Goal: Task Accomplishment & Management: Manage account settings

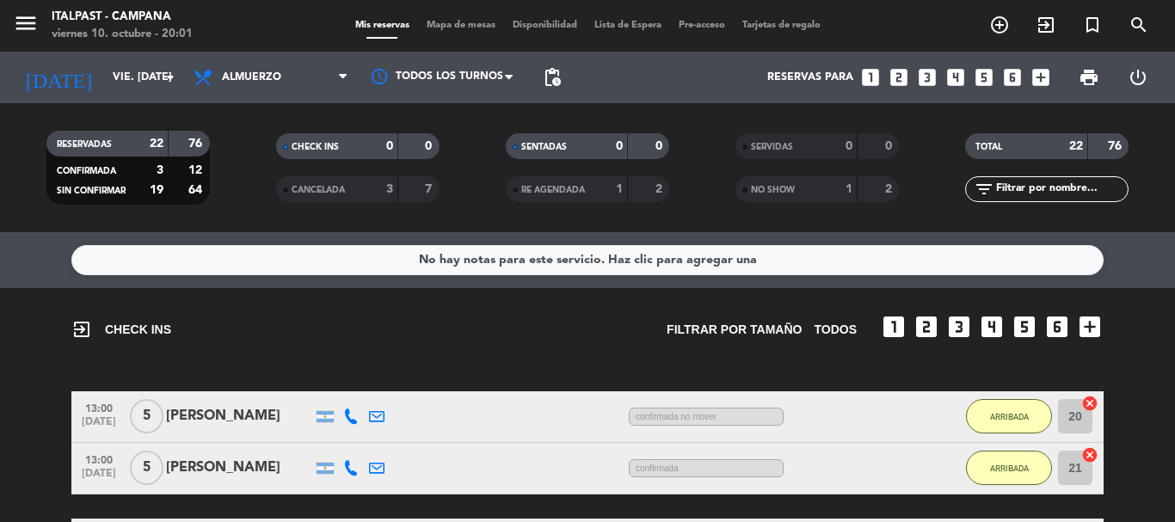
click at [465, 21] on span "Mapa de mesas" at bounding box center [461, 25] width 86 height 9
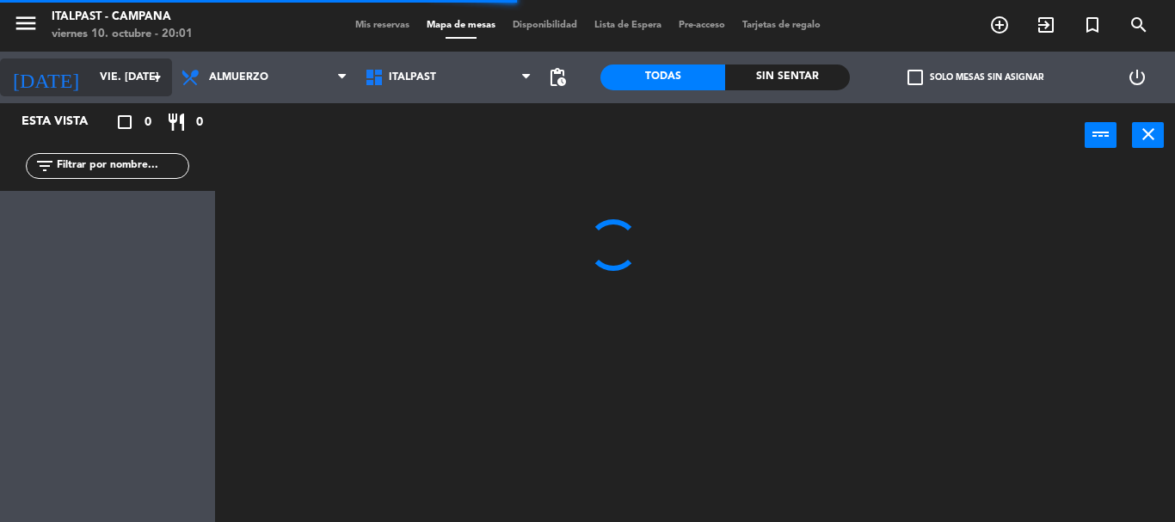
click at [154, 88] on input "vie. [DATE]" at bounding box center [163, 77] width 145 height 29
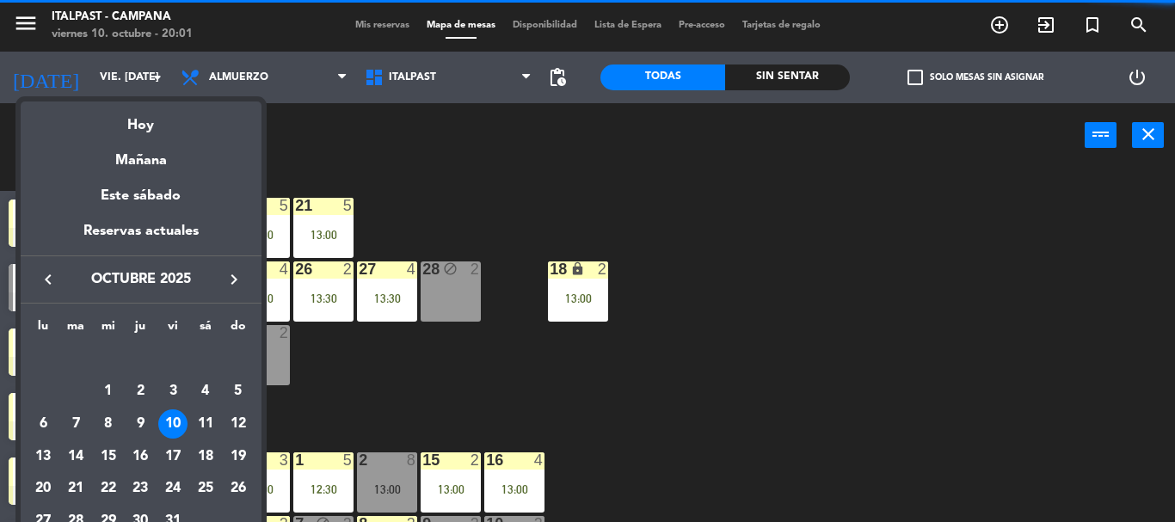
click at [321, 83] on div at bounding box center [587, 261] width 1175 height 522
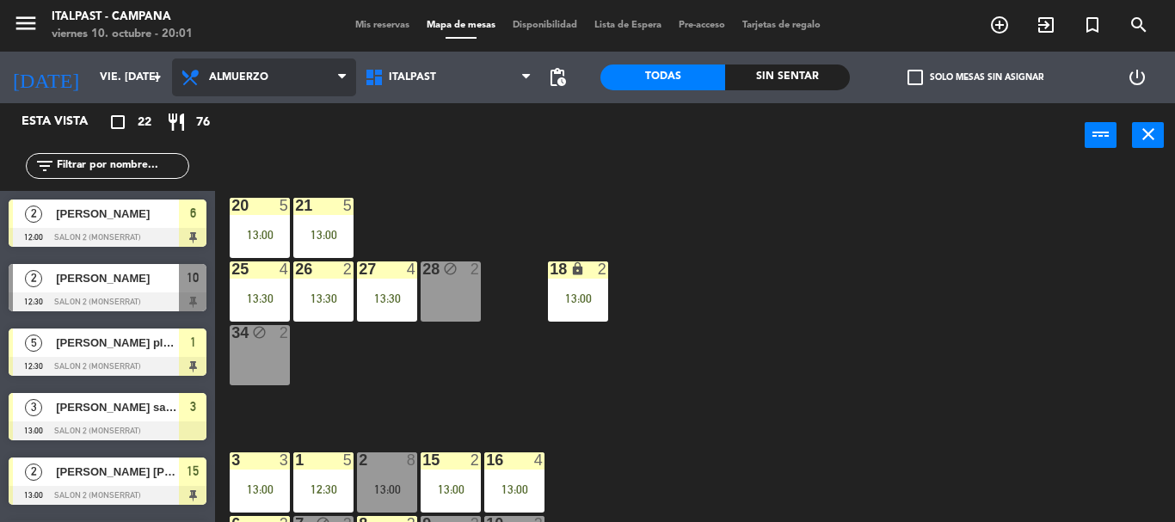
click at [321, 77] on span "Almuerzo" at bounding box center [264, 77] width 184 height 38
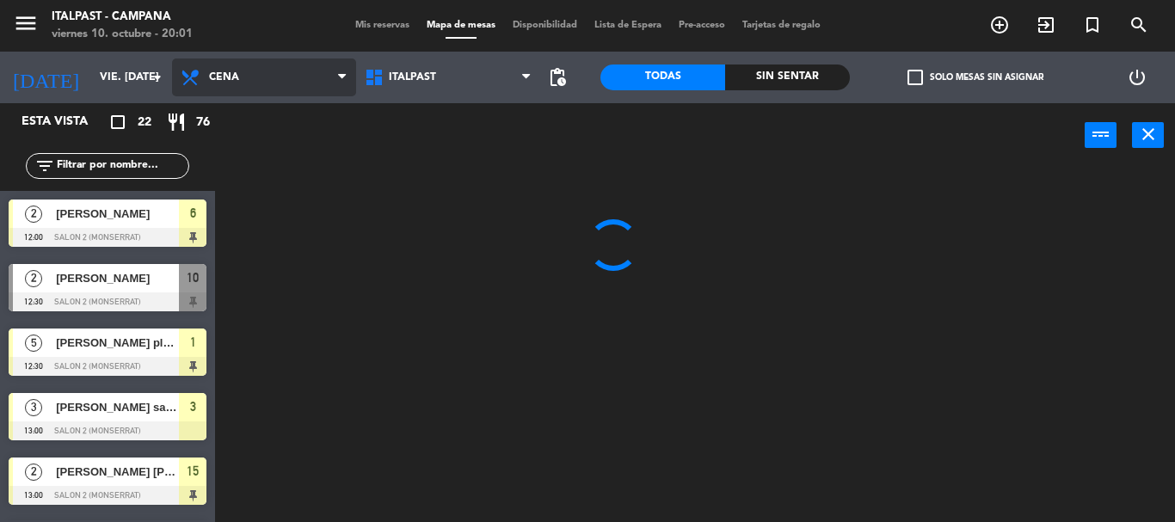
click at [261, 154] on ng-component "menu Italpast - [PERSON_NAME] viernes 10. octubre - 20:01 Mis reservas Mapa de …" at bounding box center [587, 261] width 1175 height 522
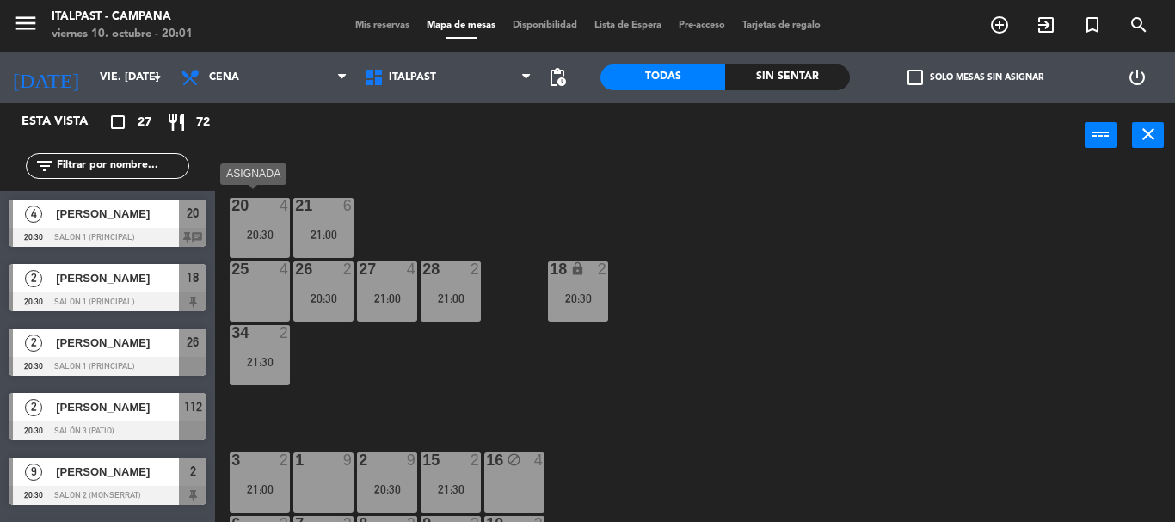
click at [267, 236] on div "20:30" at bounding box center [260, 235] width 60 height 12
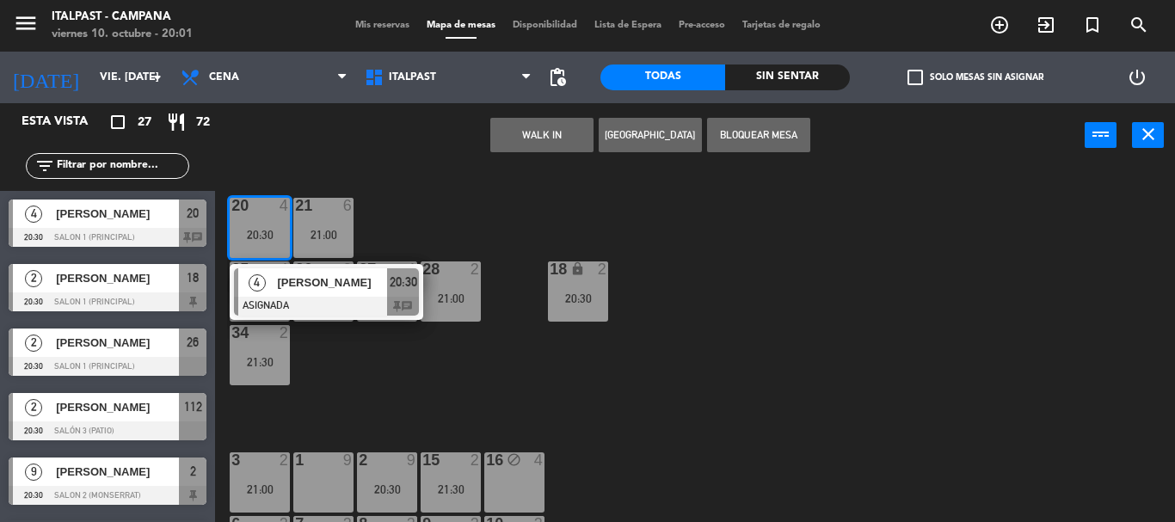
click at [584, 399] on div "20 4 20:30 4 [PERSON_NAME] ASIGNADA 20:30 chat 21 6 21:00 25 4 26 2 20:30 27 4 …" at bounding box center [701, 345] width 948 height 354
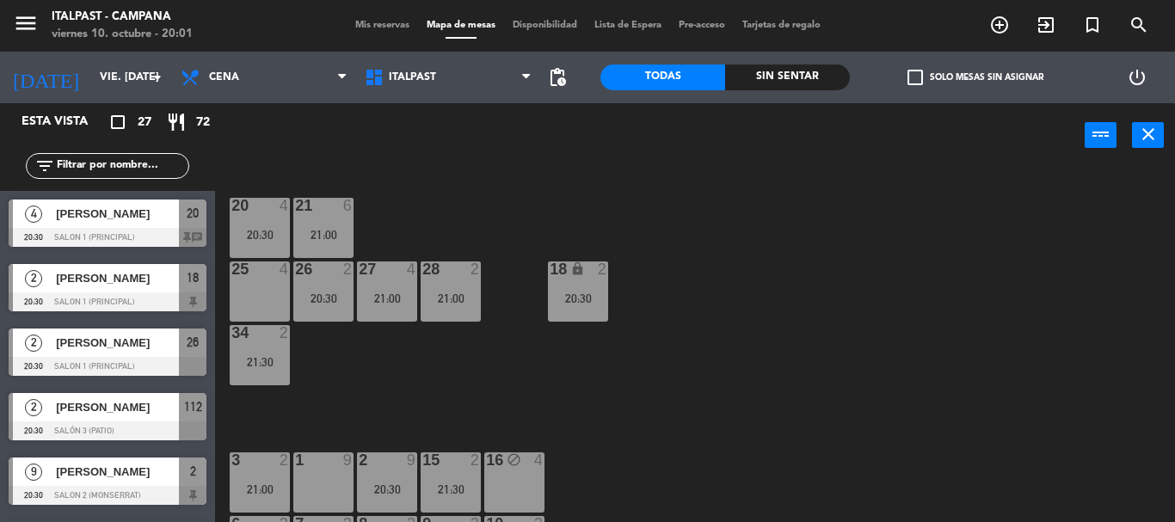
click at [590, 295] on div "20:30" at bounding box center [578, 298] width 60 height 12
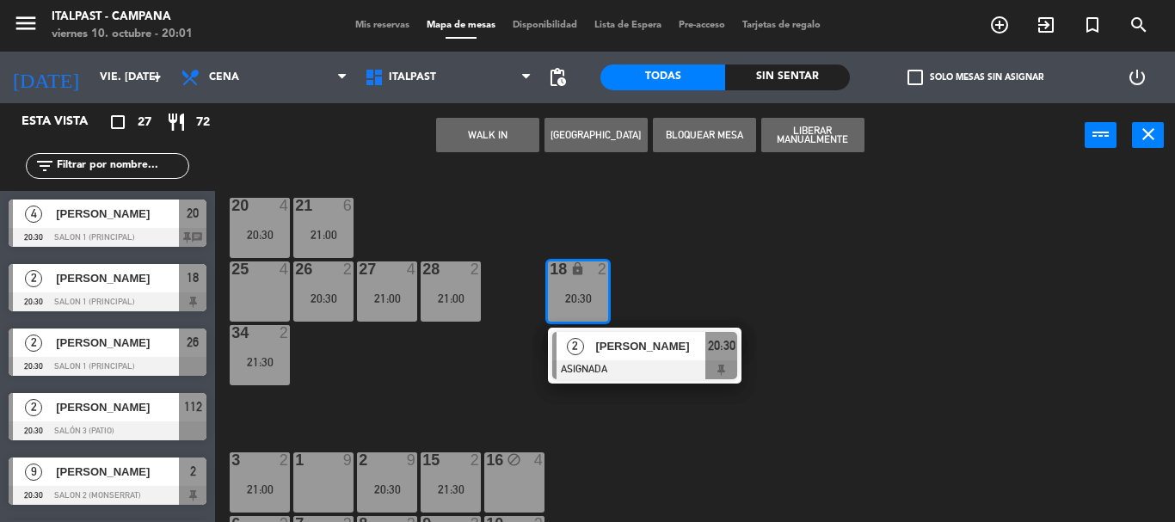
click at [651, 240] on div "20 4 20:30 21 6 21:00 25 4 26 2 20:30 27 4 21:00 28 2 21:00 18 lock 2 20:30 2 […" at bounding box center [701, 345] width 948 height 354
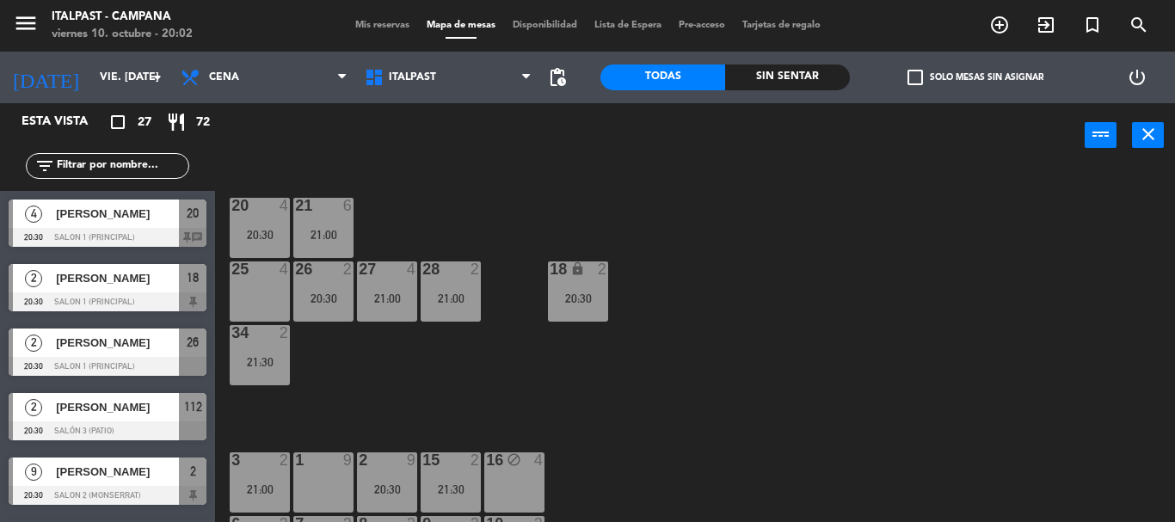
click at [413, 205] on div "20 4 20:30 21 6 21:00 25 4 26 2 20:30 27 4 21:00 28 2 21:00 18 lock 2 20:30 34 …" at bounding box center [701, 345] width 948 height 354
click at [89, 174] on input "text" at bounding box center [121, 166] width 133 height 19
type input "ga"
click at [342, 145] on div "power_input close" at bounding box center [649, 135] width 869 height 65
click at [133, 223] on span "[PERSON_NAME]" at bounding box center [117, 214] width 123 height 18
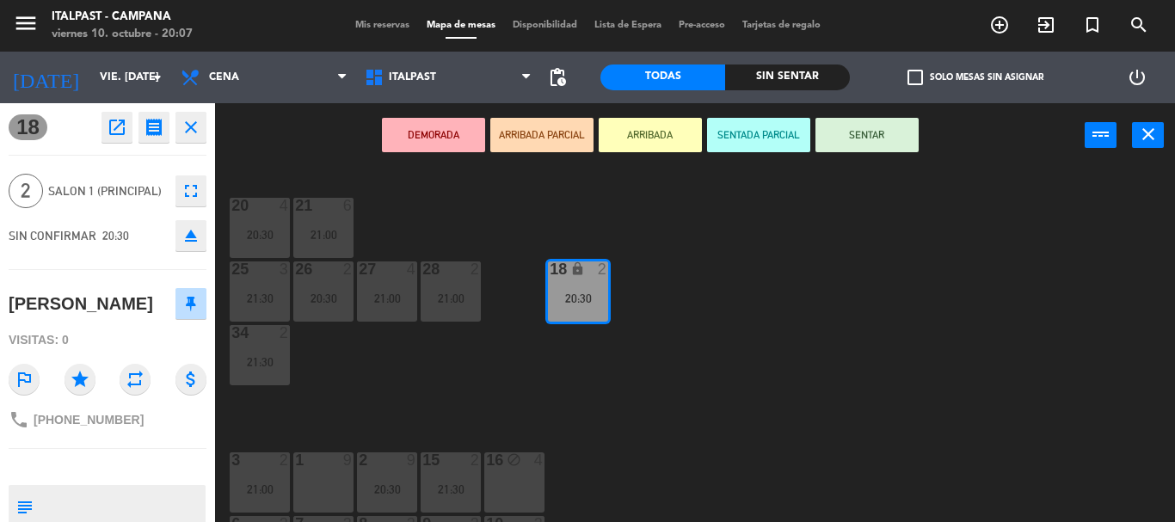
click at [648, 141] on button "ARRIBADA" at bounding box center [650, 135] width 103 height 34
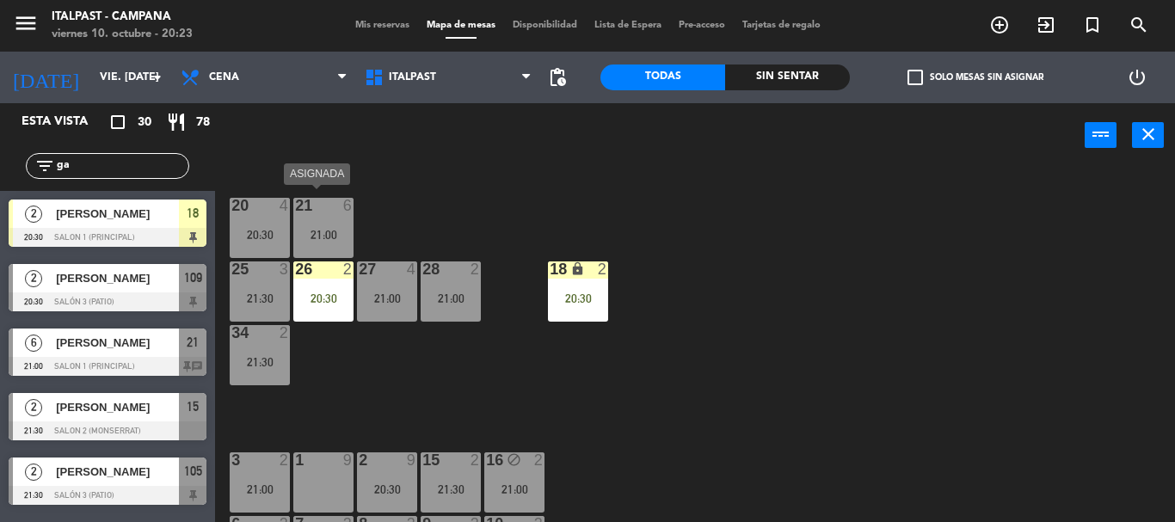
click at [341, 222] on div "21 6 21:00" at bounding box center [323, 228] width 60 height 60
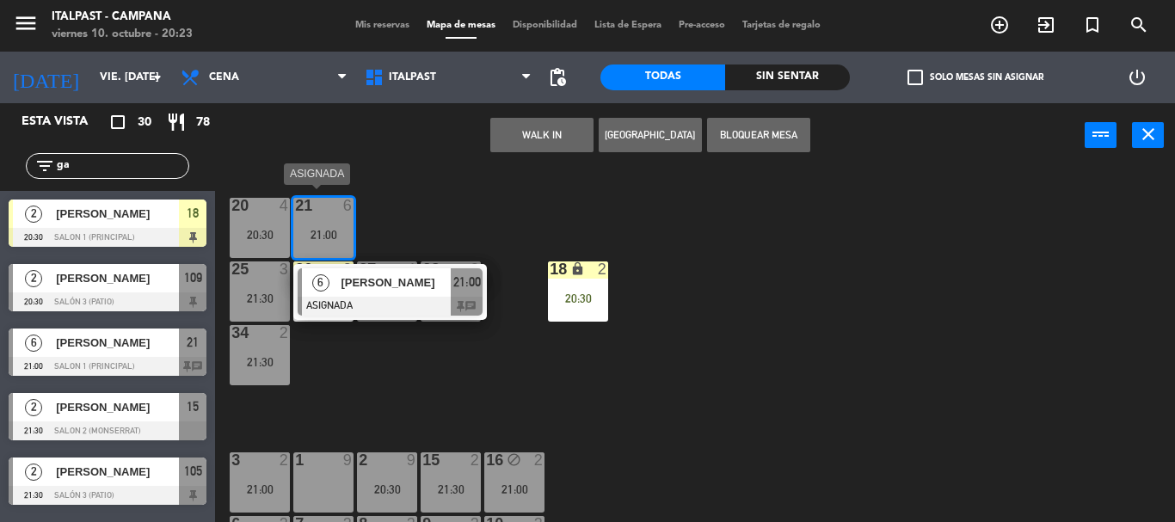
click at [374, 278] on span "[PERSON_NAME]" at bounding box center [396, 282] width 110 height 18
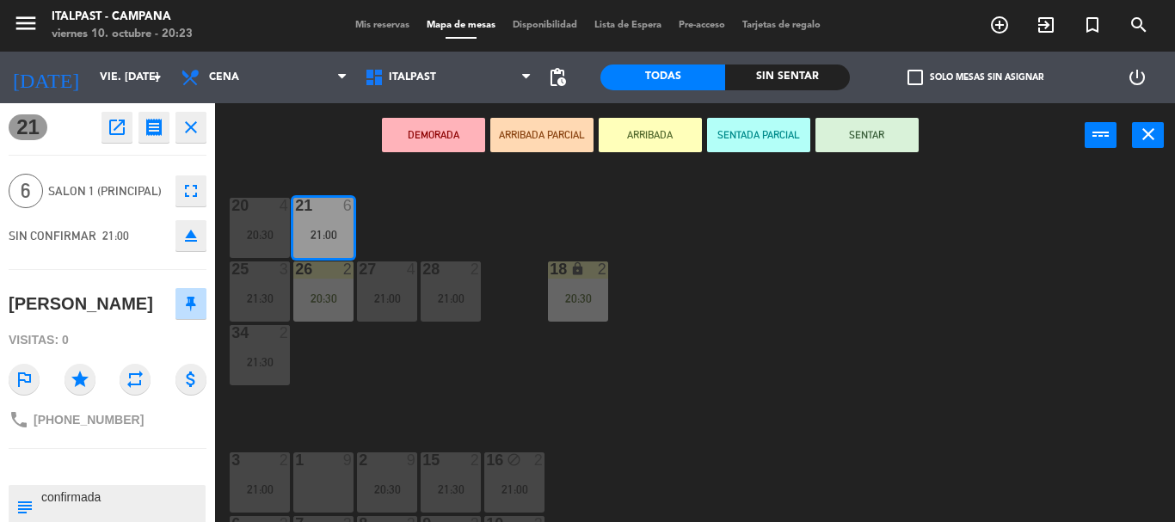
drag, startPoint x: 39, startPoint y: 337, endPoint x: 43, endPoint y: 347, distance: 11.2
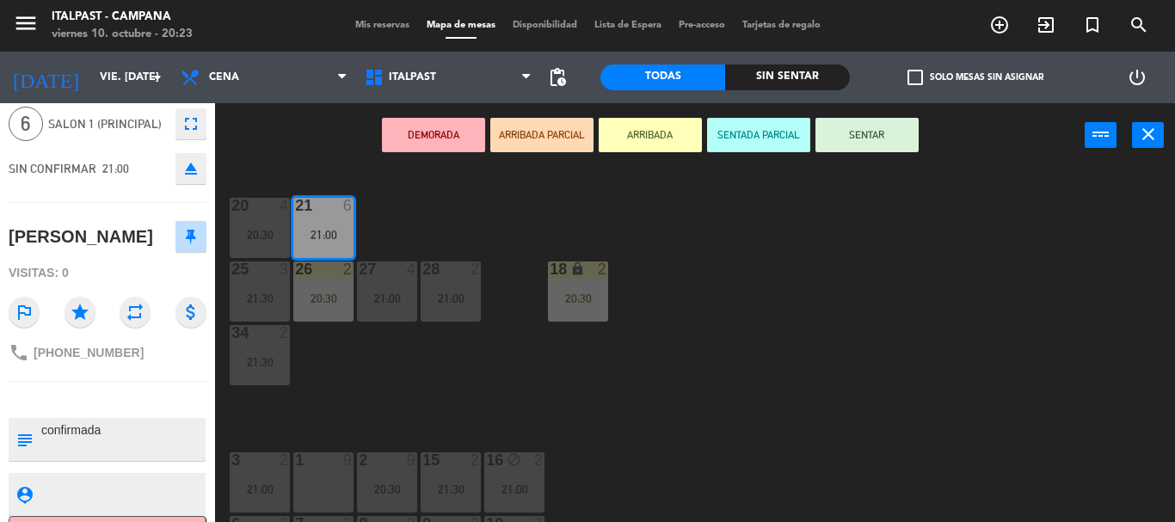
scroll to position [163, 0]
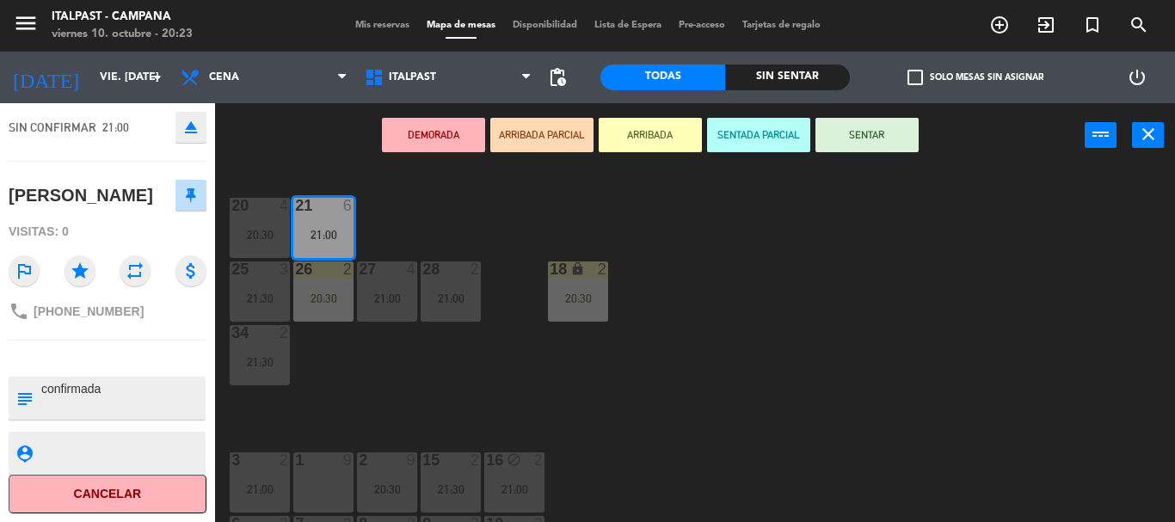
click at [713, 407] on div "20 4 20:30 21 6 21:00 25 3 21:30 26 2 20:30 27 4 21:00 28 2 21:00 18 lock 2 20:…" at bounding box center [701, 345] width 948 height 354
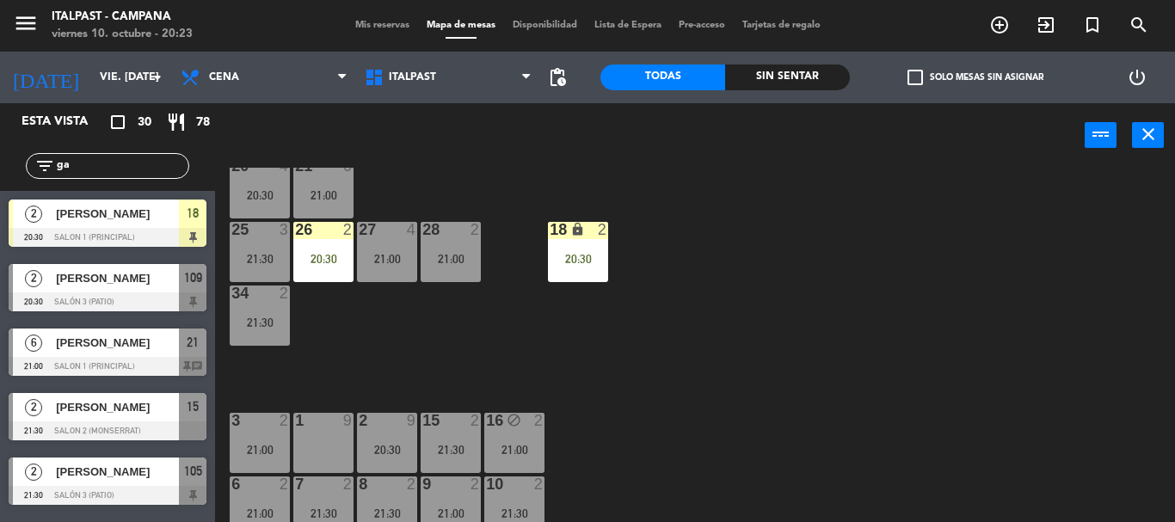
scroll to position [50, 0]
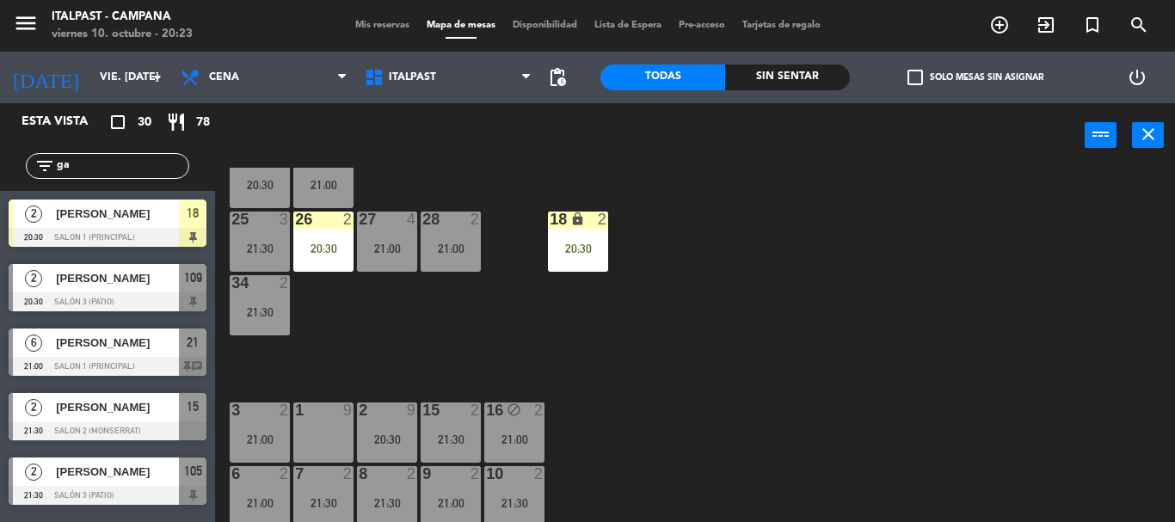
click at [262, 183] on div "20:30" at bounding box center [260, 185] width 60 height 12
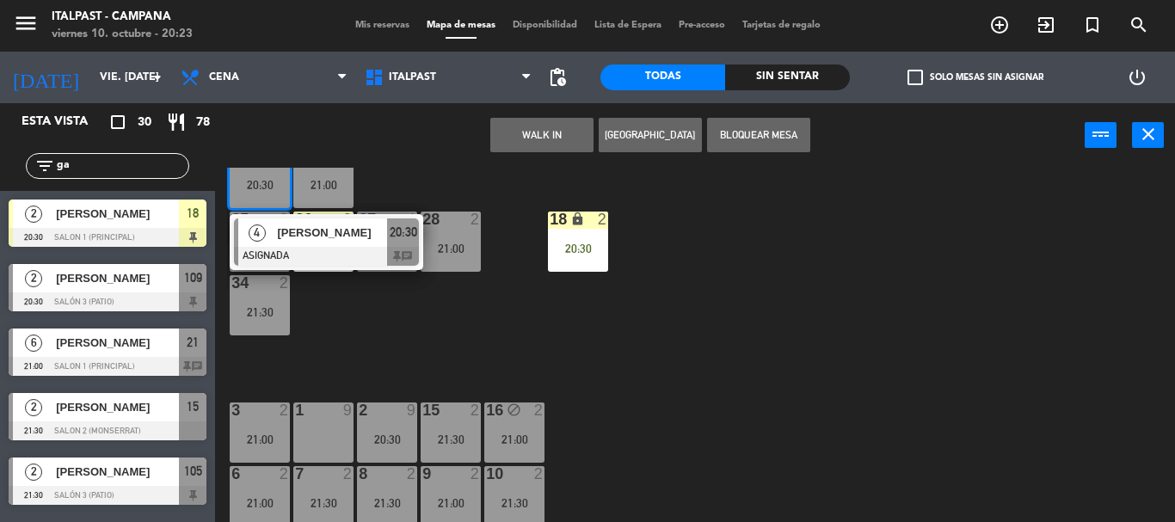
click at [502, 381] on div "20 4 20:30 4 [PERSON_NAME] ASIGNADA 20:30 chat 21 6 21:00 25 3 21:30 26 2 20:30…" at bounding box center [701, 345] width 948 height 354
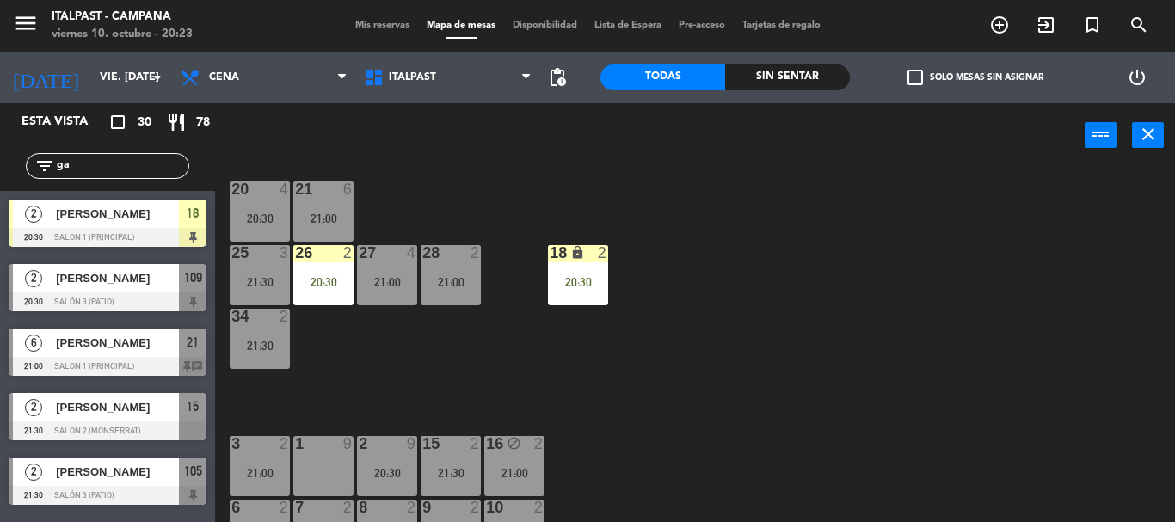
scroll to position [0, 0]
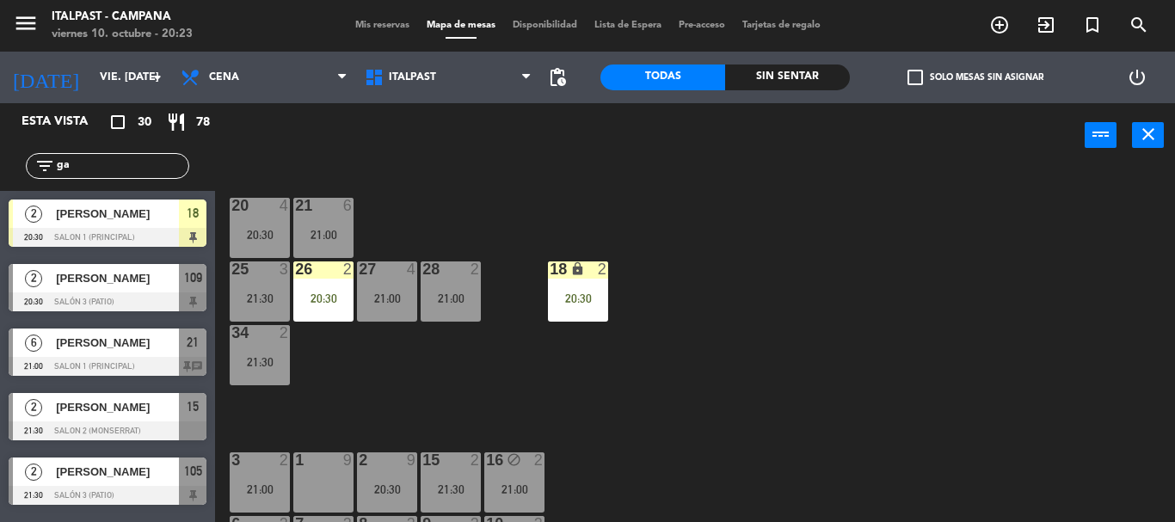
drag, startPoint x: 330, startPoint y: 212, endPoint x: 328, endPoint y: 254, distance: 42.2
click at [331, 212] on div at bounding box center [323, 205] width 28 height 15
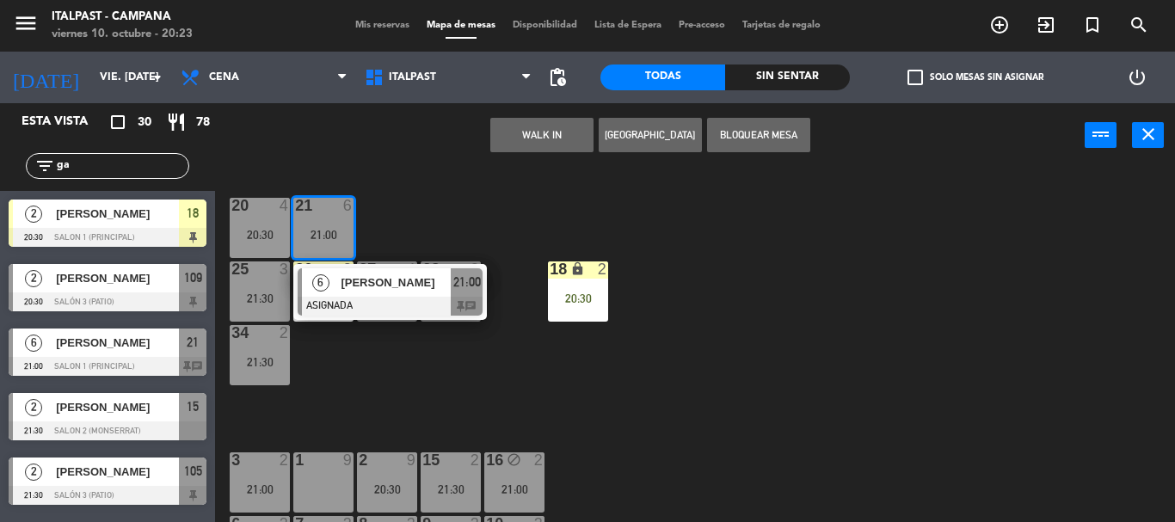
click at [324, 464] on div at bounding box center [323, 459] width 28 height 15
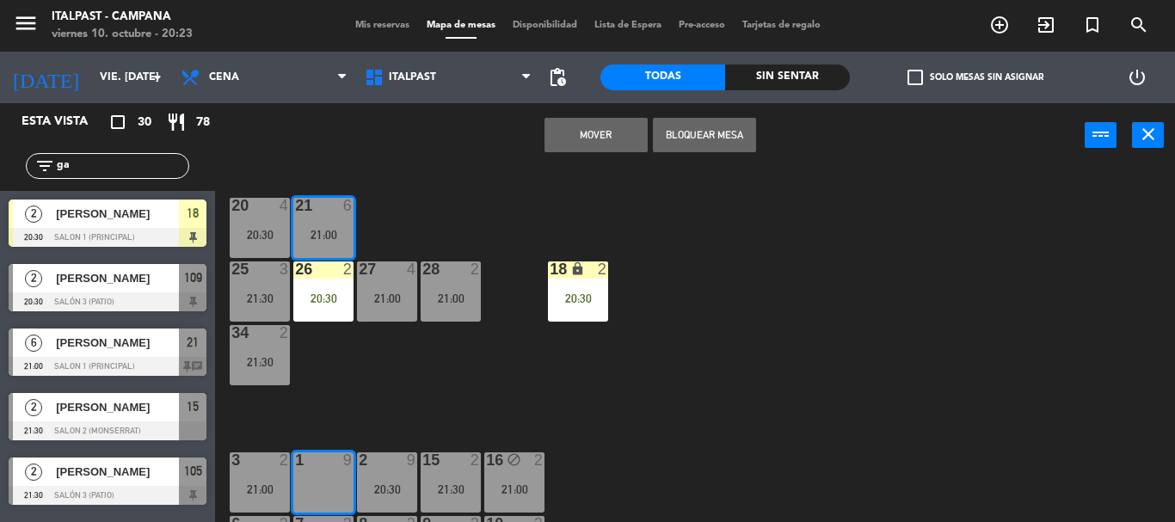
click at [599, 136] on button "Mover" at bounding box center [595, 135] width 103 height 34
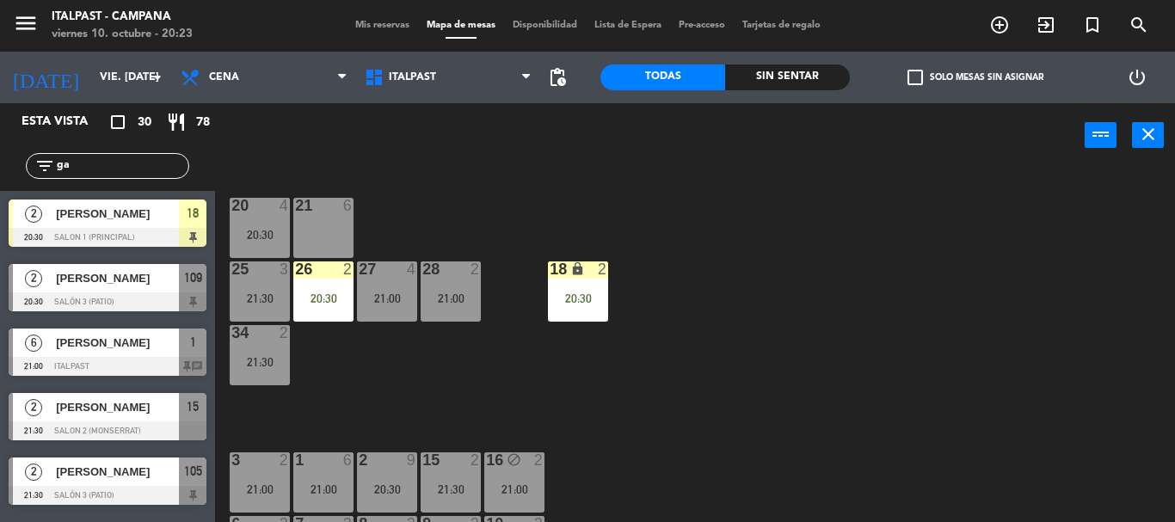
click at [386, 284] on div "27 4 21:00" at bounding box center [387, 291] width 60 height 60
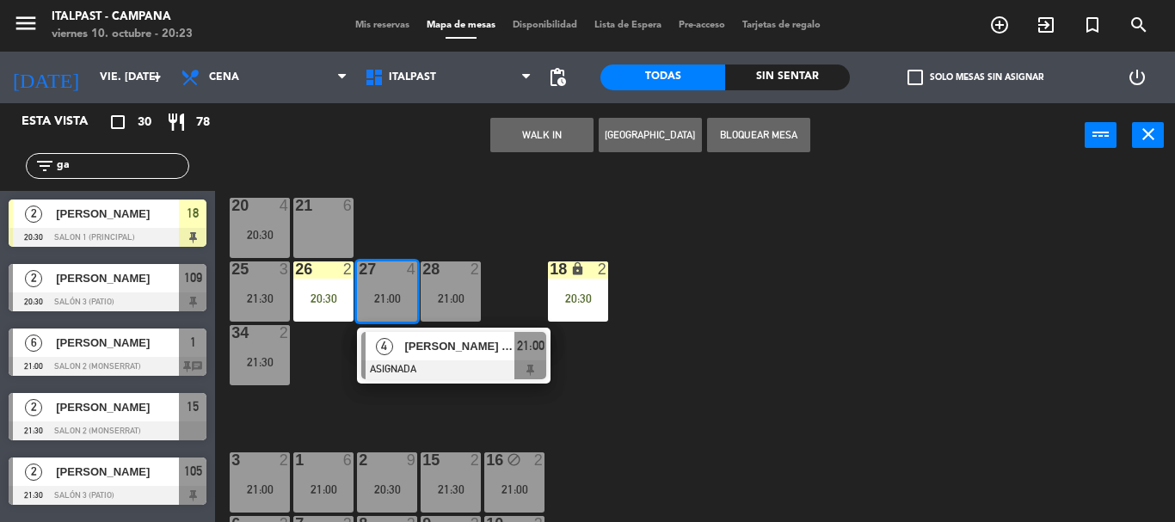
click at [305, 226] on div "21 6" at bounding box center [323, 228] width 60 height 60
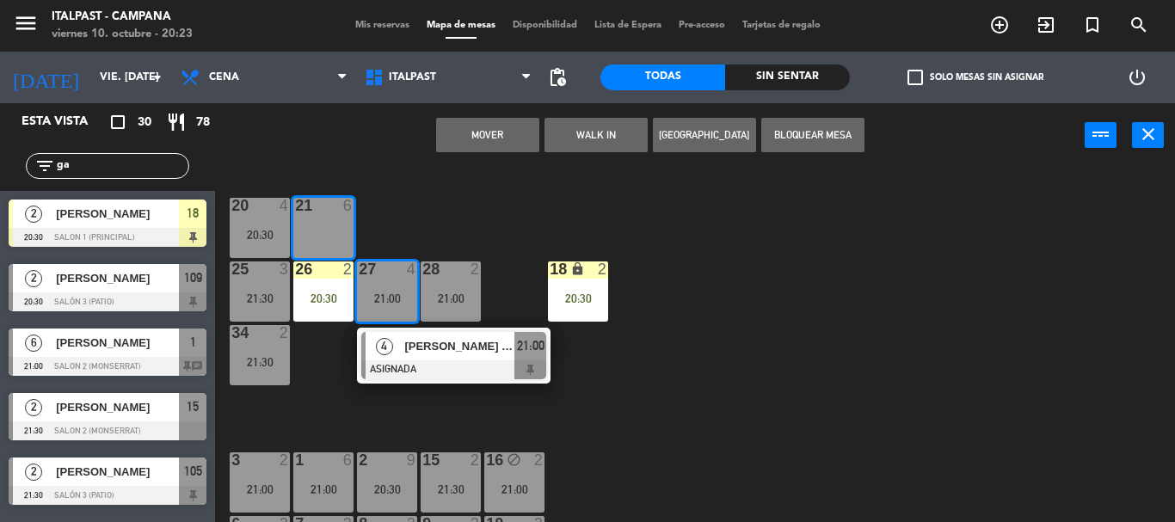
click at [461, 129] on button "Mover" at bounding box center [487, 135] width 103 height 34
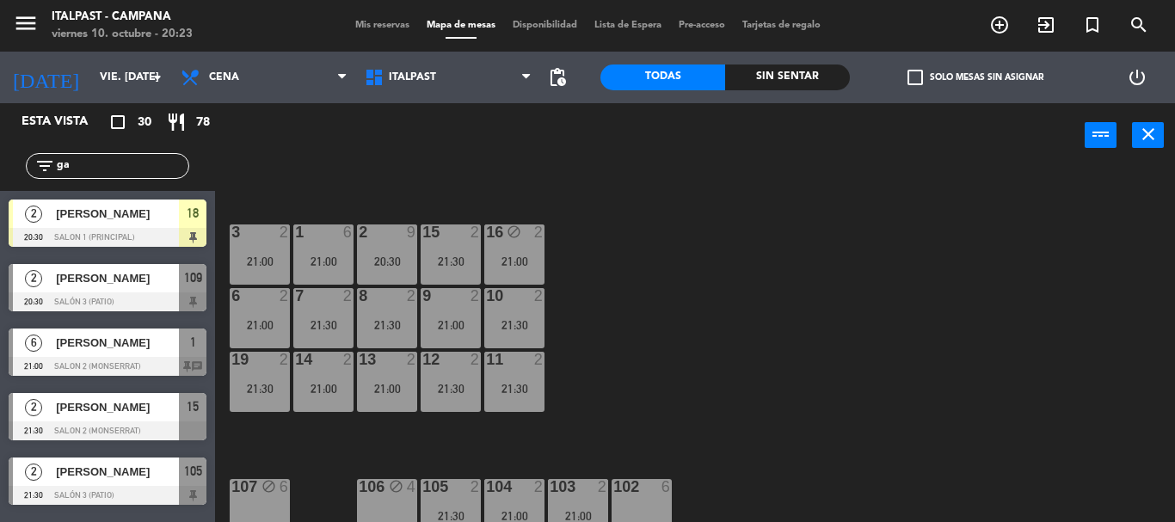
scroll to position [286, 0]
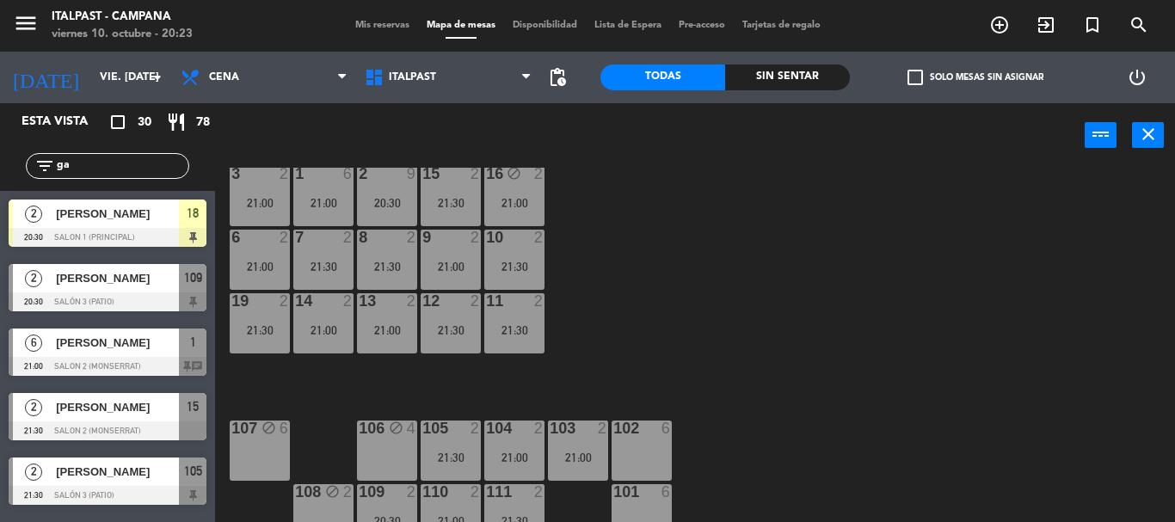
drag, startPoint x: 655, startPoint y: 335, endPoint x: 650, endPoint y: 372, distance: 37.3
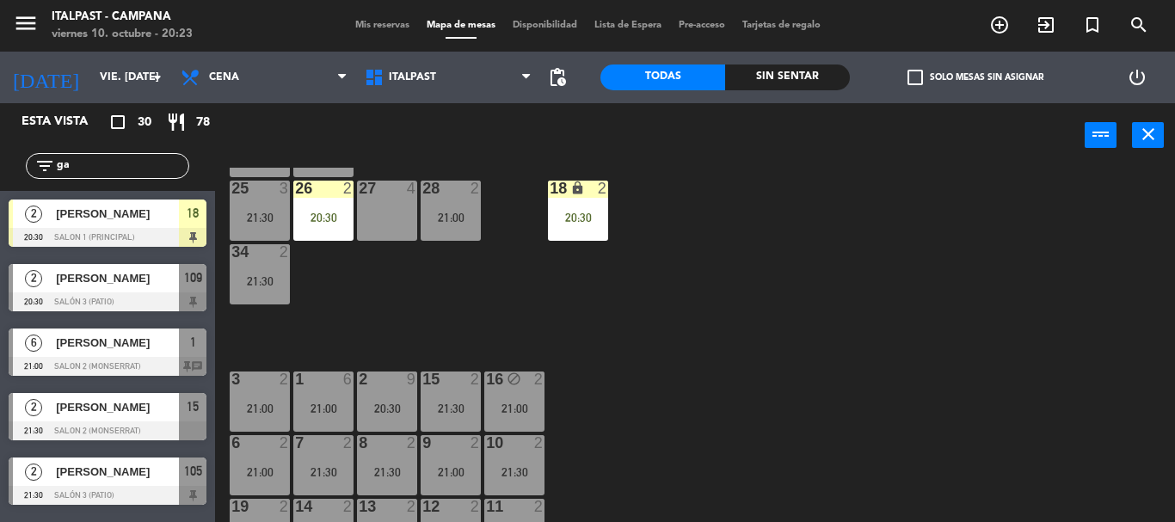
scroll to position [0, 0]
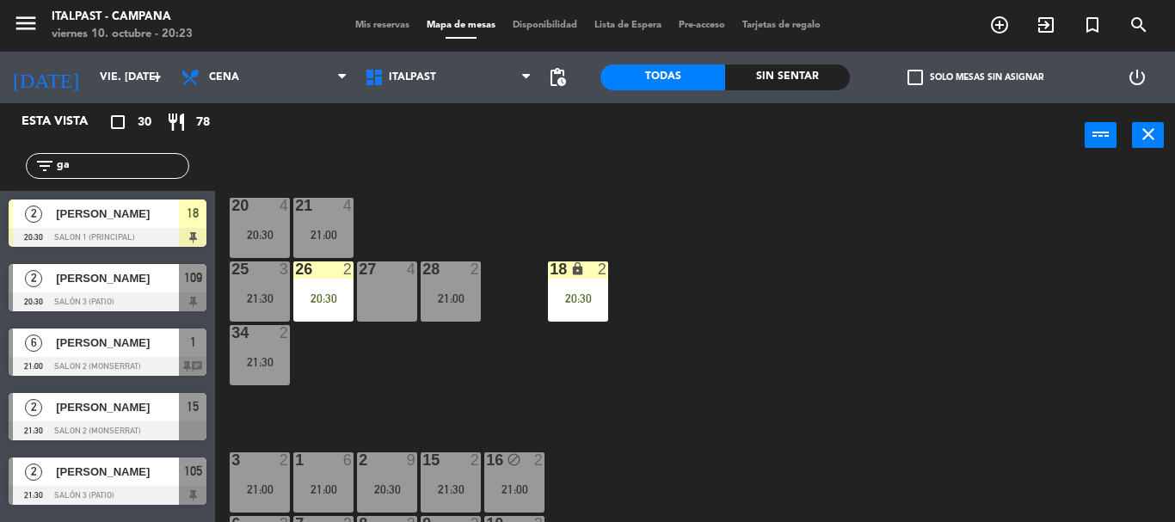
drag, startPoint x: 720, startPoint y: 338, endPoint x: 710, endPoint y: 343, distance: 10.8
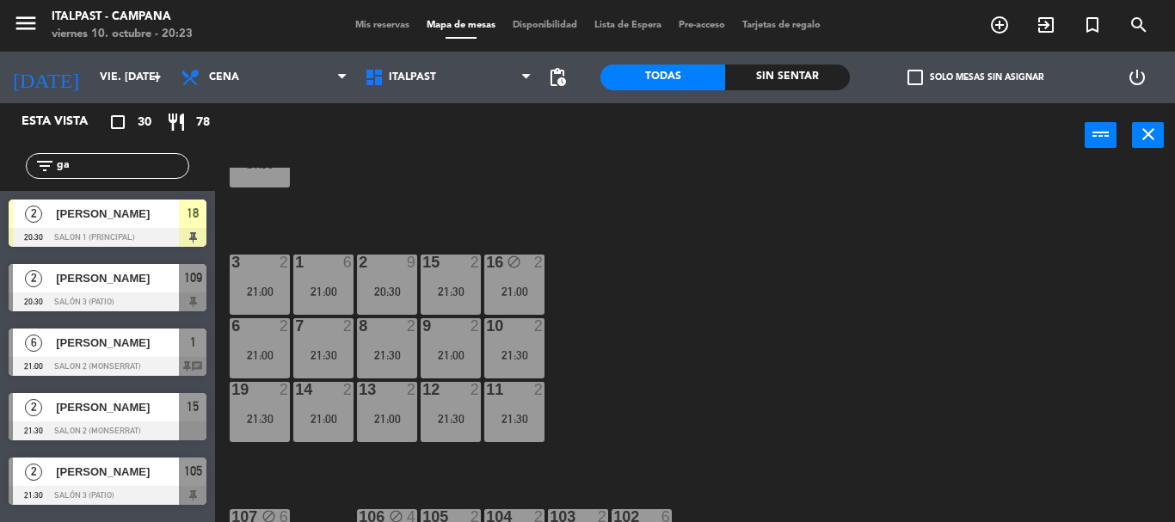
scroll to position [372, 0]
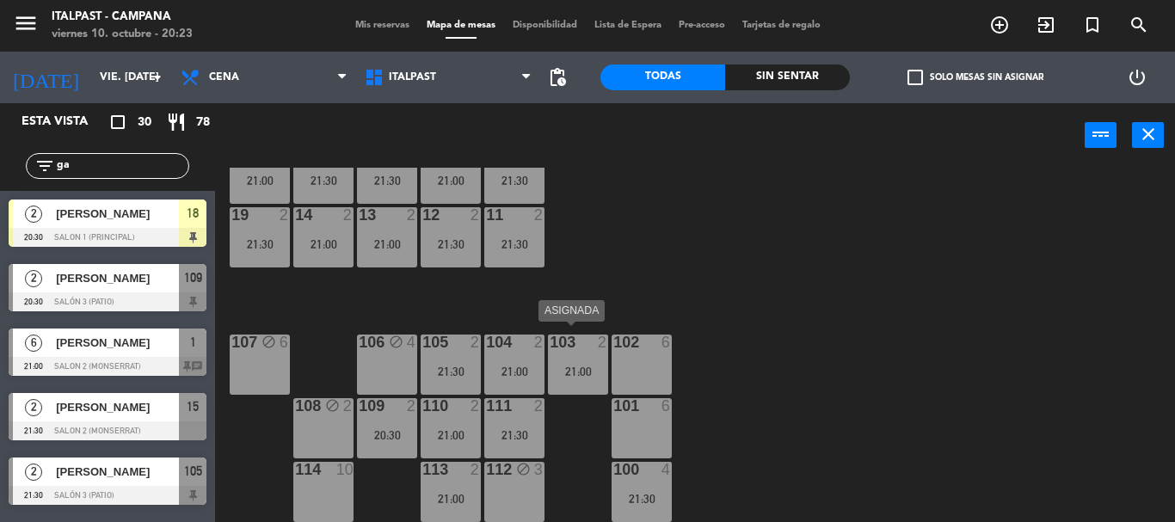
click at [593, 373] on div "21:00" at bounding box center [578, 371] width 60 height 12
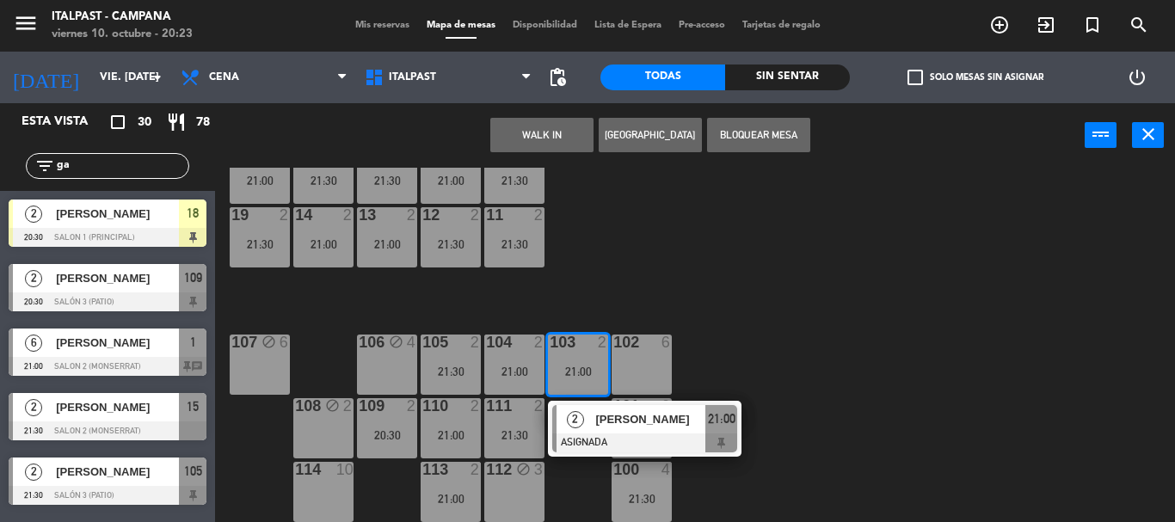
click at [667, 378] on div "102 6" at bounding box center [641, 365] width 60 height 60
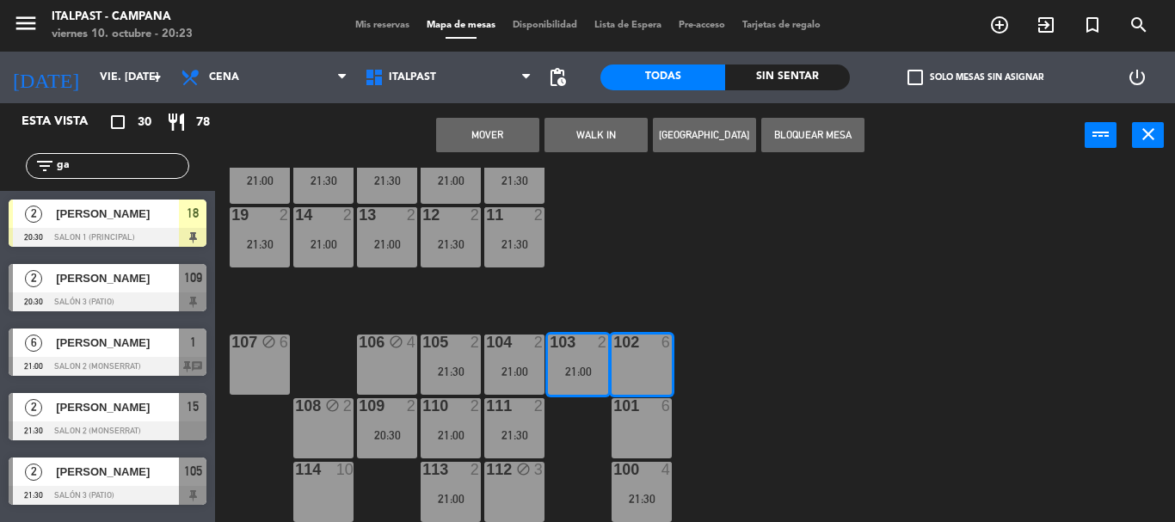
click at [503, 130] on button "Mover" at bounding box center [487, 135] width 103 height 34
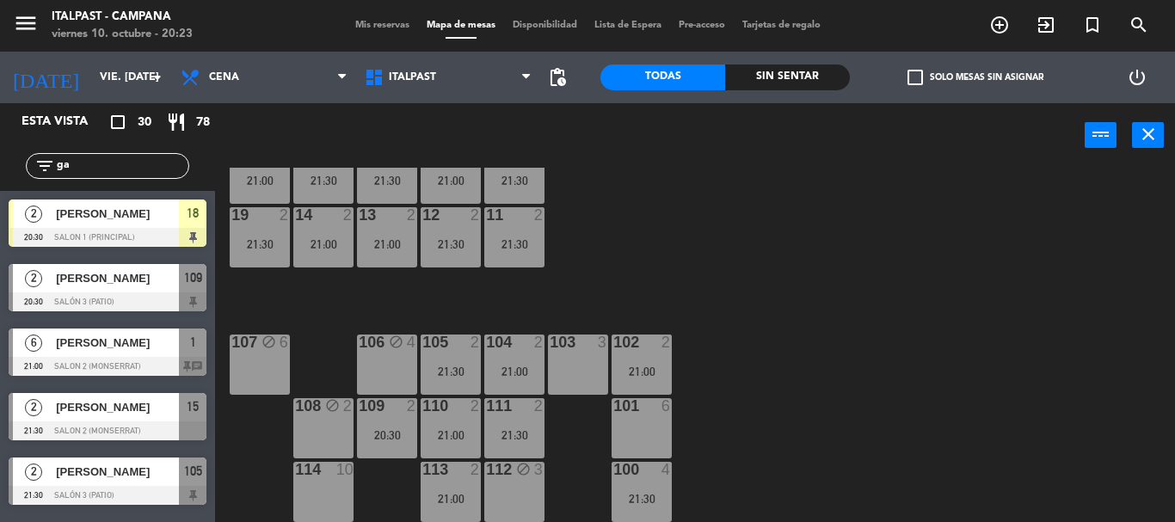
click at [564, 345] on div at bounding box center [577, 342] width 28 height 15
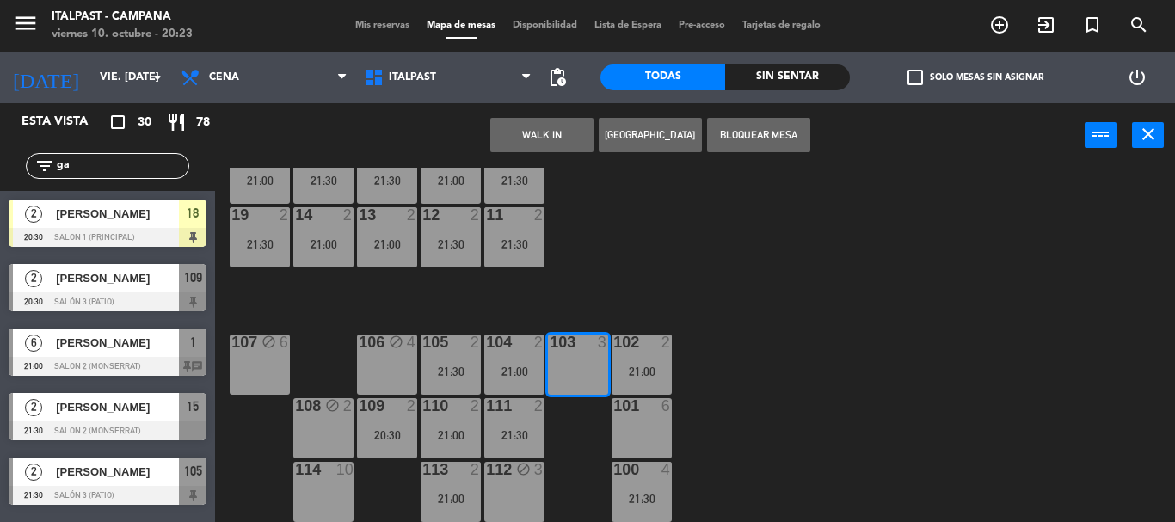
click at [746, 130] on button "Bloquear Mesa" at bounding box center [758, 135] width 103 height 34
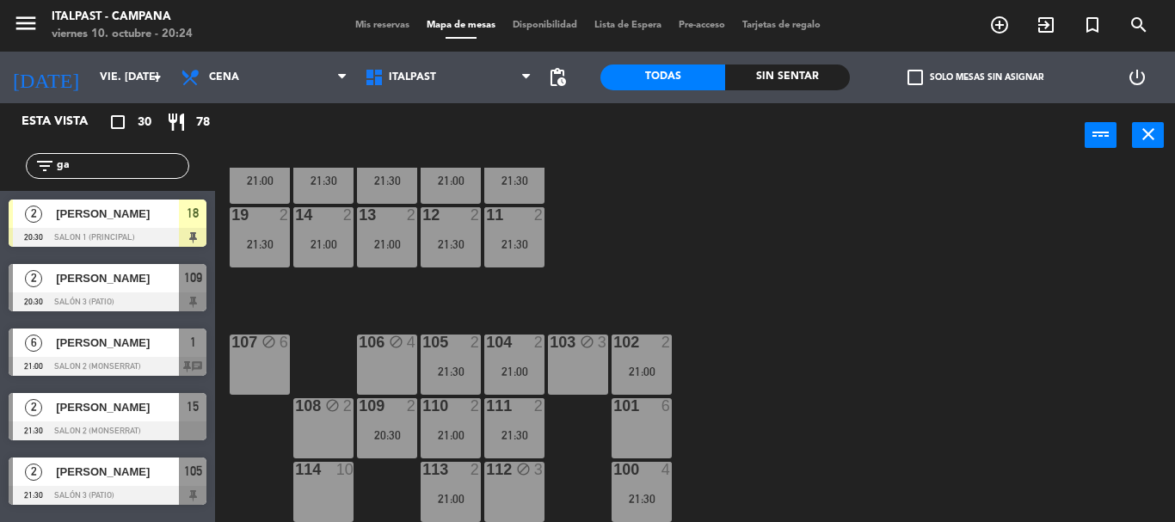
drag, startPoint x: 774, startPoint y: 363, endPoint x: 787, endPoint y: 256, distance: 107.4
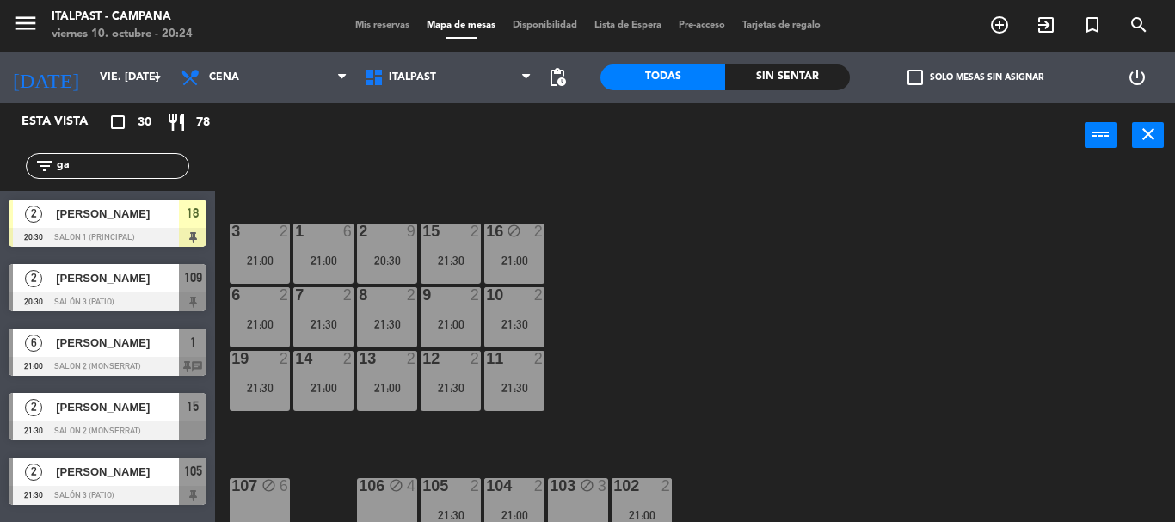
scroll to position [0, 0]
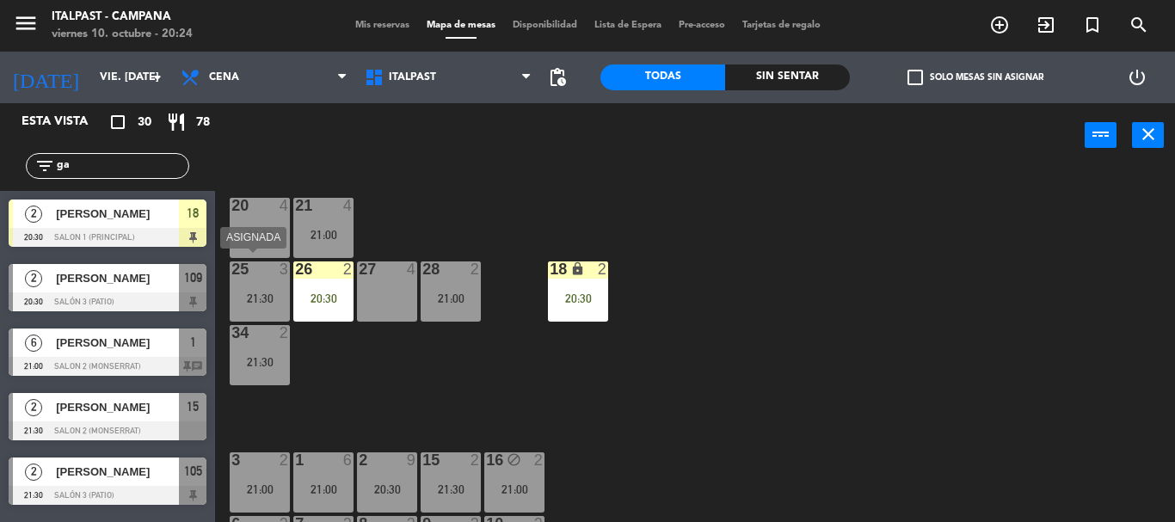
click at [247, 316] on div "25 3 21:30" at bounding box center [260, 291] width 60 height 60
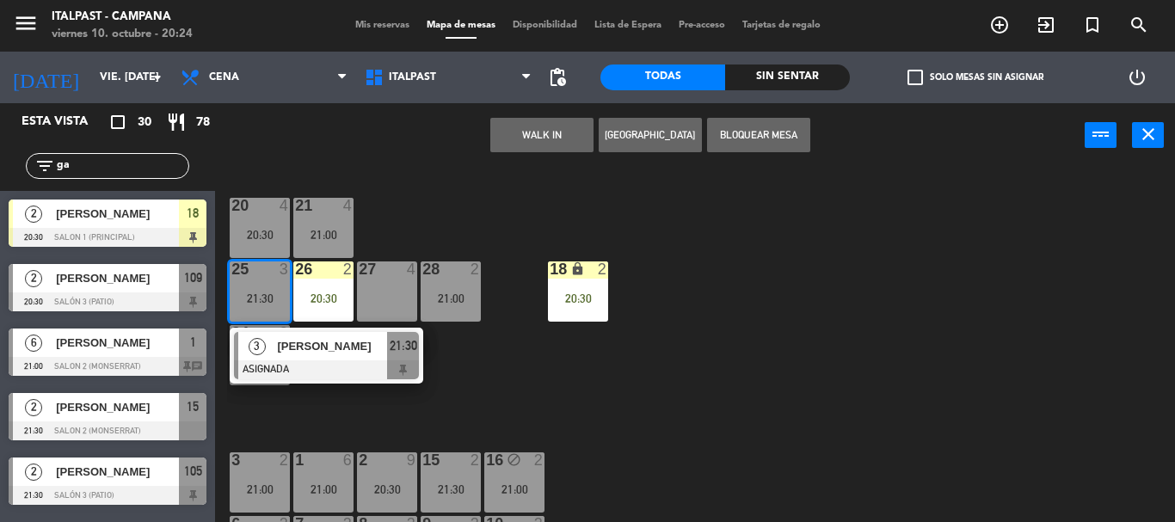
click at [403, 314] on div "27 4" at bounding box center [387, 291] width 60 height 60
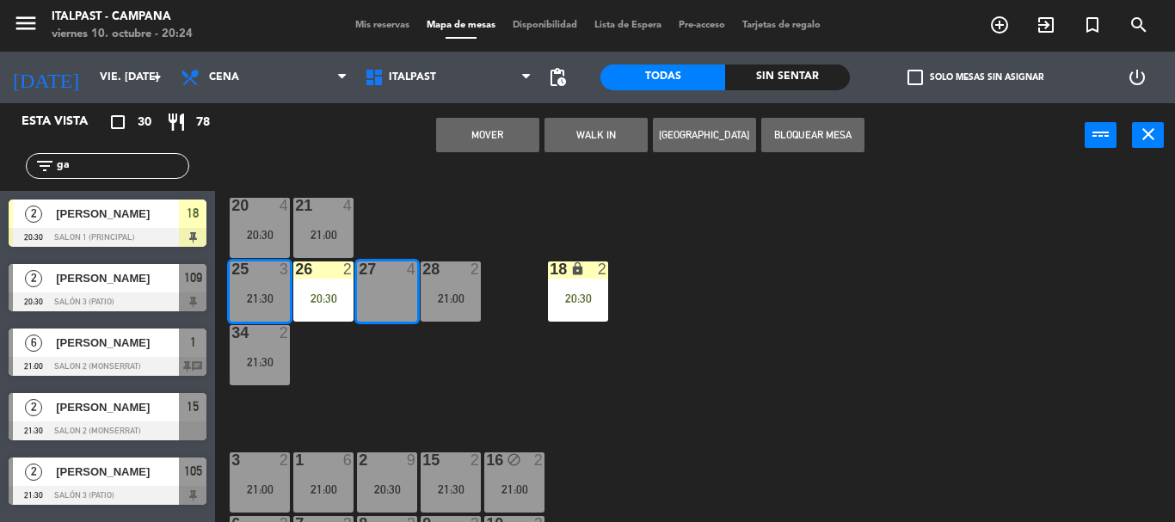
click at [473, 158] on div "Mover WALK IN [GEOGRAPHIC_DATA] Bloquear Mesa power_input close" at bounding box center [649, 135] width 869 height 65
click at [473, 142] on button "Mover" at bounding box center [487, 135] width 103 height 34
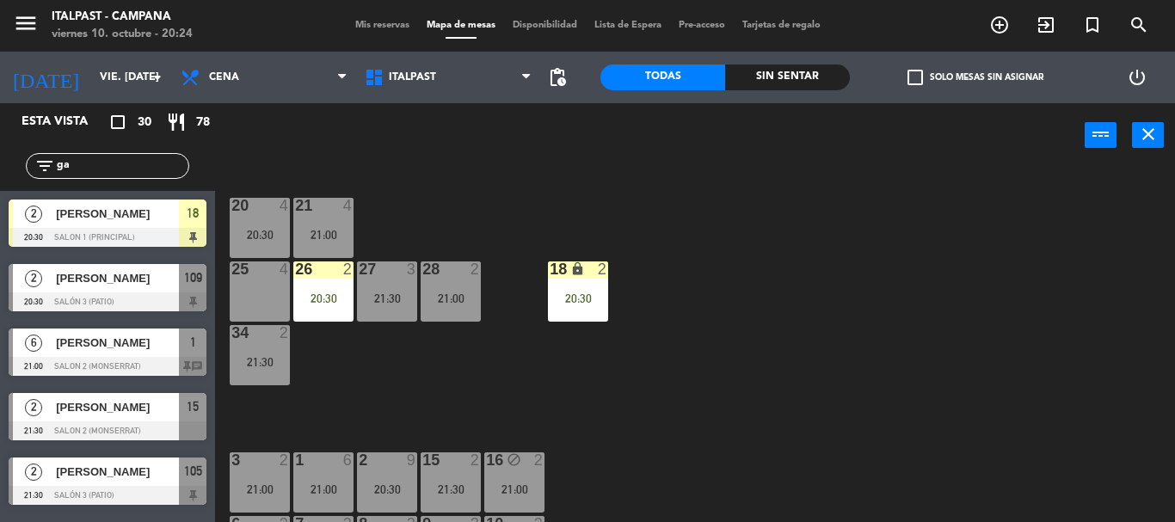
click at [286, 280] on div "25 4" at bounding box center [260, 291] width 60 height 60
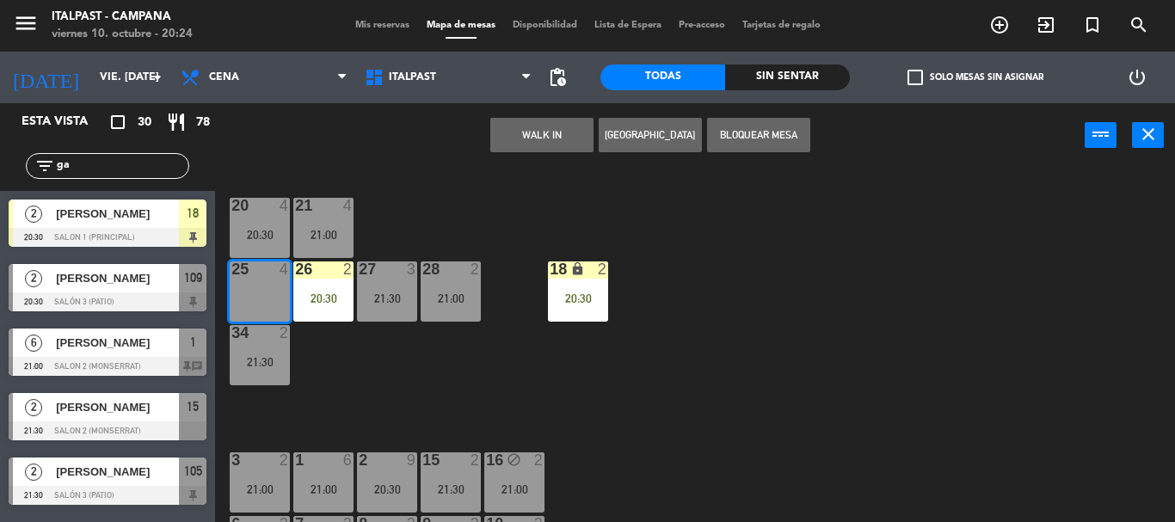
click at [748, 144] on button "Bloquear Mesa" at bounding box center [758, 135] width 103 height 34
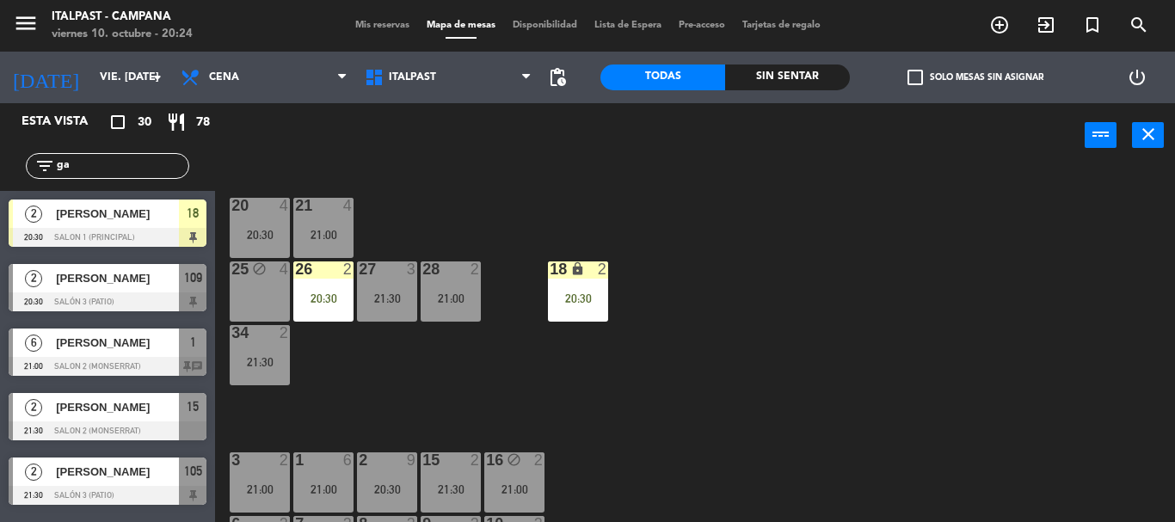
click at [76, 170] on input "ga" at bounding box center [121, 166] width 133 height 19
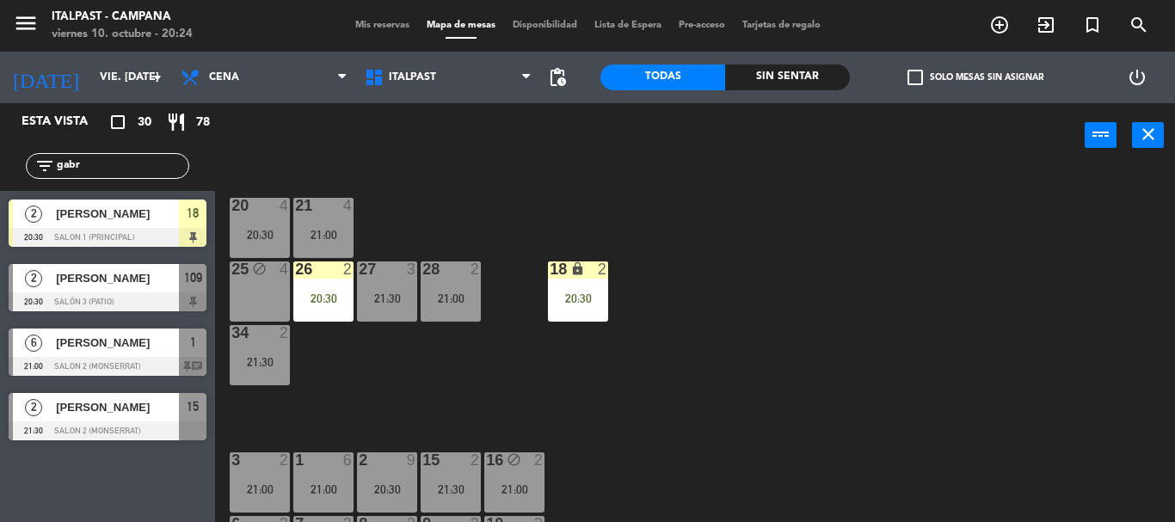
type input "gabr"
click at [112, 490] on div "Esta vista crop_square 30 restaurant 78 filter_list gabr 2 [PERSON_NAME] 20:30 …" at bounding box center [107, 312] width 215 height 419
click at [163, 292] on div "[PERSON_NAME]" at bounding box center [116, 278] width 125 height 28
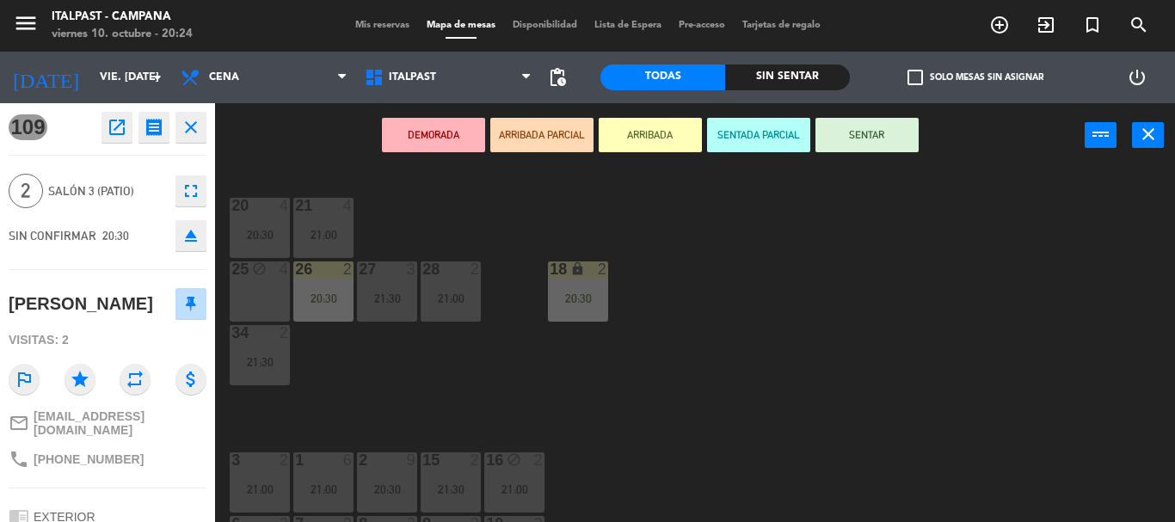
click at [673, 137] on button "ARRIBADA" at bounding box center [650, 135] width 103 height 34
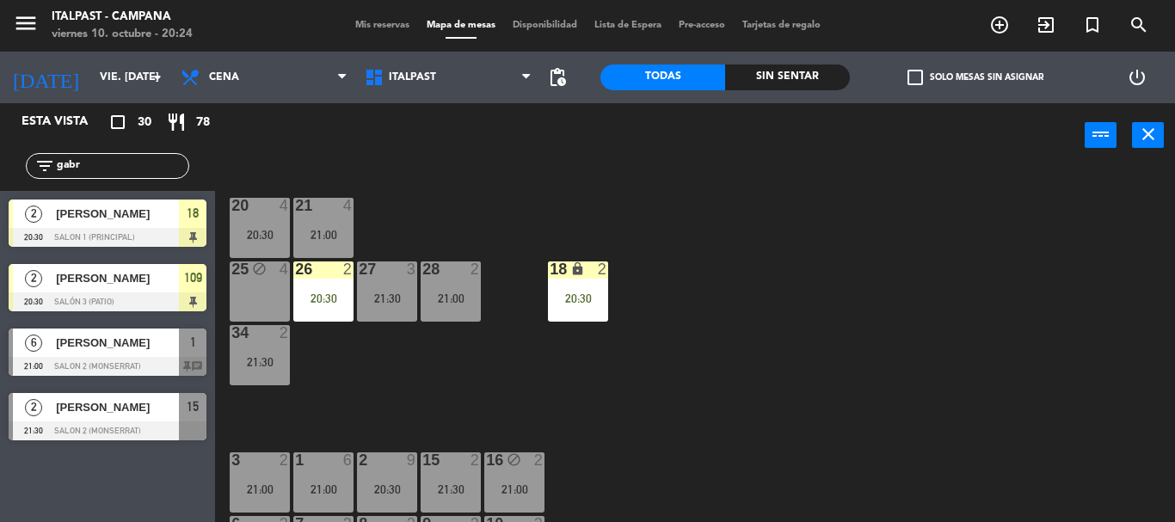
drag, startPoint x: 696, startPoint y: 239, endPoint x: 709, endPoint y: 314, distance: 75.9
drag, startPoint x: 711, startPoint y: 436, endPoint x: 718, endPoint y: 446, distance: 12.4
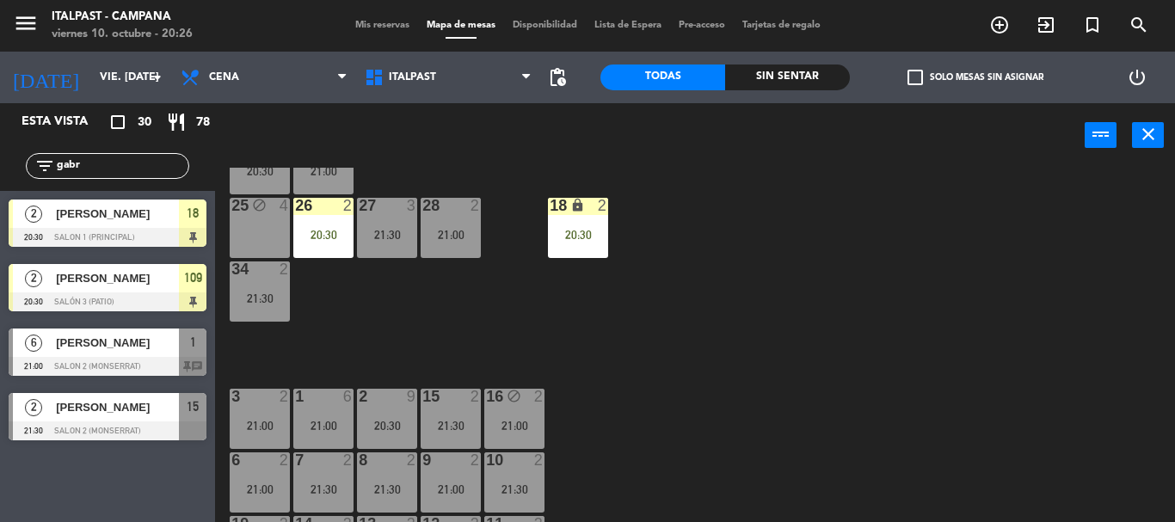
scroll to position [29, 0]
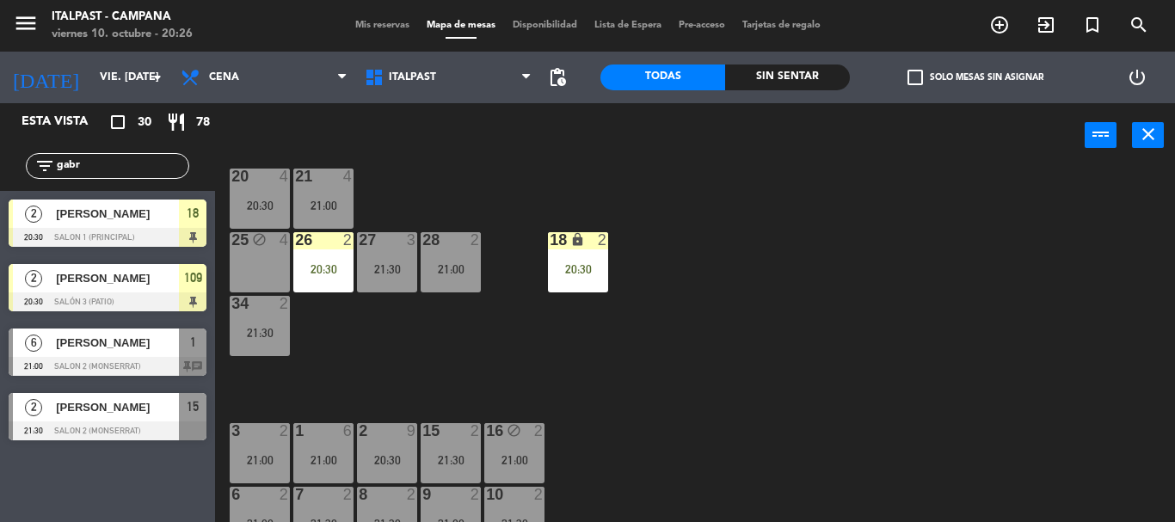
click at [279, 251] on div "25 block 4" at bounding box center [260, 262] width 60 height 60
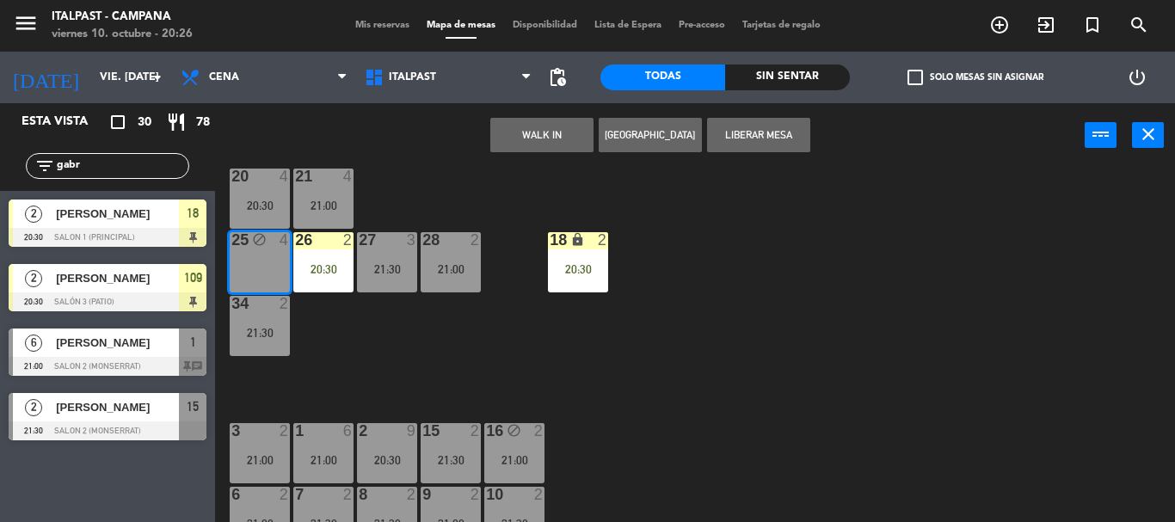
click at [664, 137] on button "[GEOGRAPHIC_DATA]" at bounding box center [650, 135] width 103 height 34
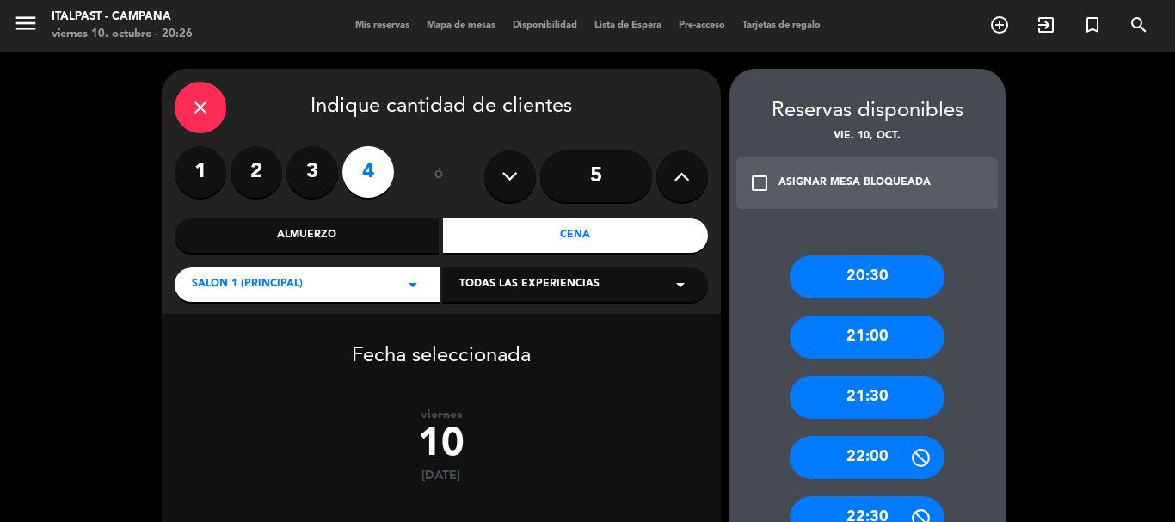
click at [517, 242] on div "Cena" at bounding box center [575, 235] width 265 height 34
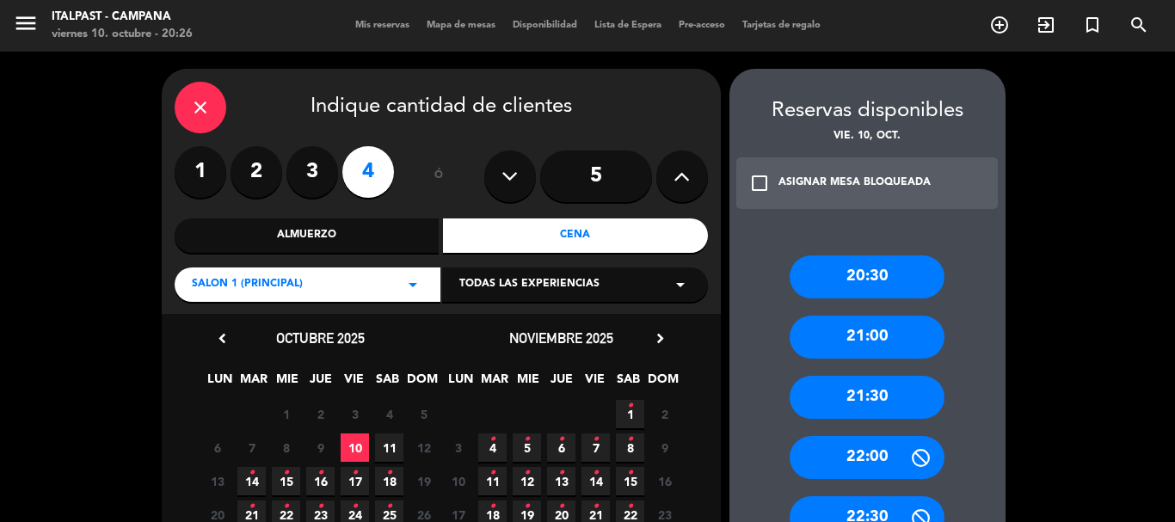
scroll to position [86, 0]
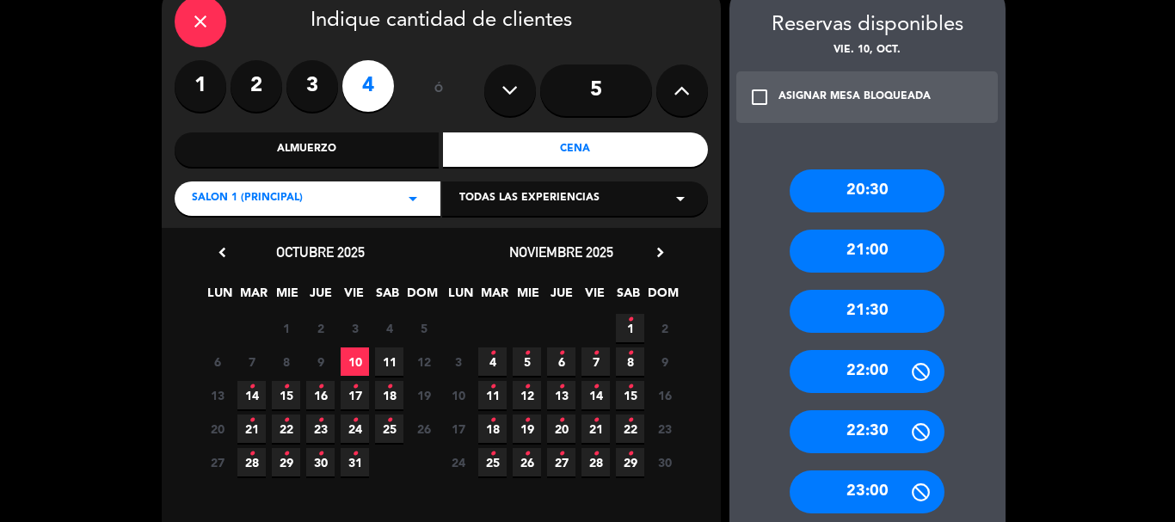
click at [899, 198] on div "20:30" at bounding box center [866, 190] width 155 height 43
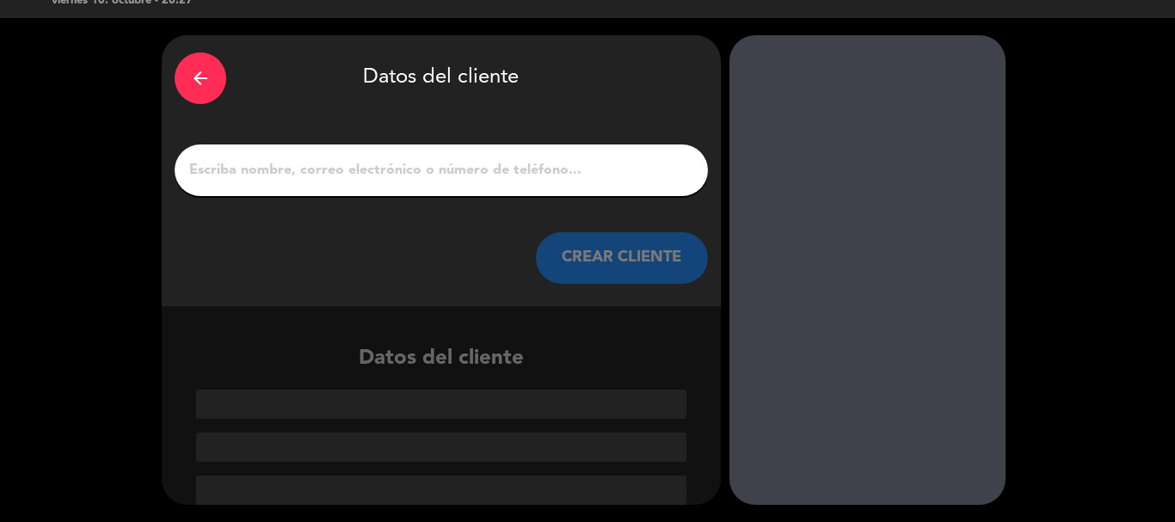
click at [423, 150] on div at bounding box center [441, 170] width 533 height 52
click at [423, 169] on input "1" at bounding box center [440, 170] width 507 height 24
click at [682, 279] on button "CREAR CLIENTE" at bounding box center [622, 258] width 172 height 52
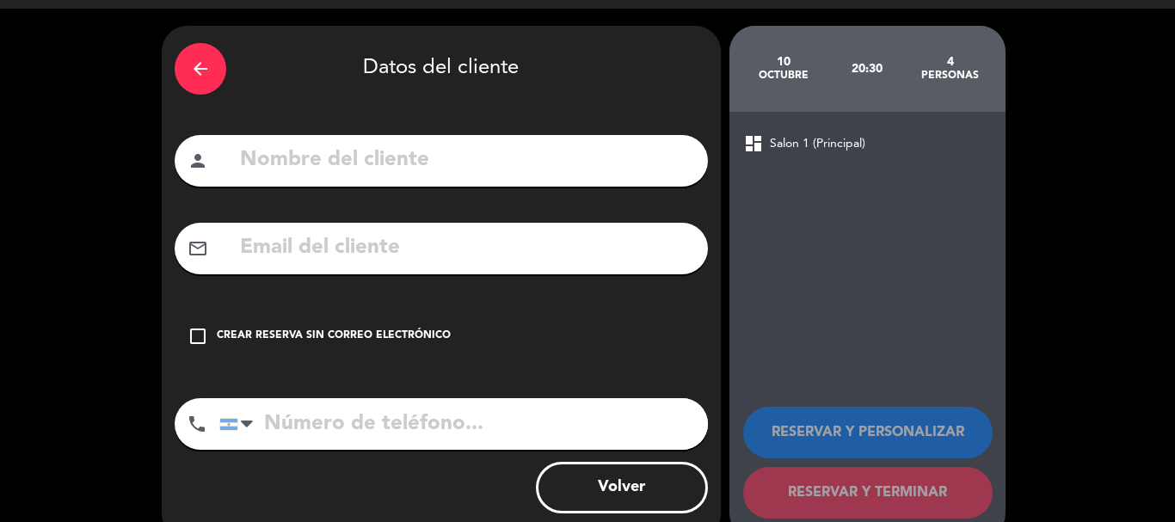
click at [436, 178] on input "text" at bounding box center [466, 160] width 457 height 35
type input "[PERSON_NAME]"
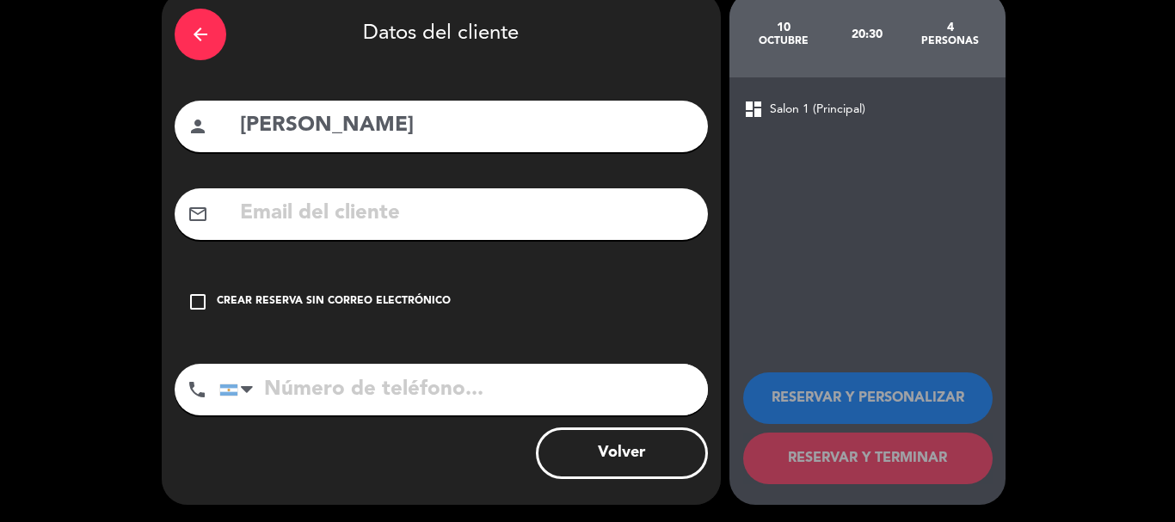
click at [599, 450] on button "Volver" at bounding box center [622, 453] width 172 height 52
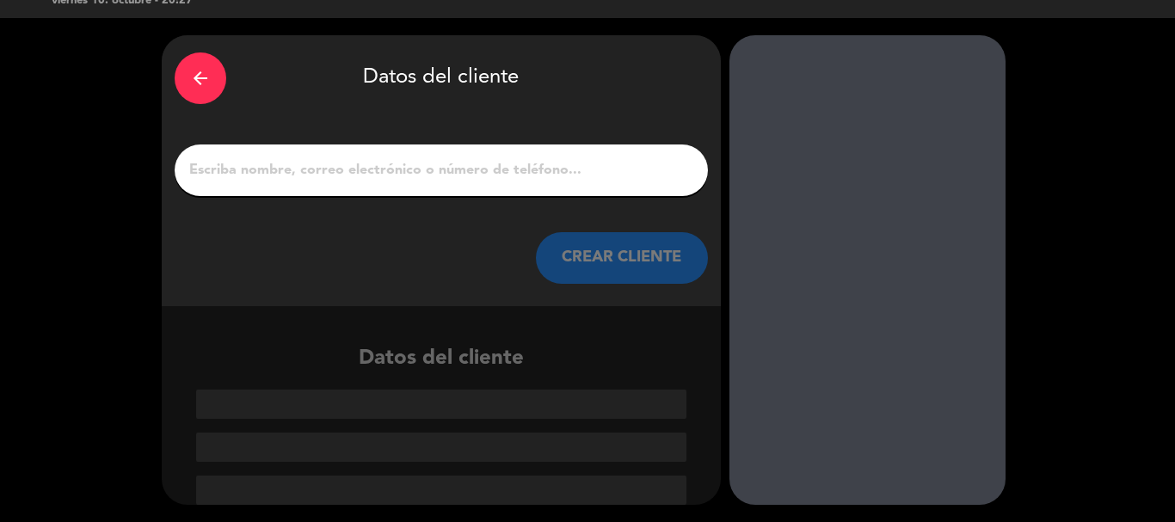
scroll to position [43, 0]
click at [317, 172] on input "1" at bounding box center [440, 170] width 507 height 24
type input "L"
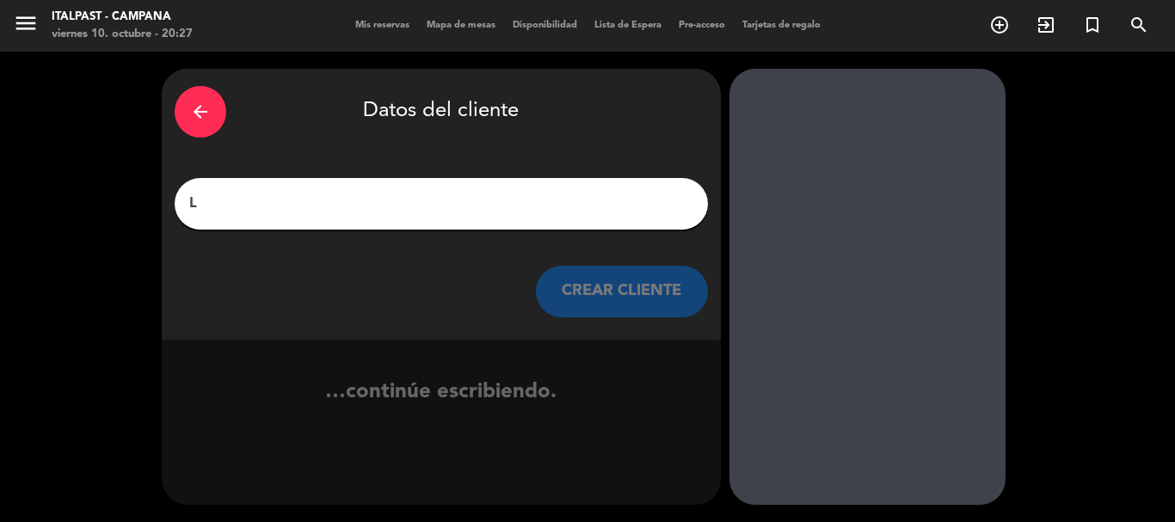
scroll to position [0, 0]
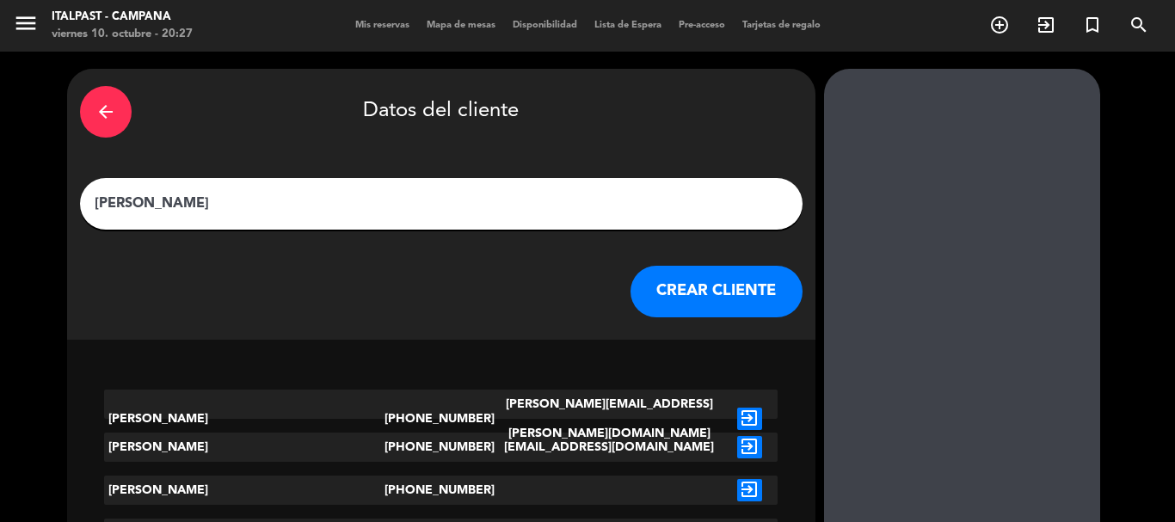
type input "[PERSON_NAME]"
click at [630, 310] on button "CREAR CLIENTE" at bounding box center [716, 292] width 172 height 52
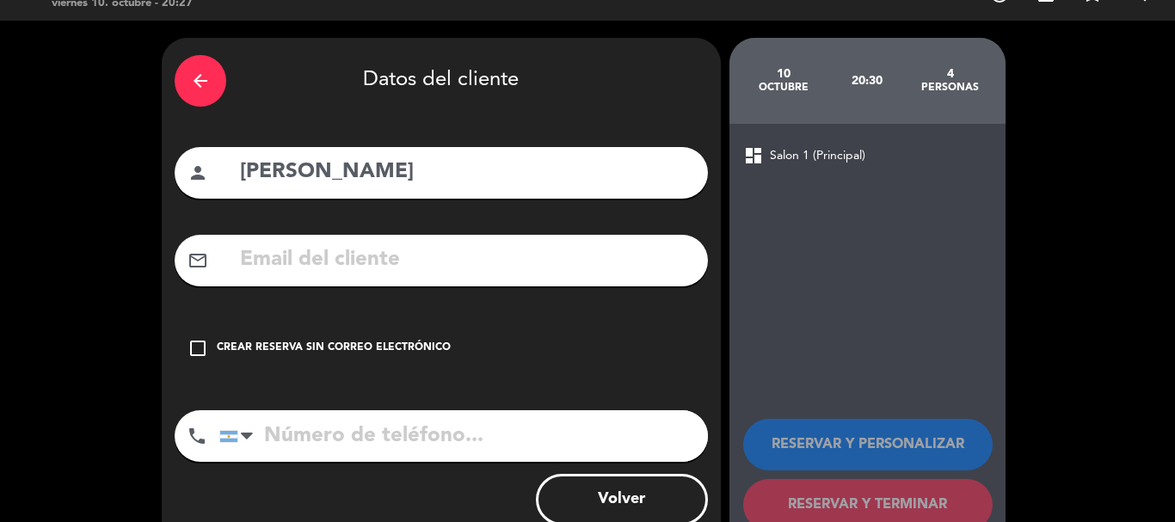
scroll to position [86, 0]
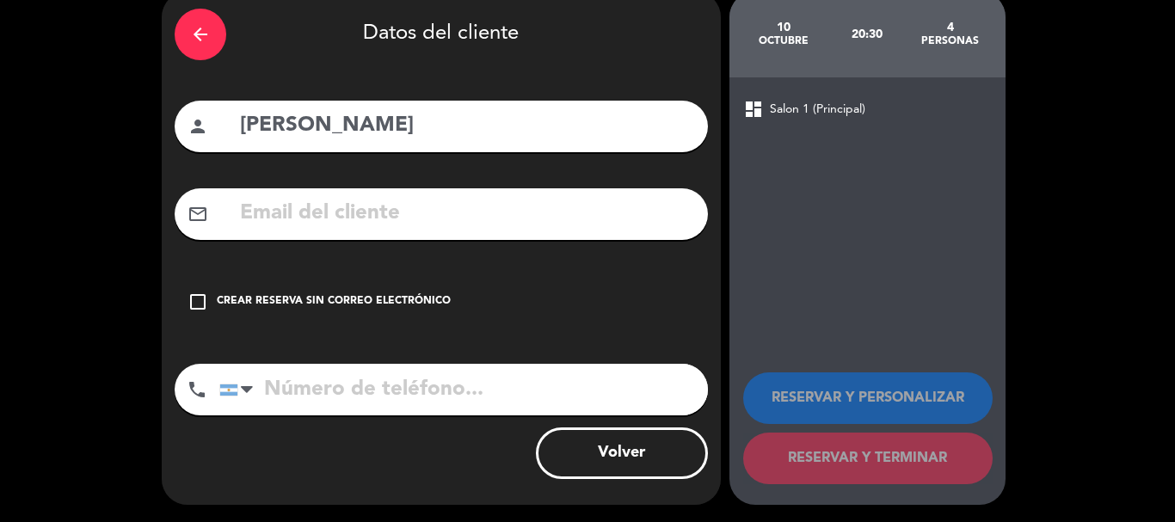
click at [201, 312] on icon "check_box_outline_blank" at bounding box center [197, 302] width 21 height 21
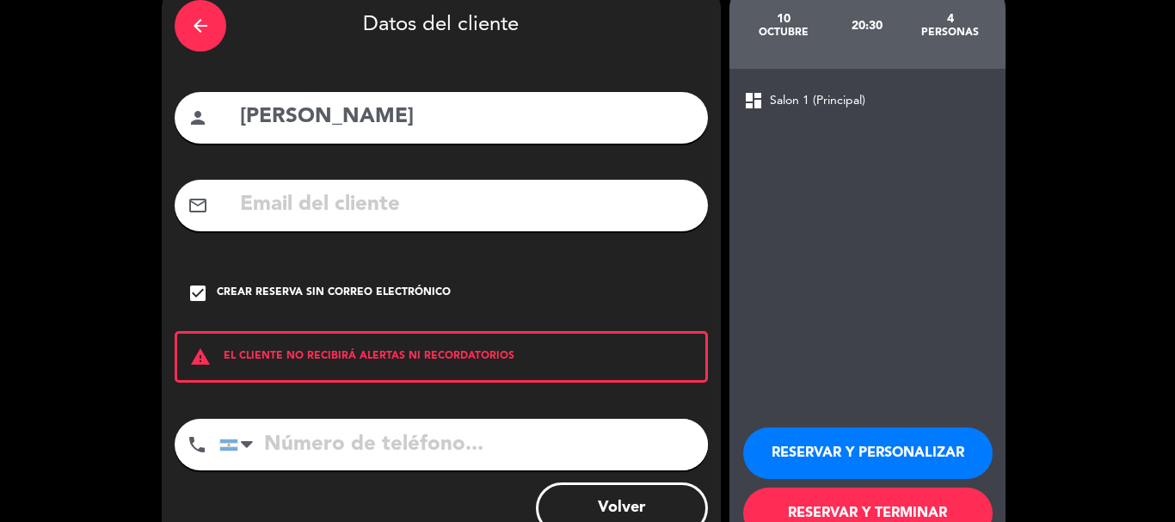
scroll to position [183, 0]
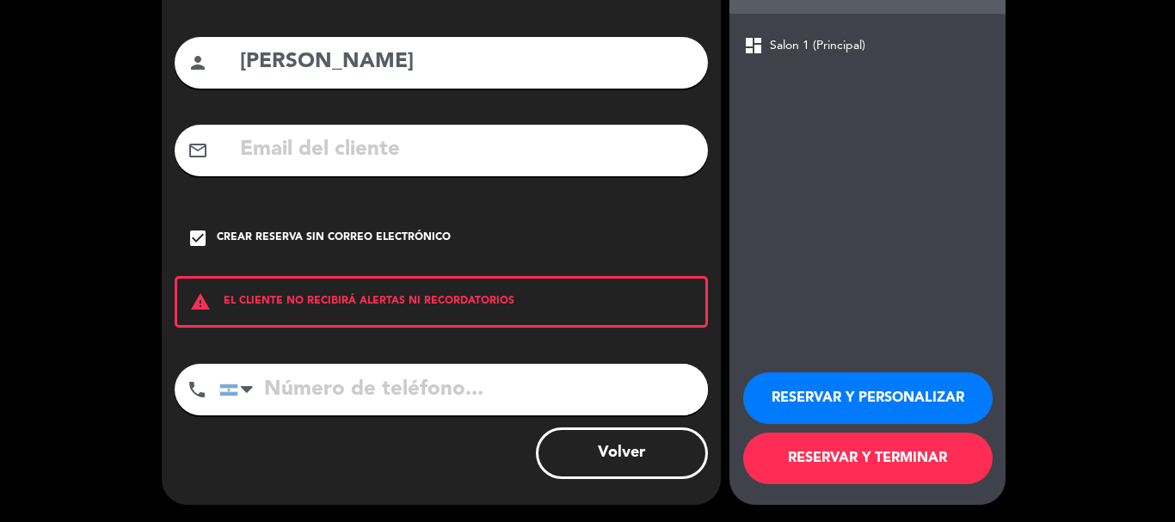
click at [936, 466] on button "RESERVAR Y TERMINAR" at bounding box center [867, 459] width 249 height 52
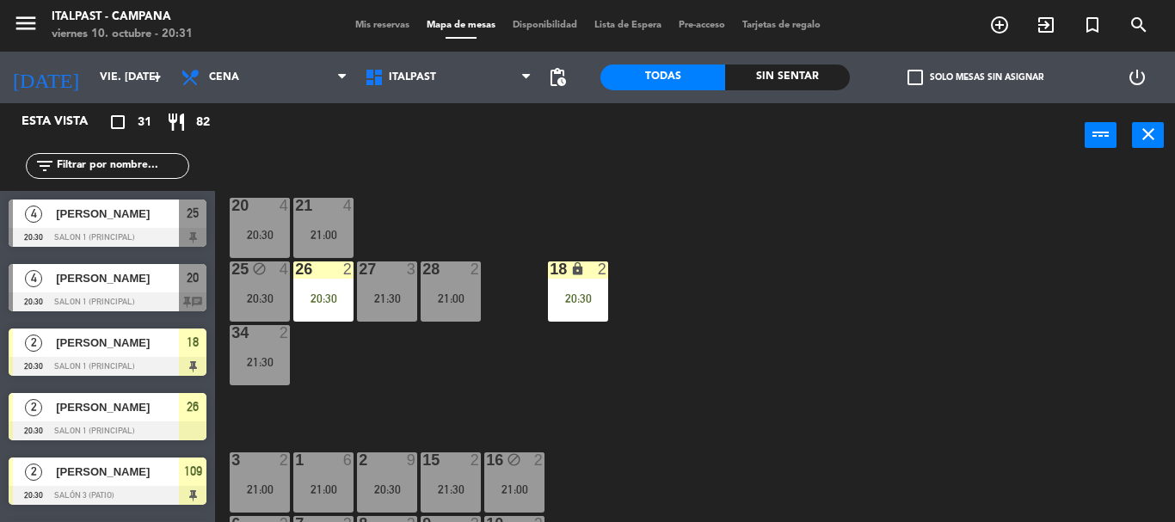
click at [120, 247] on div at bounding box center [108, 237] width 198 height 19
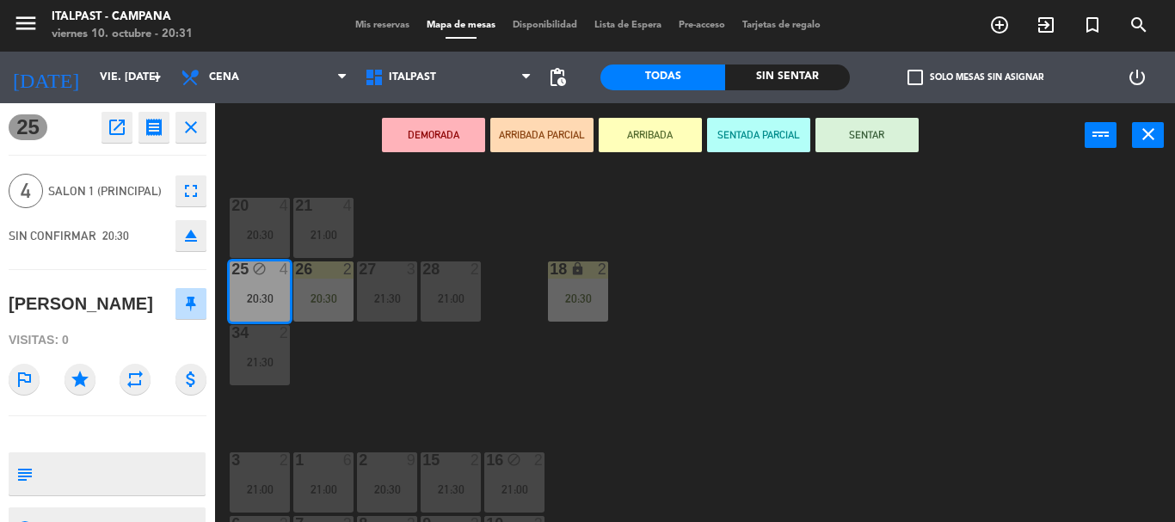
click at [633, 139] on button "ARRIBADA" at bounding box center [650, 135] width 103 height 34
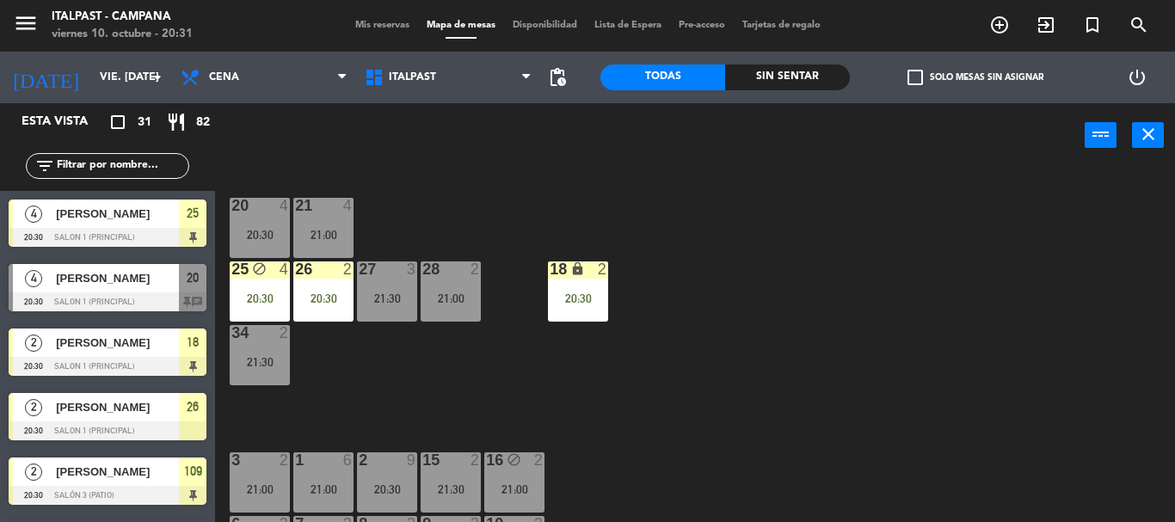
click at [687, 254] on div "20 4 20:30 21 4 21:00 25 block 4 20:30 26 2 20:30 27 3 21:30 28 2 21:00 18 lock…" at bounding box center [701, 345] width 948 height 354
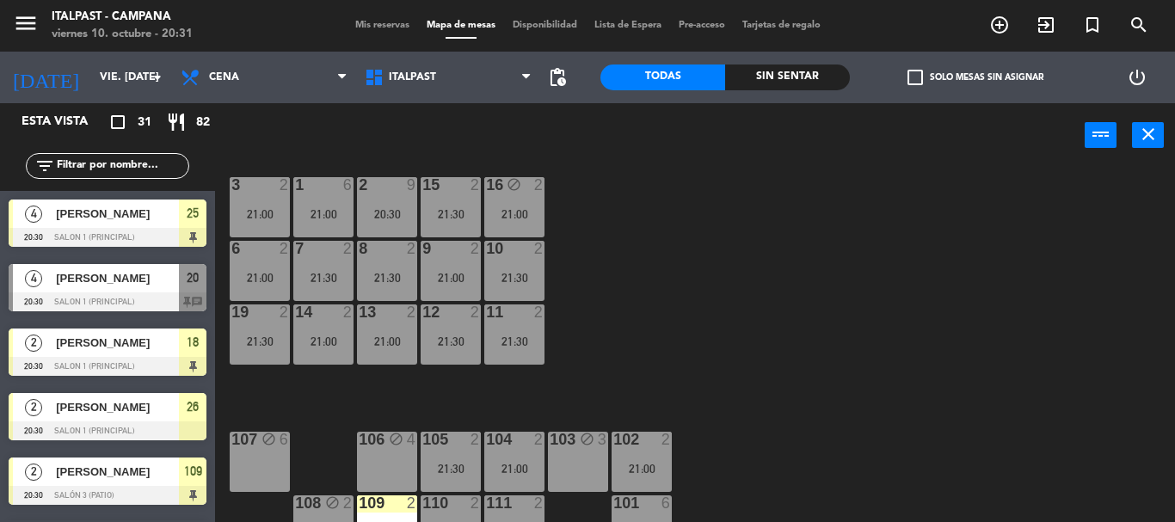
scroll to position [310, 0]
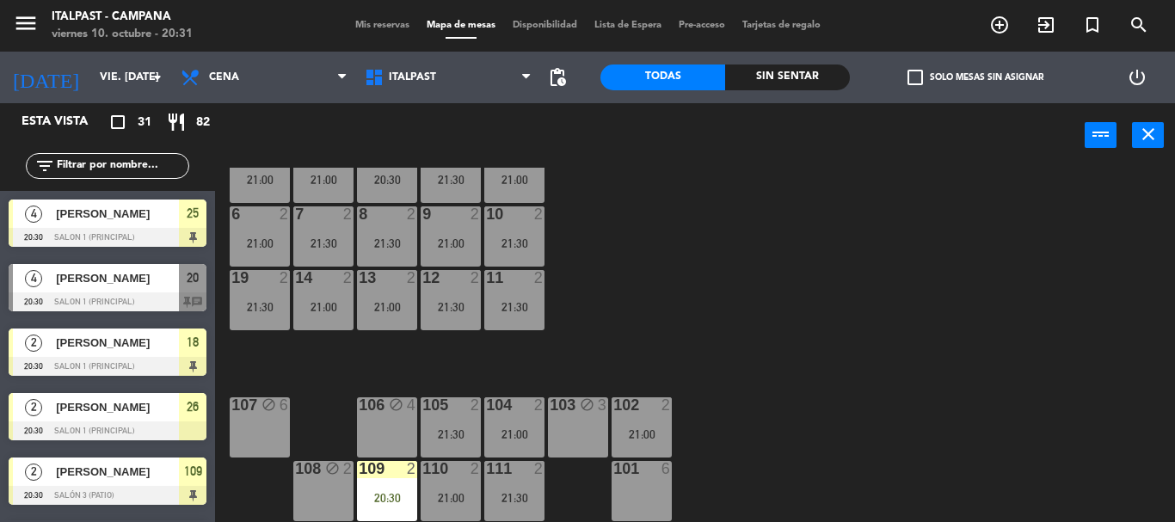
click at [144, 165] on input "text" at bounding box center [121, 166] width 133 height 19
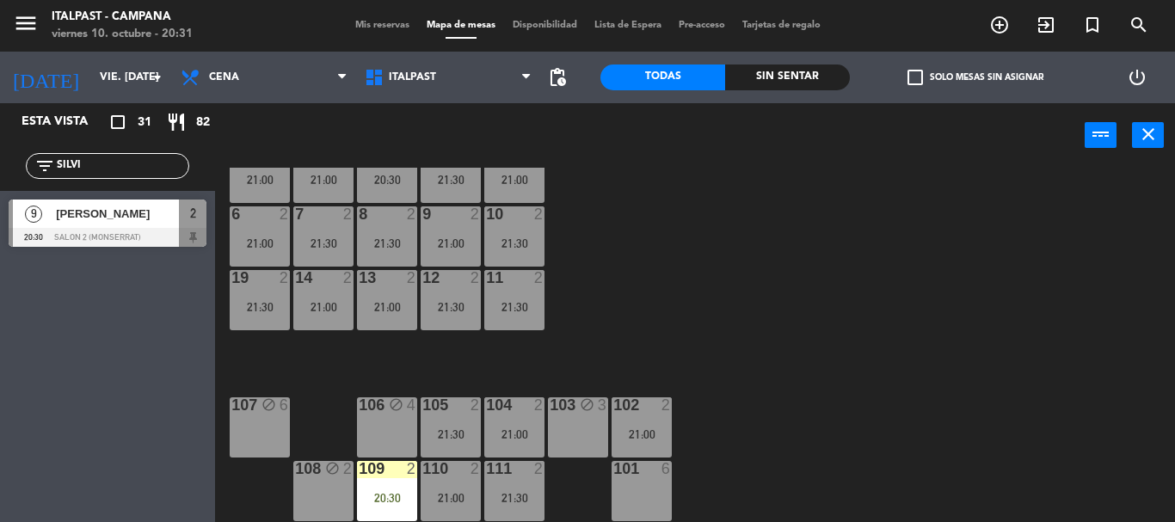
type input "SILVI"
click at [85, 308] on div "Esta vista crop_square 31 restaurant 82 filter_list SILVI 9 [PERSON_NAME] 20:30…" at bounding box center [107, 312] width 215 height 419
drag, startPoint x: 107, startPoint y: 236, endPoint x: 260, endPoint y: 200, distance: 156.4
click at [112, 236] on div "9 [PERSON_NAME] 20:30 Salon 2 (Monserrat) 2" at bounding box center [107, 223] width 215 height 64
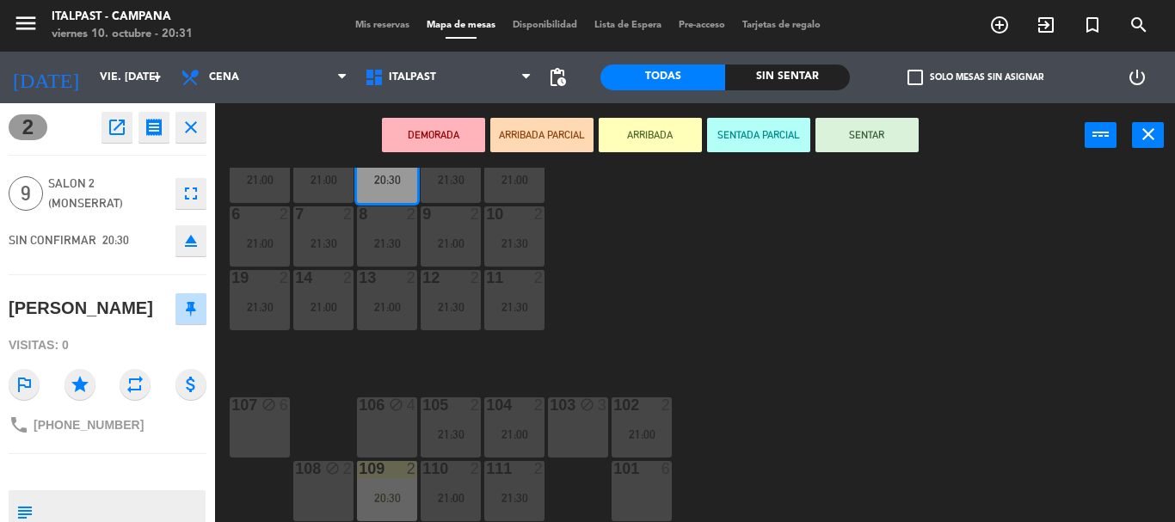
click at [641, 142] on button "ARRIBADA" at bounding box center [650, 135] width 103 height 34
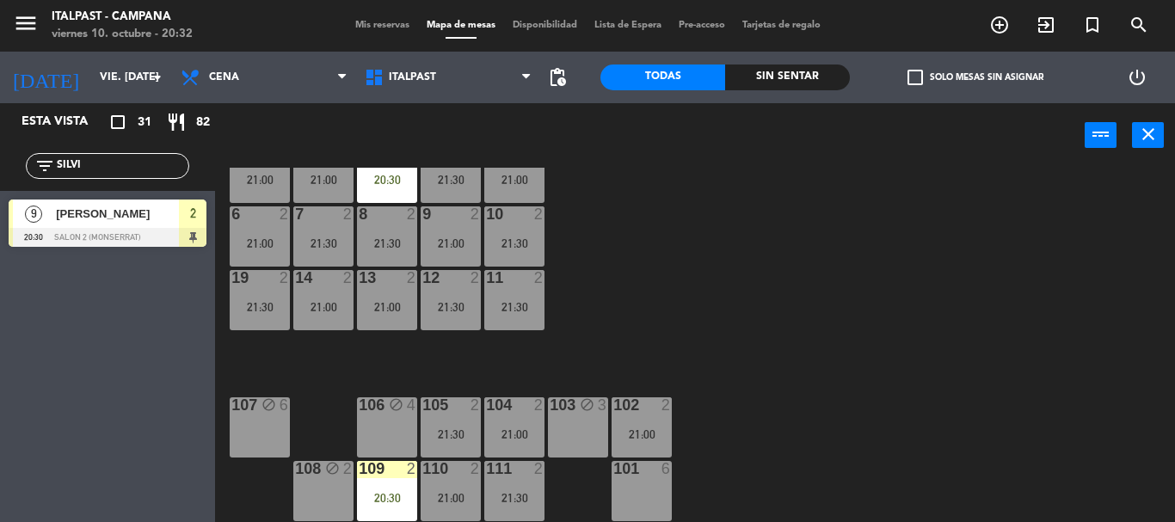
click at [184, 169] on input "SILVI" at bounding box center [121, 166] width 133 height 19
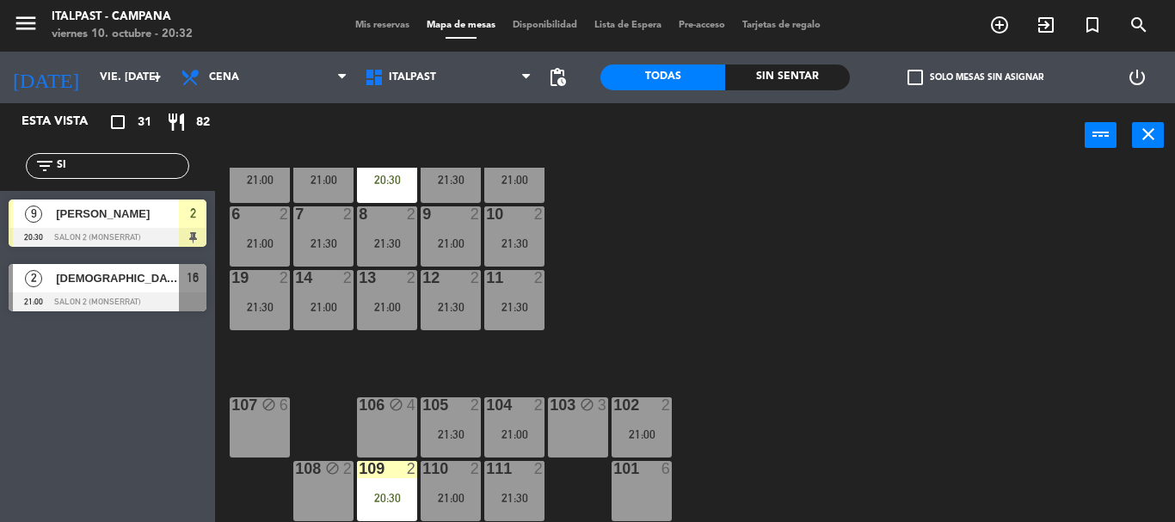
type input "S"
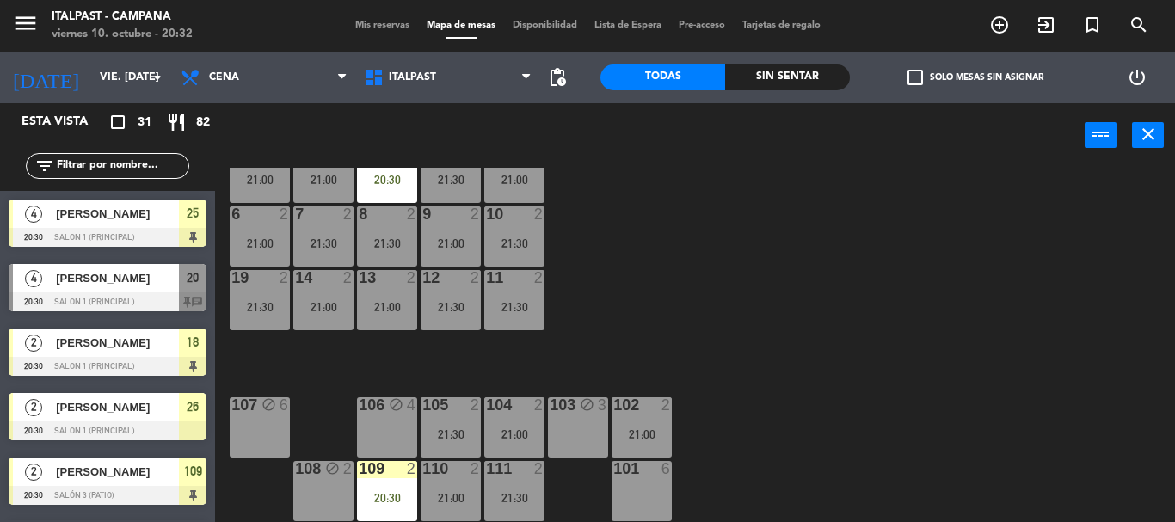
click at [181, 167] on input "text" at bounding box center [121, 166] width 133 height 19
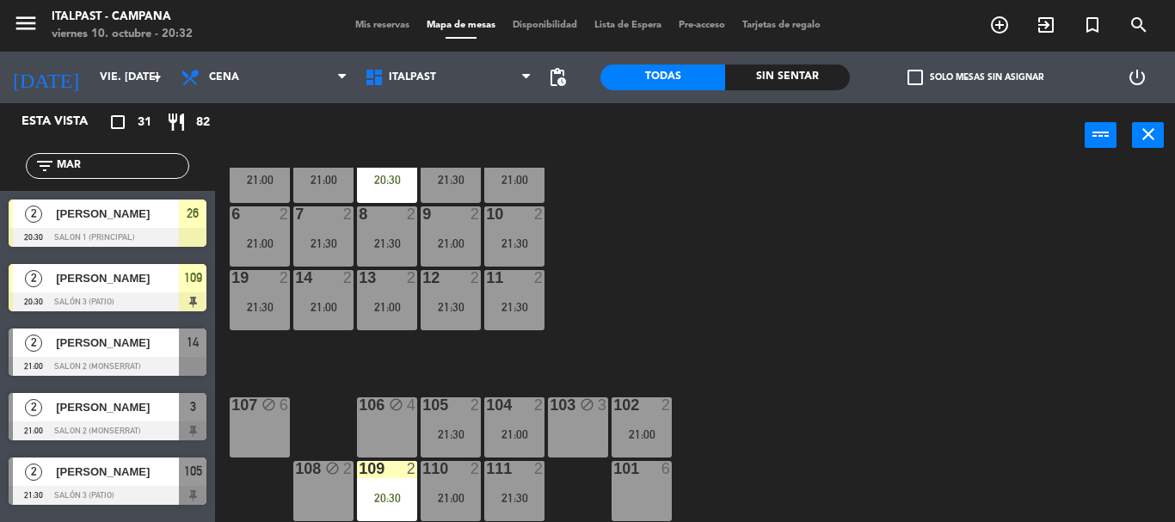
click at [597, 316] on div "20 4 20:30 21 4 21:00 25 block 4 20:30 26 2 20:30 27 3 21:30 28 2 21:00 18 lock…" at bounding box center [701, 345] width 948 height 354
click at [105, 173] on input "MAR" at bounding box center [121, 166] width 133 height 19
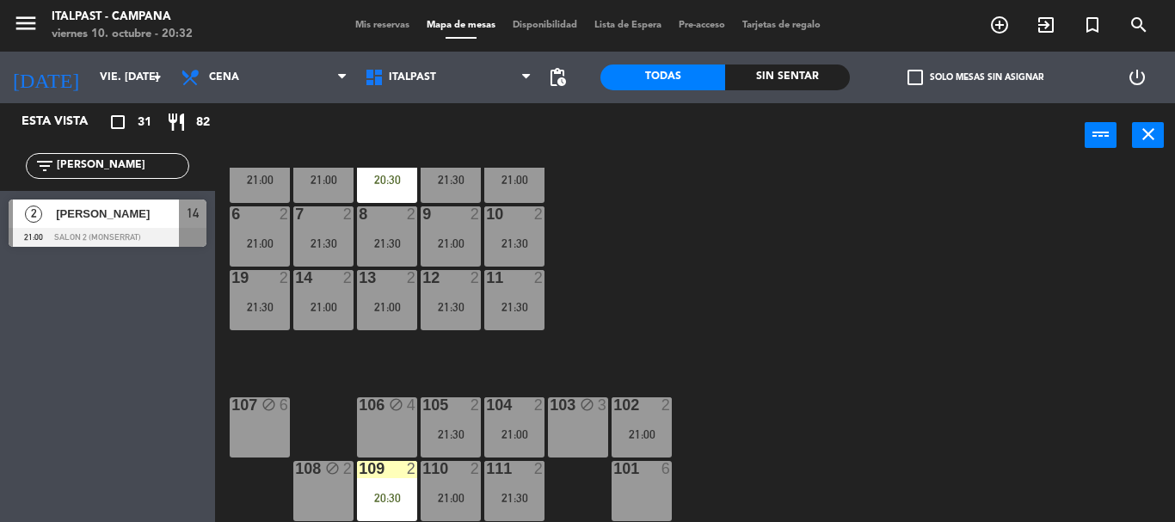
type input "[PERSON_NAME]"
click at [95, 300] on div "Esta vista crop_square 31 restaurant 82 filter_list [PERSON_NAME] 2 [PERSON_NAM…" at bounding box center [107, 312] width 215 height 419
click at [106, 224] on div "2 [PERSON_NAME] 21:00 Salon 2 (Monserrat) 14" at bounding box center [107, 223] width 215 height 64
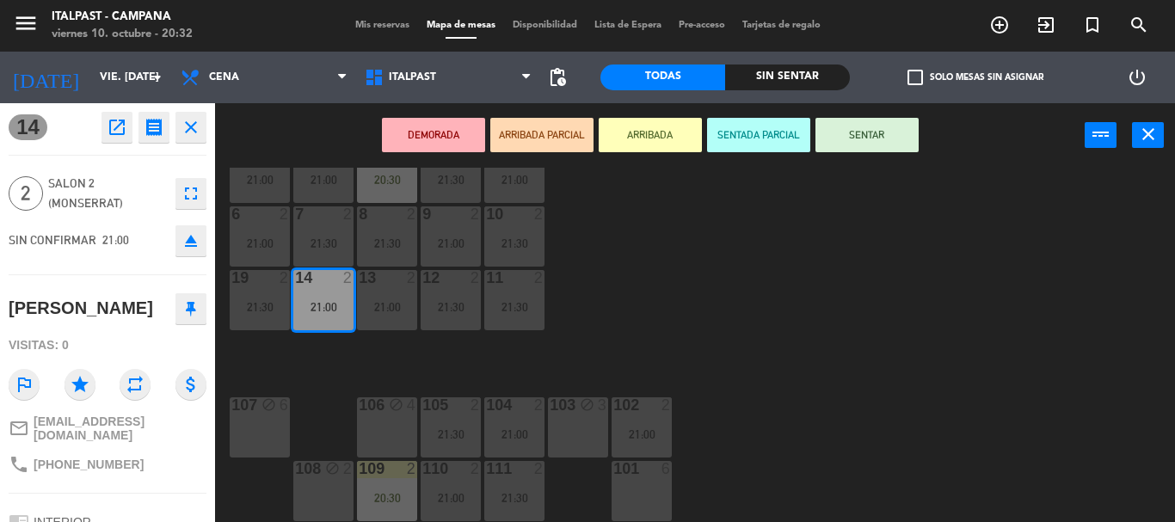
click at [636, 146] on button "ARRIBADA" at bounding box center [650, 135] width 103 height 34
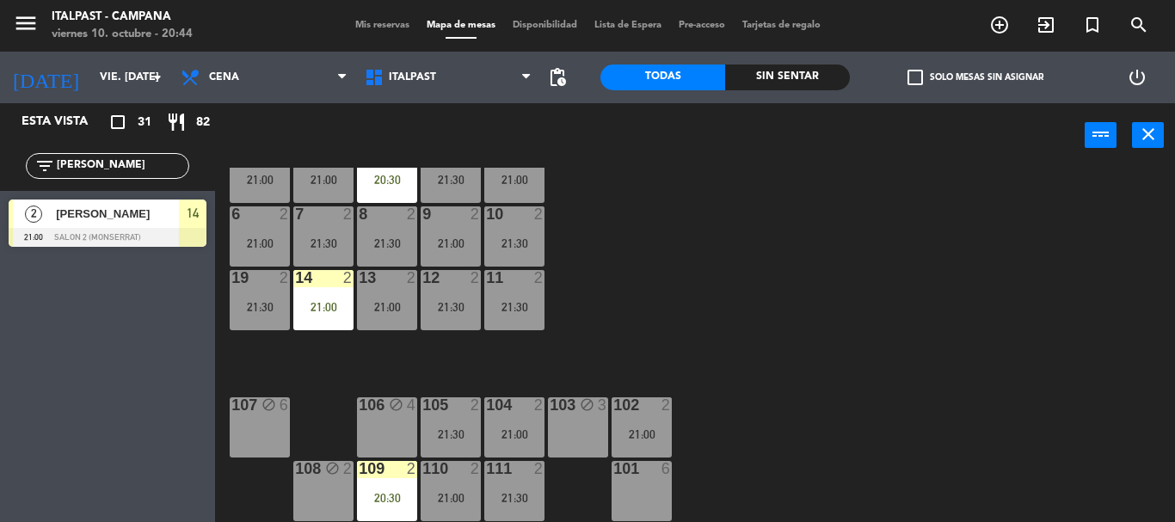
click at [106, 169] on input "[PERSON_NAME]" at bounding box center [121, 166] width 133 height 19
click at [105, 166] on input "[PERSON_NAME]" at bounding box center [121, 166] width 133 height 19
type input "SEB"
click at [127, 323] on div "Esta vista crop_square 31 restaurant 82 filter_list SEB 2 [PERSON_NAME] 21:00 S…" at bounding box center [107, 312] width 215 height 419
click at [142, 225] on div "2 [PERSON_NAME] 21:00 Salón 3 (Patio) 110" at bounding box center [107, 223] width 215 height 64
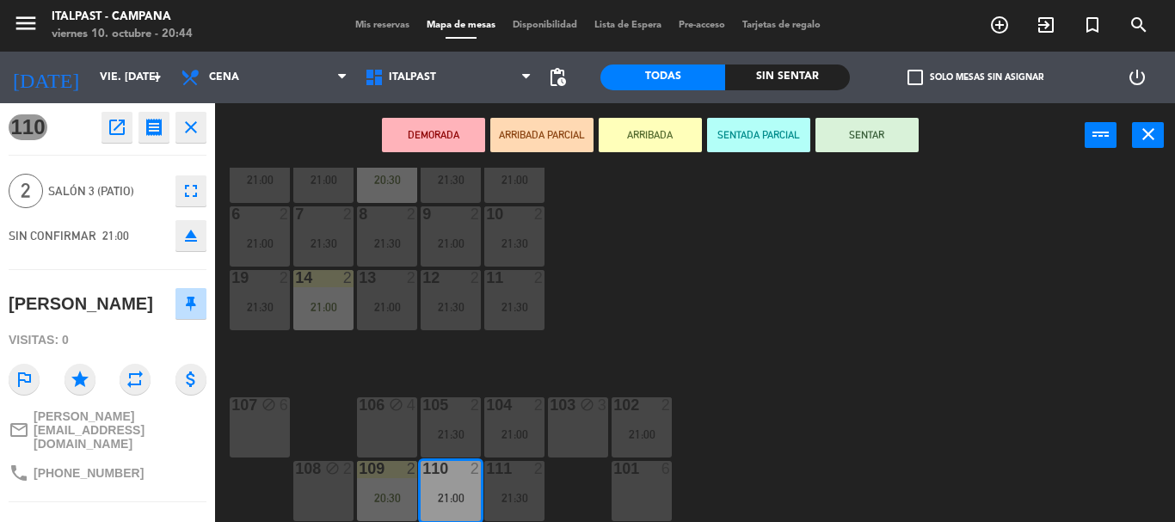
click at [653, 138] on button "ARRIBADA" at bounding box center [650, 135] width 103 height 34
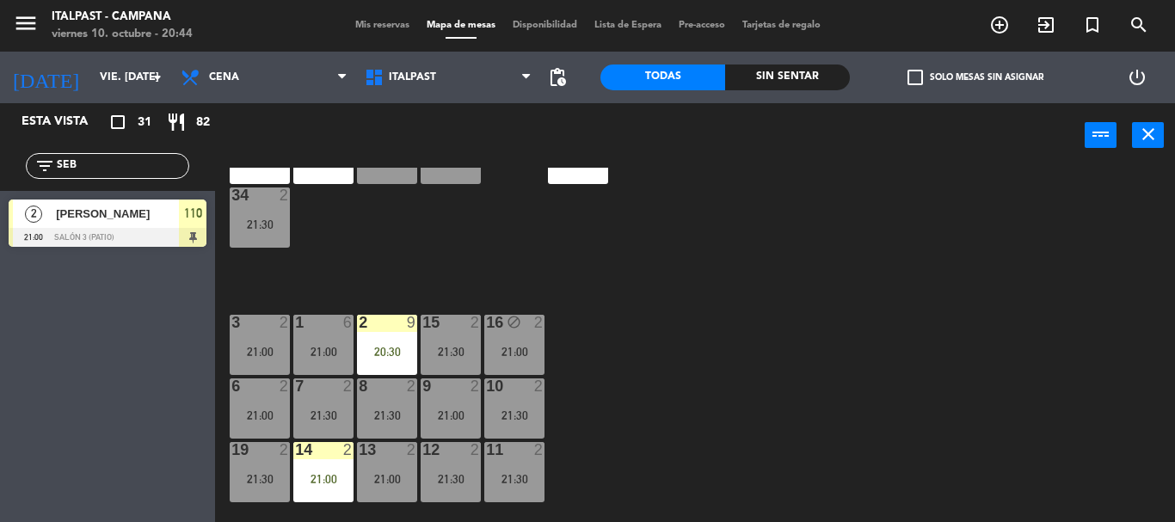
scroll to position [138, 0]
click at [84, 172] on input "SEB" at bounding box center [121, 166] width 133 height 19
type input "S"
type input "ELI"
click at [85, 385] on div "Esta vista crop_square 31 restaurant 82 filter_list [PERSON_NAME] 2 [PERSON_NAM…" at bounding box center [107, 312] width 215 height 419
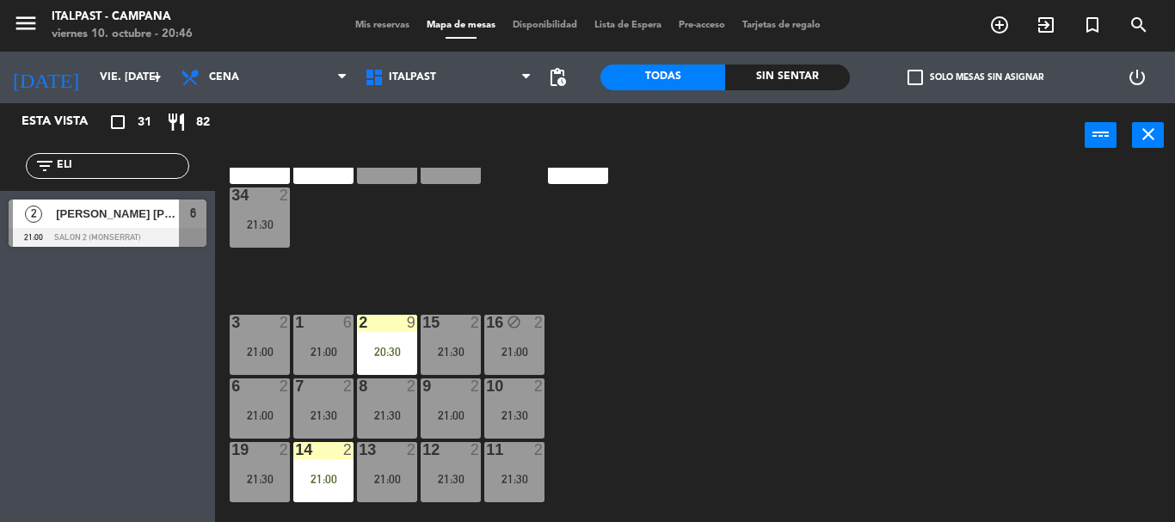
click at [143, 239] on div at bounding box center [108, 237] width 198 height 19
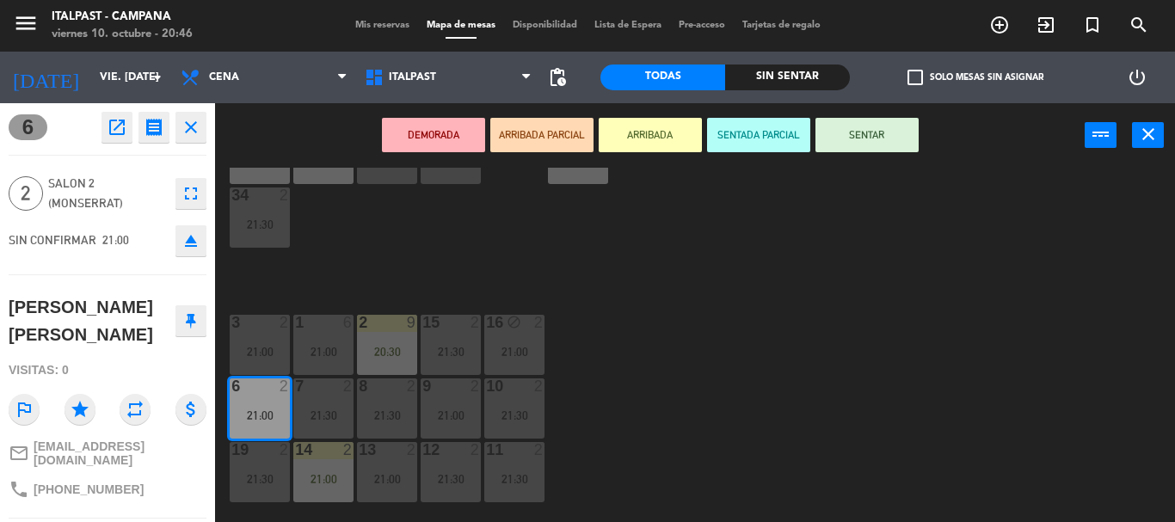
click at [617, 140] on button "ARRIBADA" at bounding box center [650, 135] width 103 height 34
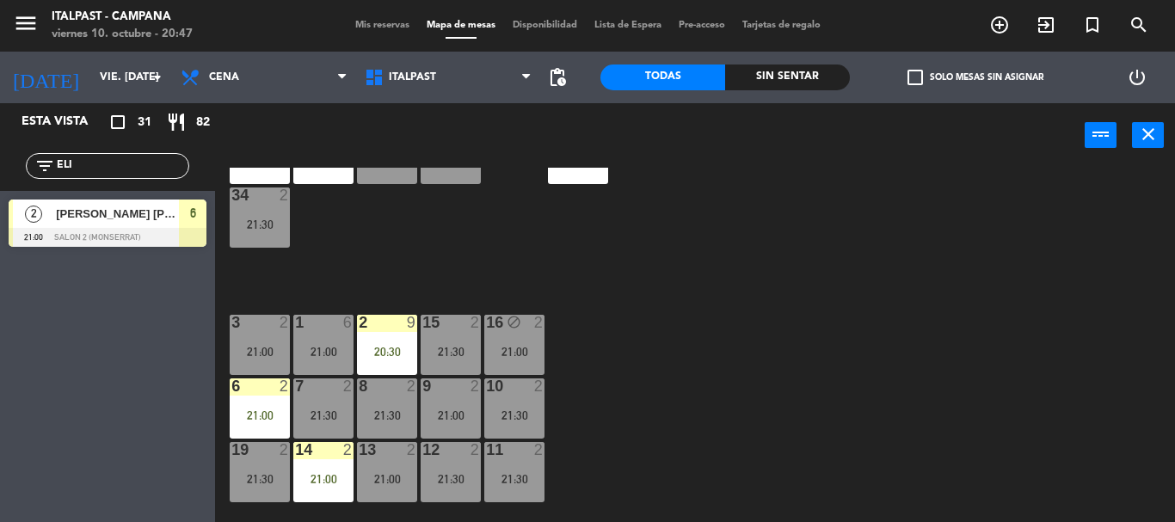
click at [150, 162] on div "filter_list [PERSON_NAME]" at bounding box center [107, 166] width 163 height 26
click at [146, 168] on input "ELI" at bounding box center [121, 166] width 133 height 19
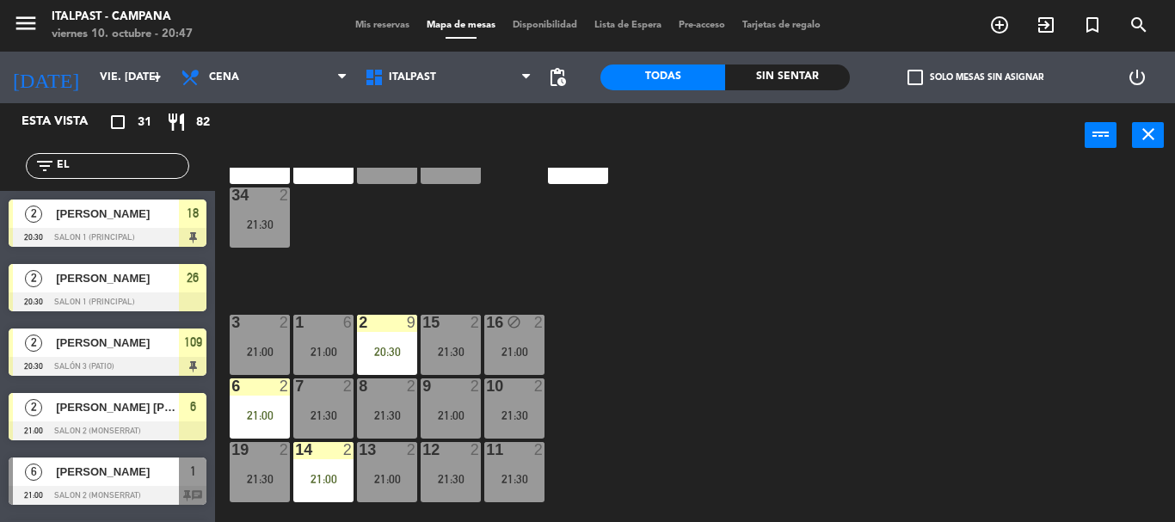
type input "E"
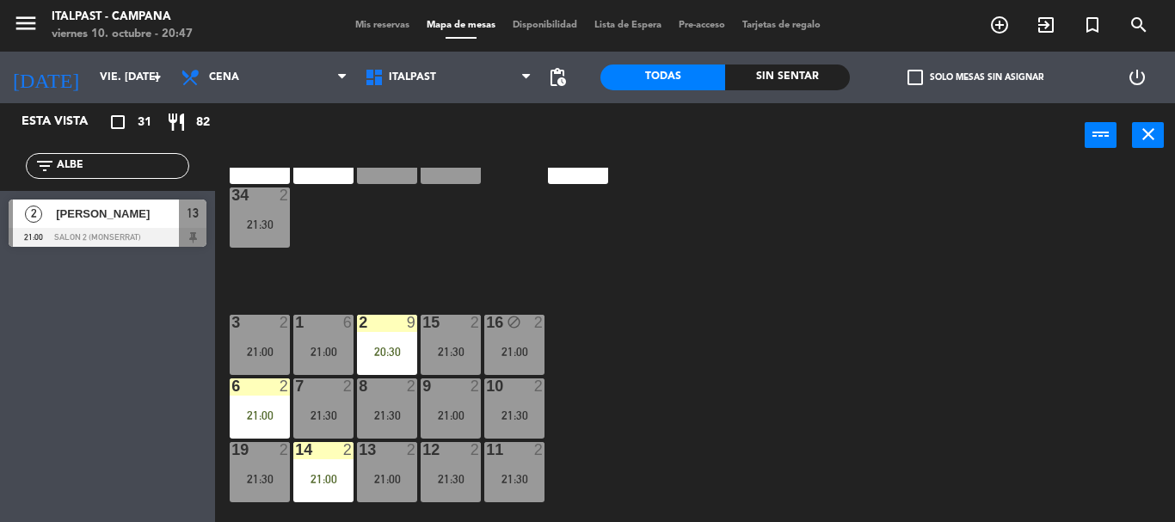
type input "ALBE"
click at [131, 327] on div "Esta vista crop_square 31 restaurant 82 filter_list ALBE 2 [PERSON_NAME] 21:00 …" at bounding box center [107, 312] width 215 height 419
drag, startPoint x: 119, startPoint y: 241, endPoint x: 154, endPoint y: 238, distance: 35.4
click at [119, 240] on div "2 [PERSON_NAME] 21:00 Salon 2 (Monserrat) 13" at bounding box center [107, 223] width 215 height 64
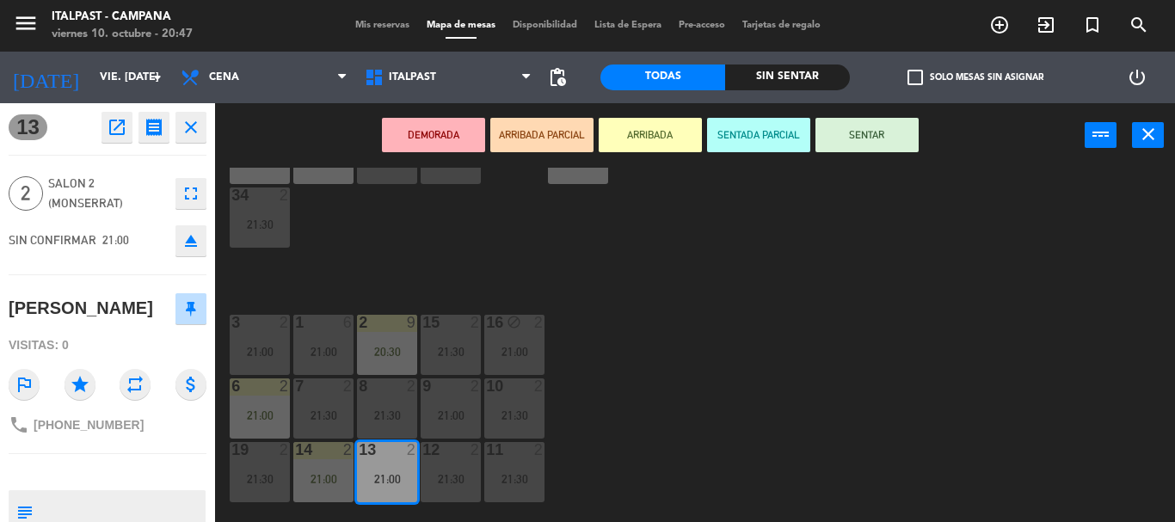
click at [651, 131] on button "ARRIBADA" at bounding box center [650, 135] width 103 height 34
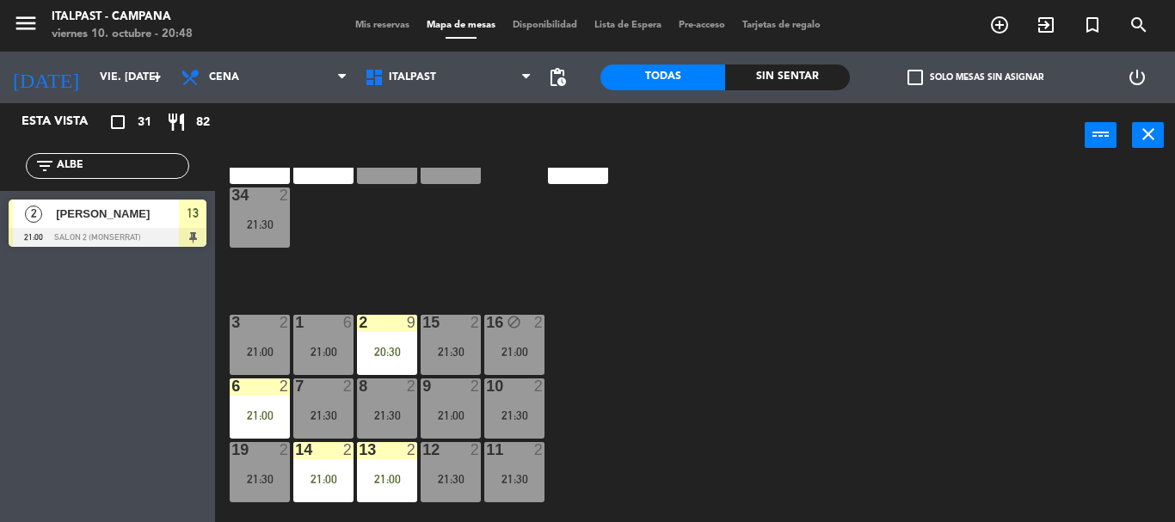
click at [101, 175] on input "ALBE" at bounding box center [121, 166] width 133 height 19
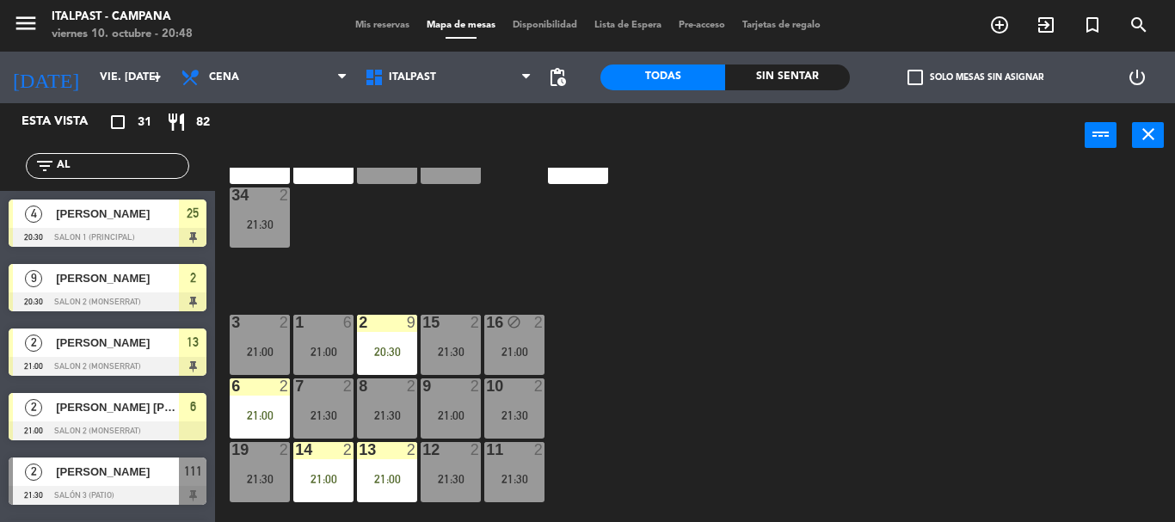
type input "A"
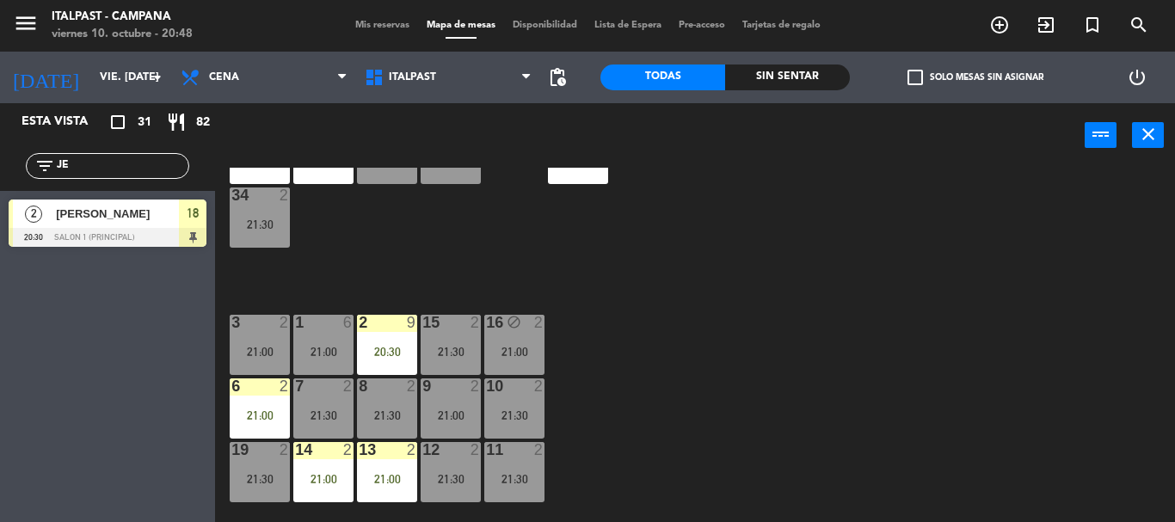
click at [68, 361] on div "Esta vista crop_square 31 restaurant 82 filter_list JE 2 [PERSON_NAME] 20:30 Sa…" at bounding box center [107, 312] width 215 height 419
click at [98, 169] on input "JE" at bounding box center [121, 166] width 133 height 19
type input "J"
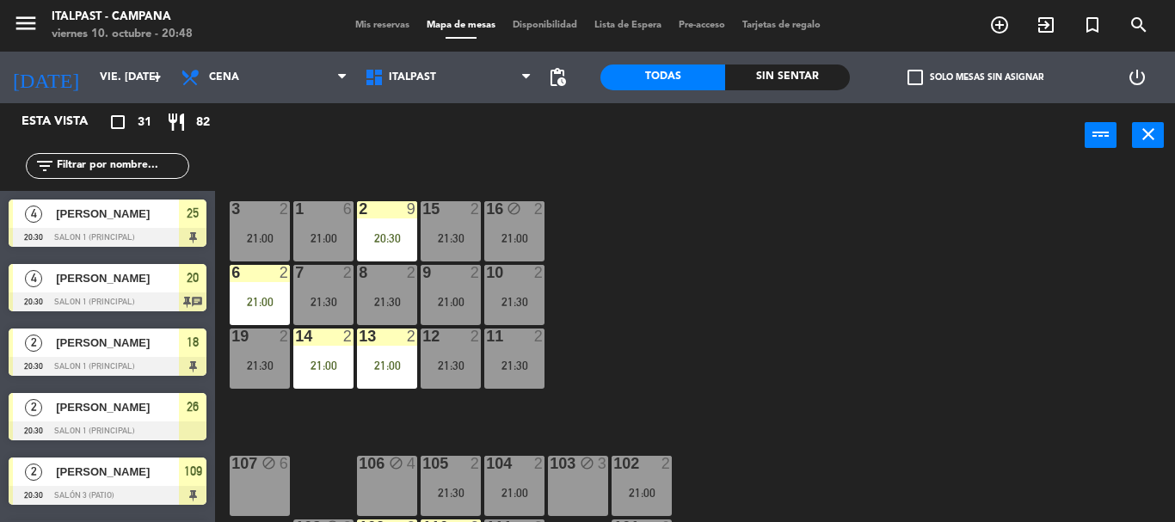
drag, startPoint x: 758, startPoint y: 343, endPoint x: 774, endPoint y: 376, distance: 36.5
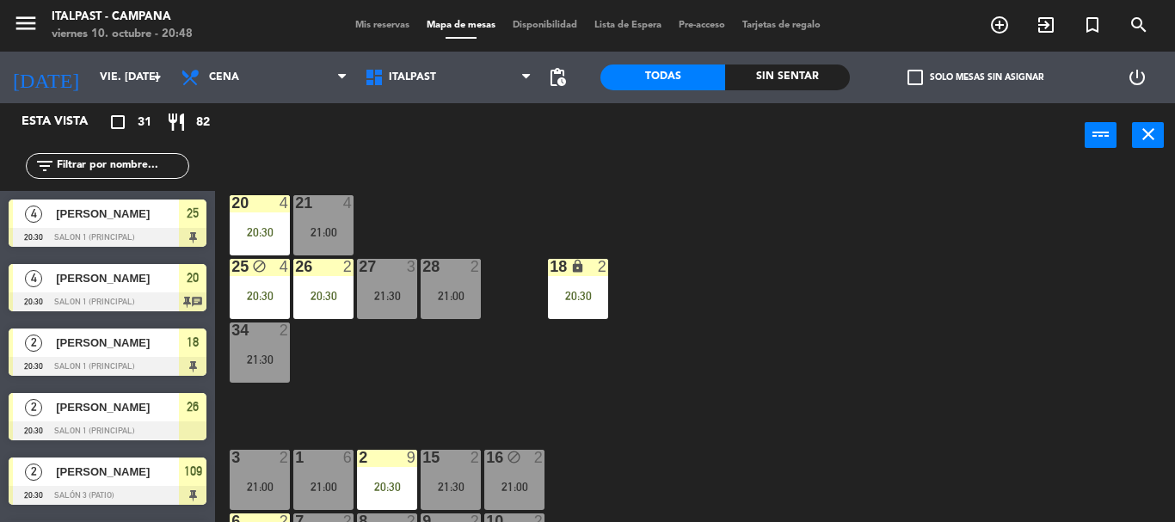
scroll to position [0, 0]
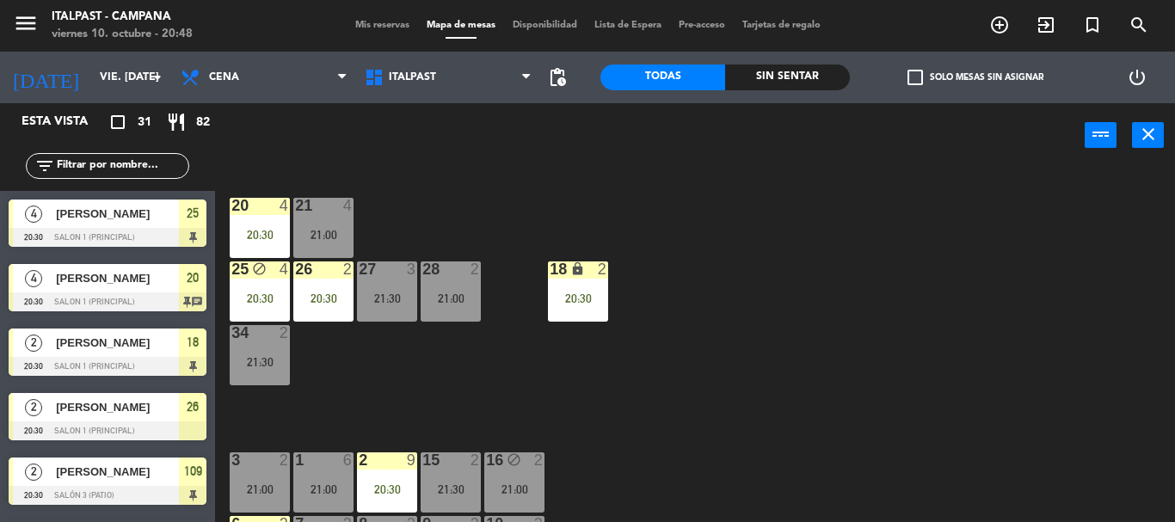
click at [144, 165] on input "text" at bounding box center [121, 166] width 133 height 19
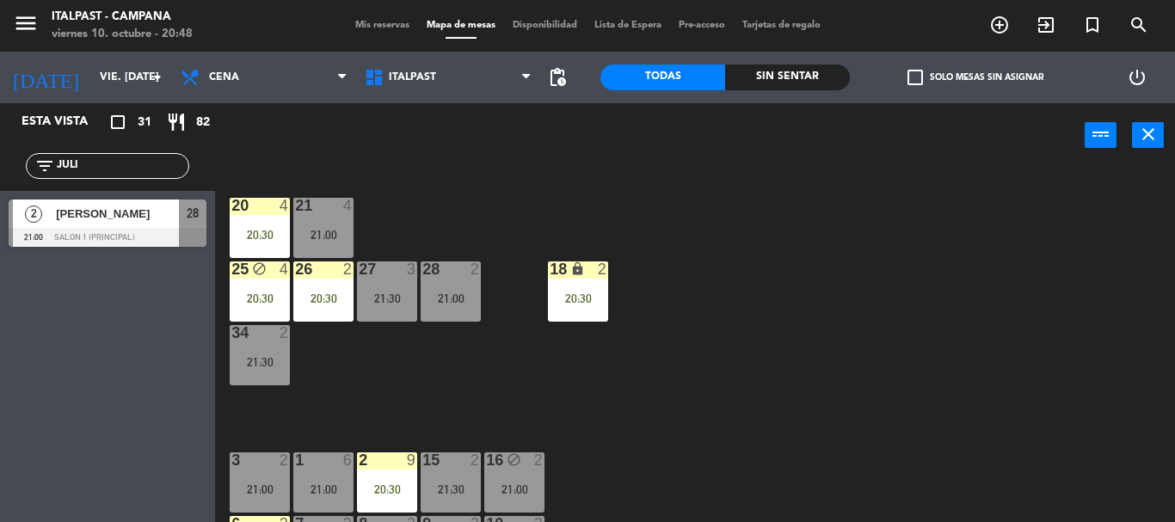
type input "JULI"
click at [102, 274] on div "Esta vista crop_square 31 restaurant 82 filter_list JULI 2 [PERSON_NAME] 21:00 …" at bounding box center [107, 312] width 215 height 419
click at [93, 214] on span "[PERSON_NAME]" at bounding box center [117, 214] width 123 height 18
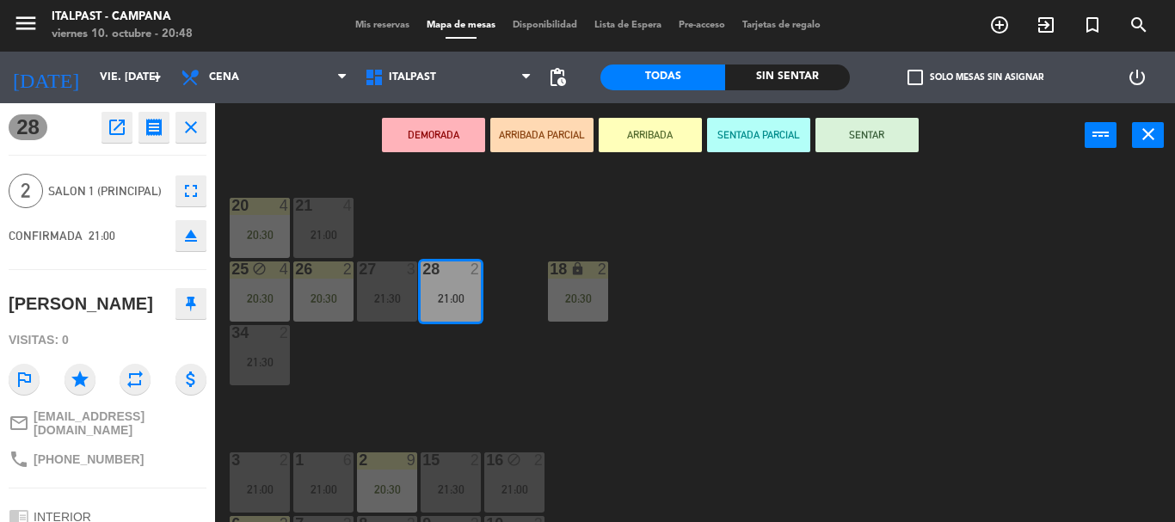
click at [654, 153] on div "DEMORADA ARRIBADA PARCIAL ARRIBADA SENTADA PARCIAL SENTAR power_input close" at bounding box center [649, 135] width 869 height 65
click at [637, 129] on button "ARRIBADA" at bounding box center [650, 135] width 103 height 34
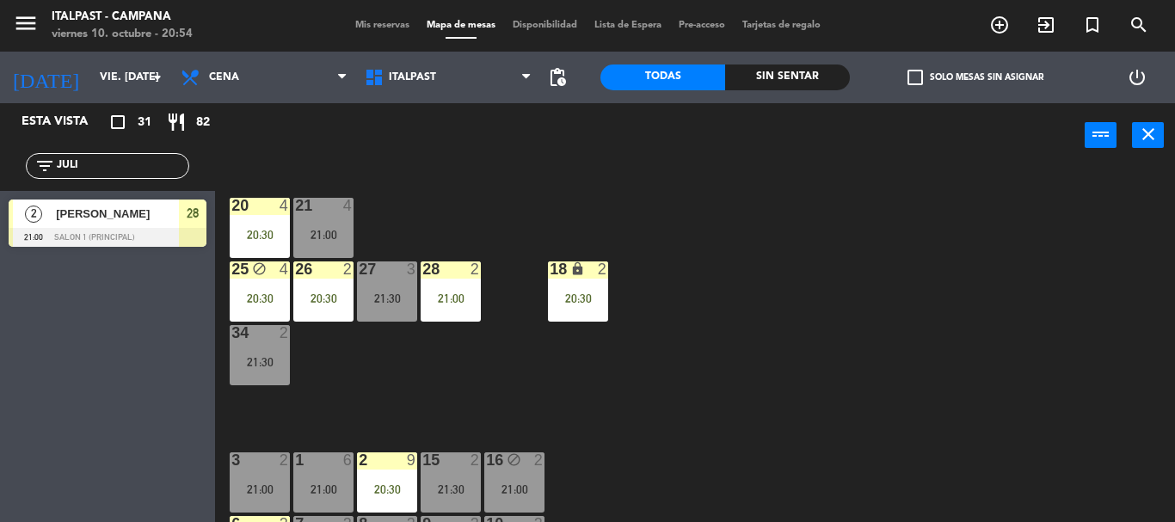
click at [105, 169] on input "JULI" at bounding box center [121, 166] width 133 height 19
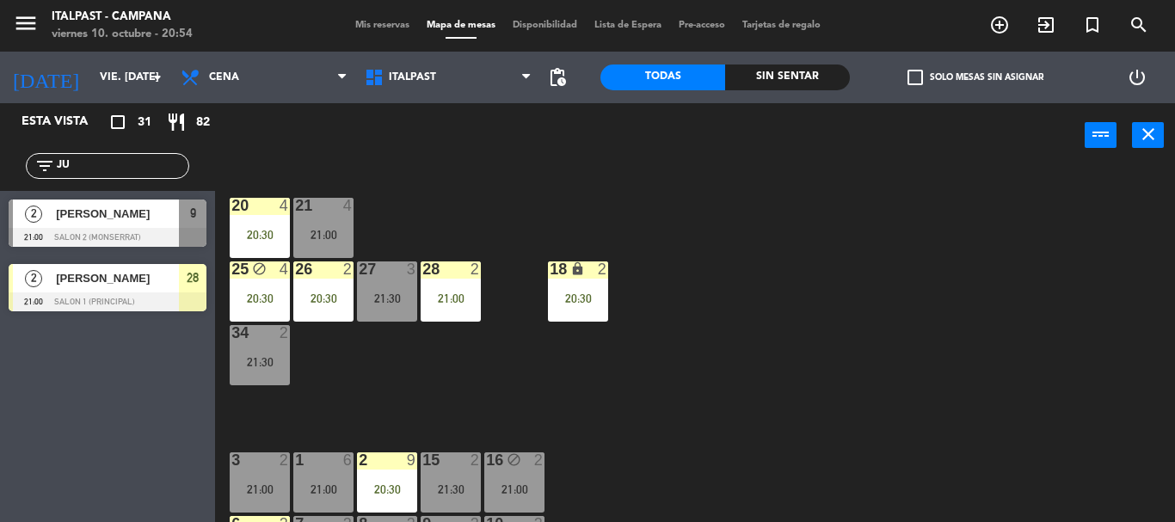
type input "J"
type input "ANDR"
click at [102, 437] on div "Esta vista crop_square 31 restaurant 82 filter_list ANDR 2 [PERSON_NAME] 21:30 …" at bounding box center [107, 312] width 215 height 419
click at [112, 228] on div "[PERSON_NAME]" at bounding box center [116, 214] width 125 height 28
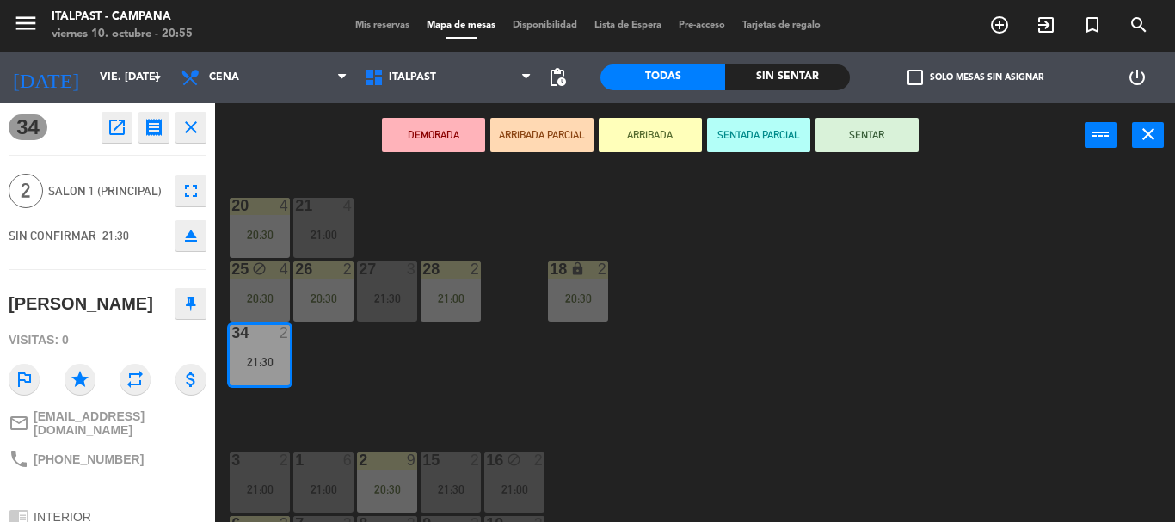
click at [660, 136] on button "ARRIBADA" at bounding box center [650, 135] width 103 height 34
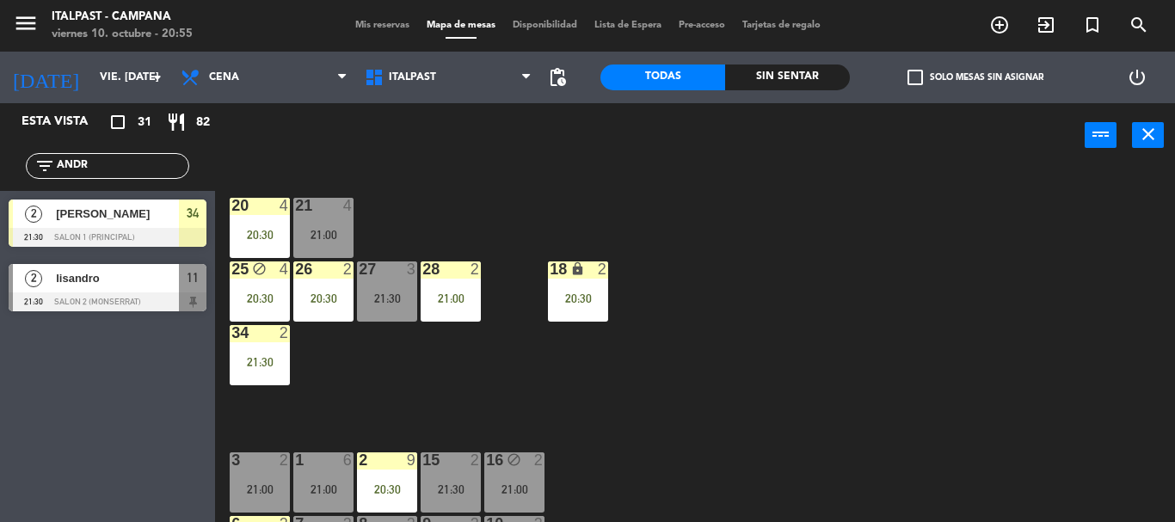
click at [126, 175] on input "ANDR" at bounding box center [121, 166] width 133 height 19
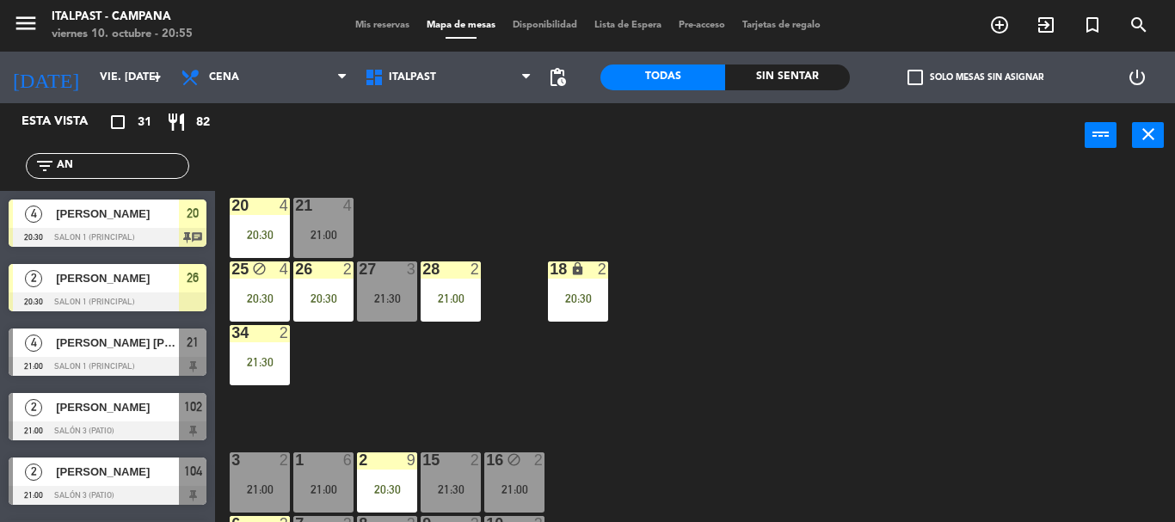
type input "A"
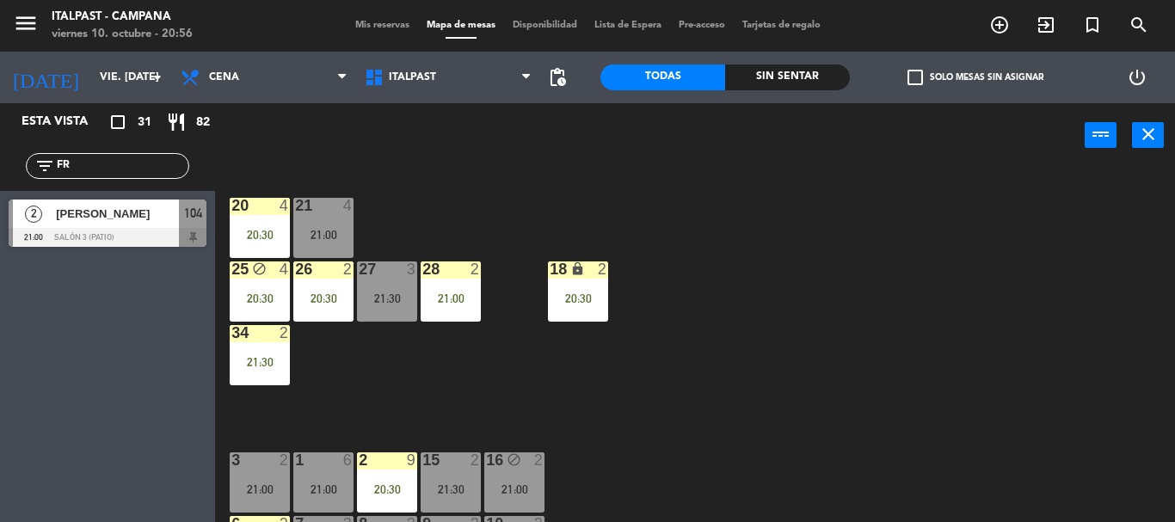
type input "FR"
click at [59, 333] on div "Esta vista crop_square 31 restaurant 82 filter_list FR 2 [PERSON_NAME] 21:00 Sa…" at bounding box center [107, 312] width 215 height 419
click at [110, 223] on span "[PERSON_NAME]" at bounding box center [117, 214] width 123 height 18
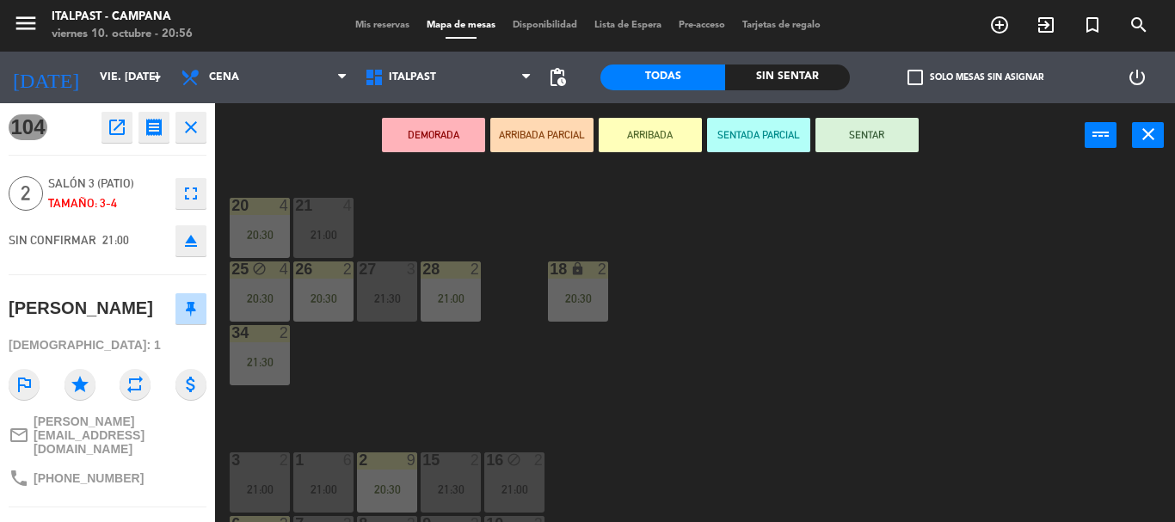
click at [655, 138] on button "ARRIBADA" at bounding box center [650, 135] width 103 height 34
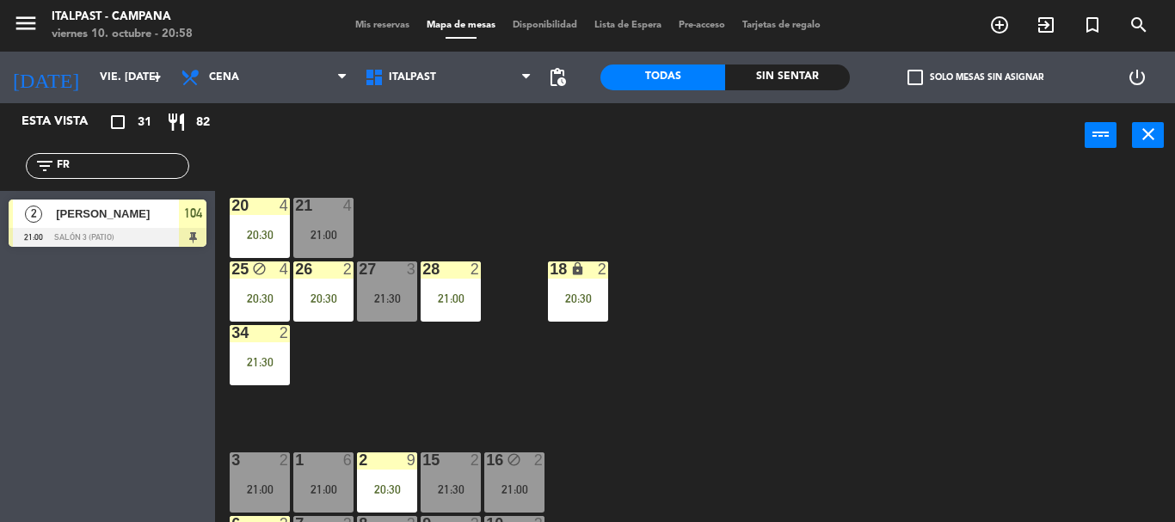
click at [151, 168] on input "FR" at bounding box center [121, 166] width 133 height 19
type input "F"
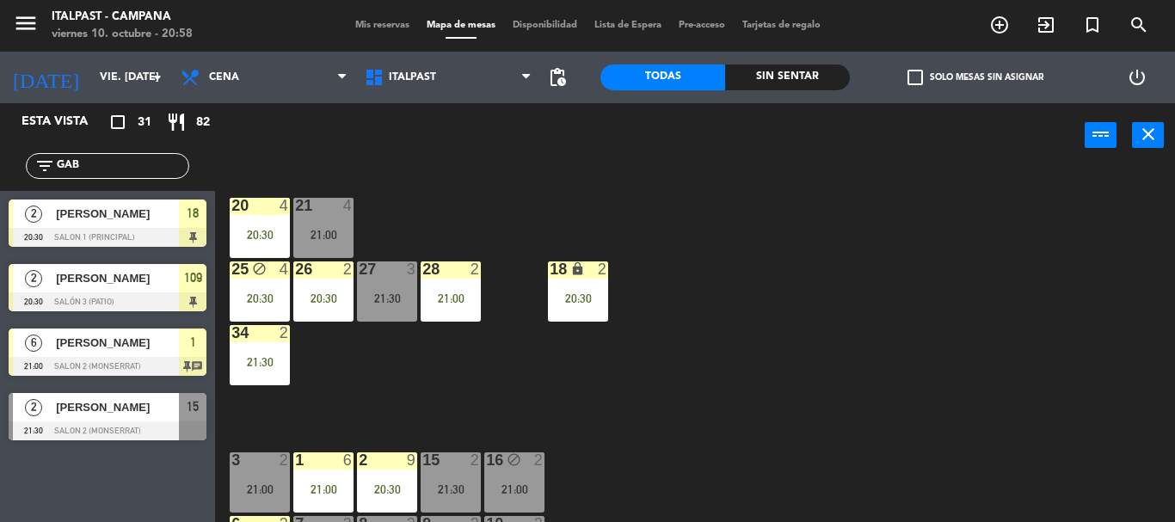
click at [317, 154] on div "power_input close" at bounding box center [649, 135] width 869 height 65
click at [391, 401] on div "20 4 20:30 21 4 21:00 25 block 4 20:30 26 2 20:30 27 3 21:30 28 2 21:00 18 lock…" at bounding box center [701, 345] width 948 height 354
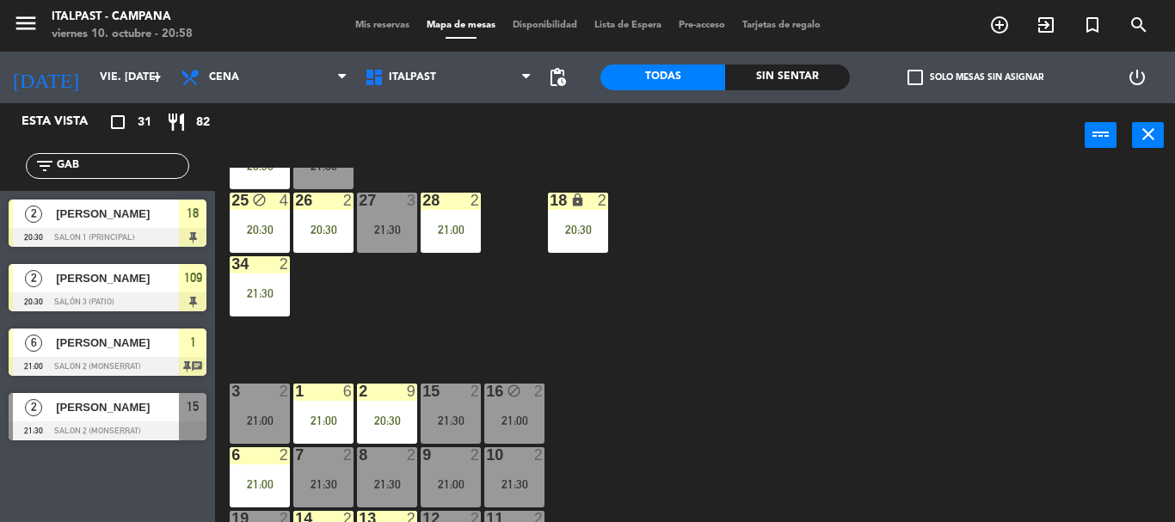
scroll to position [103, 0]
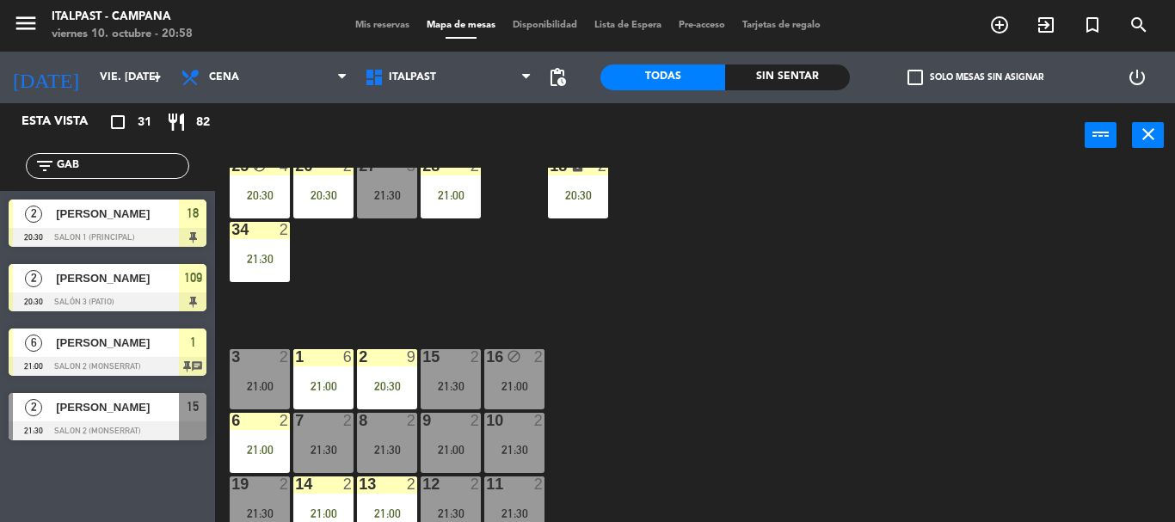
click at [341, 379] on div "21:00" at bounding box center [323, 385] width 60 height 13
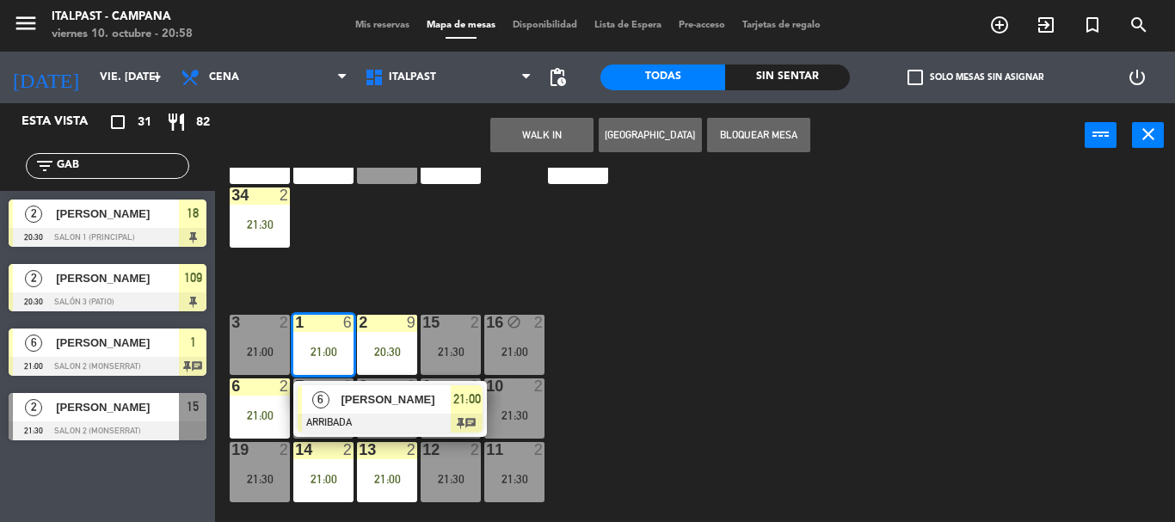
scroll to position [172, 0]
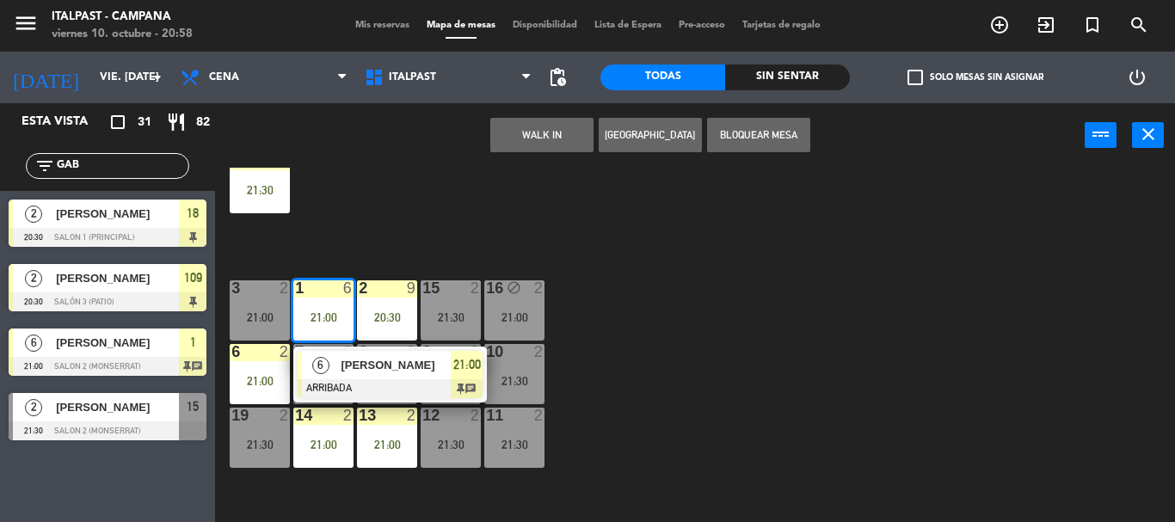
click at [646, 400] on div "20 4 20:30 21 4 21:00 25 block 4 20:30 26 2 20:30 27 3 21:30 28 2 21:00 18 lock…" at bounding box center [701, 345] width 948 height 354
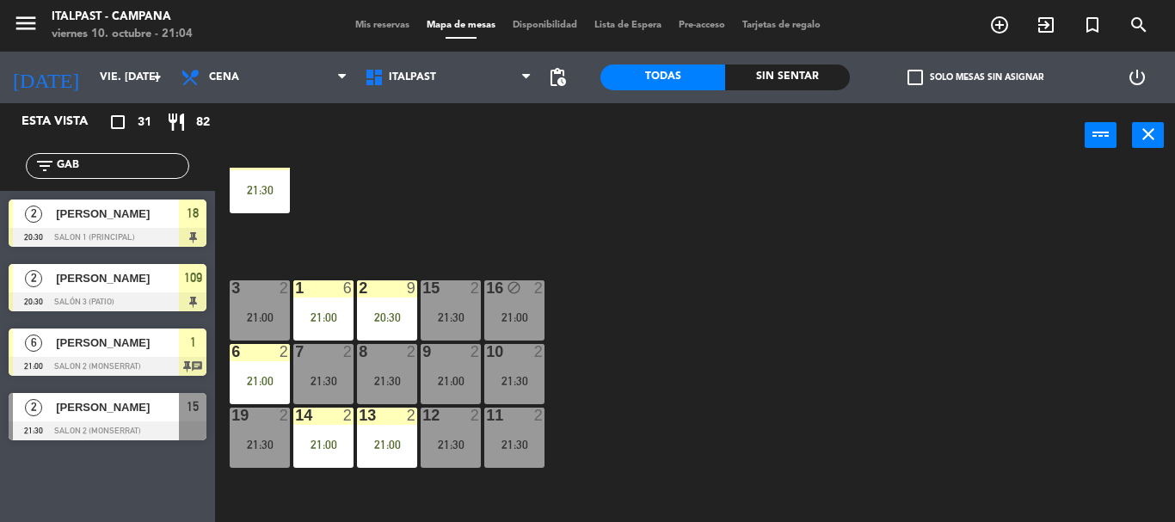
click at [108, 159] on div "filter_list GAB" at bounding box center [107, 166] width 215 height 50
click at [108, 175] on input "GAB" at bounding box center [121, 166] width 133 height 19
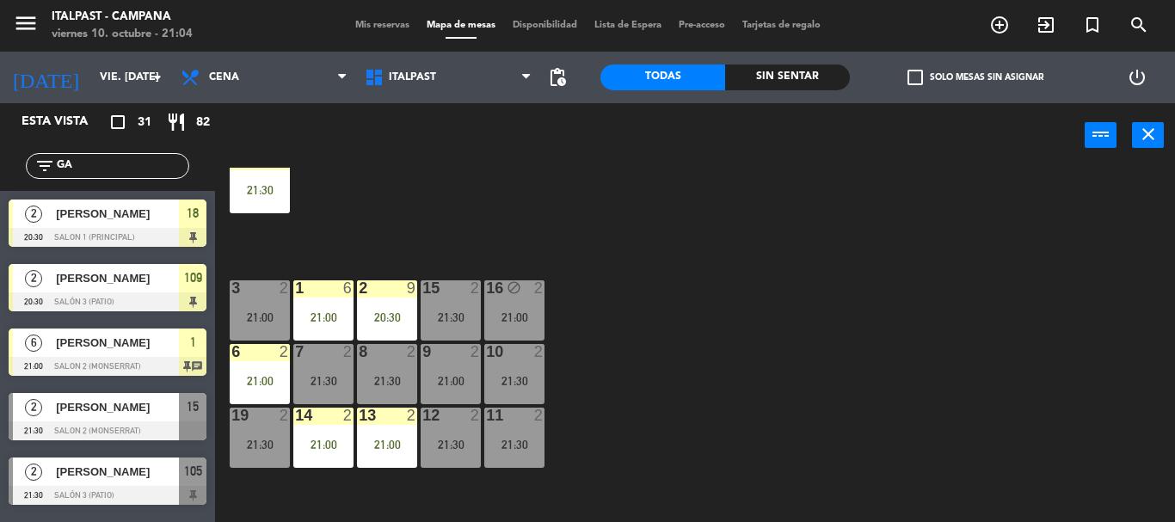
type input "G"
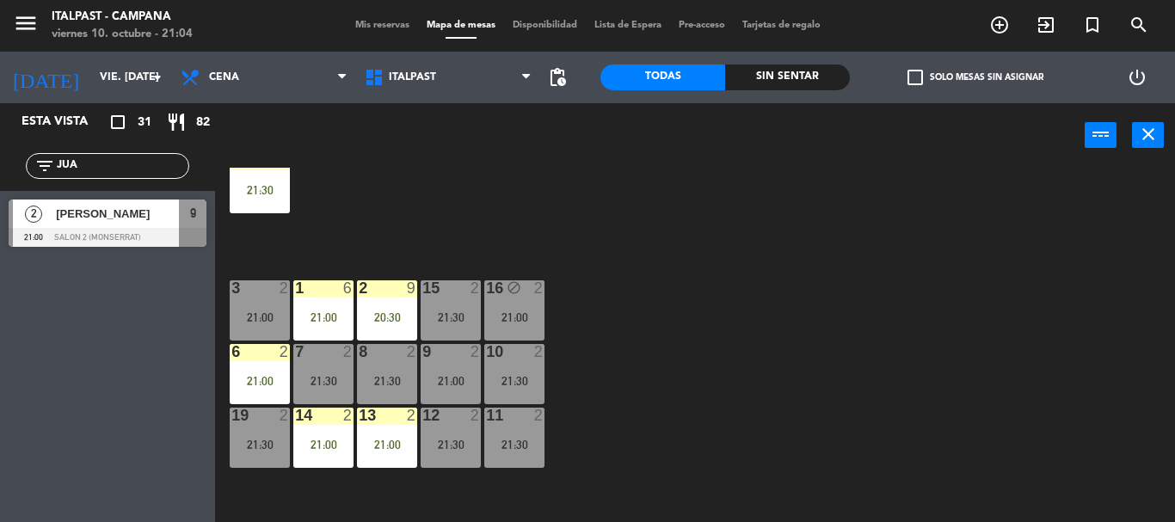
type input "JUA"
click at [54, 296] on div "Esta vista crop_square 31 restaurant 82 filter_list JUA 2 [PERSON_NAME] 21:00 S…" at bounding box center [107, 312] width 215 height 419
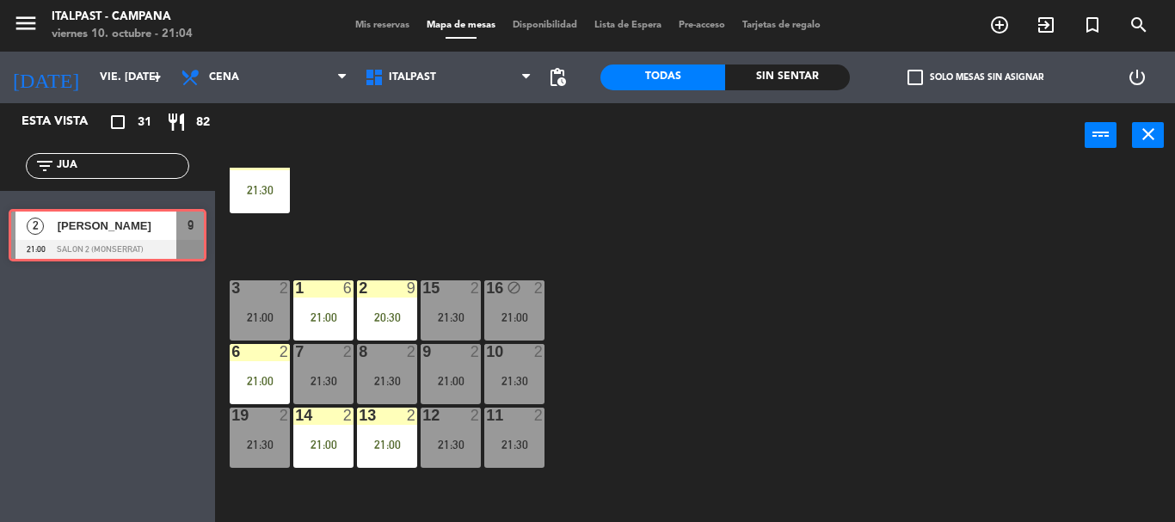
click at [112, 214] on div "2 [PERSON_NAME] 21:00 Salon 2 (Monserrat) 9 2 [PERSON_NAME] 21:00 Salon 2 (Mons…" at bounding box center [107, 226] width 215 height 70
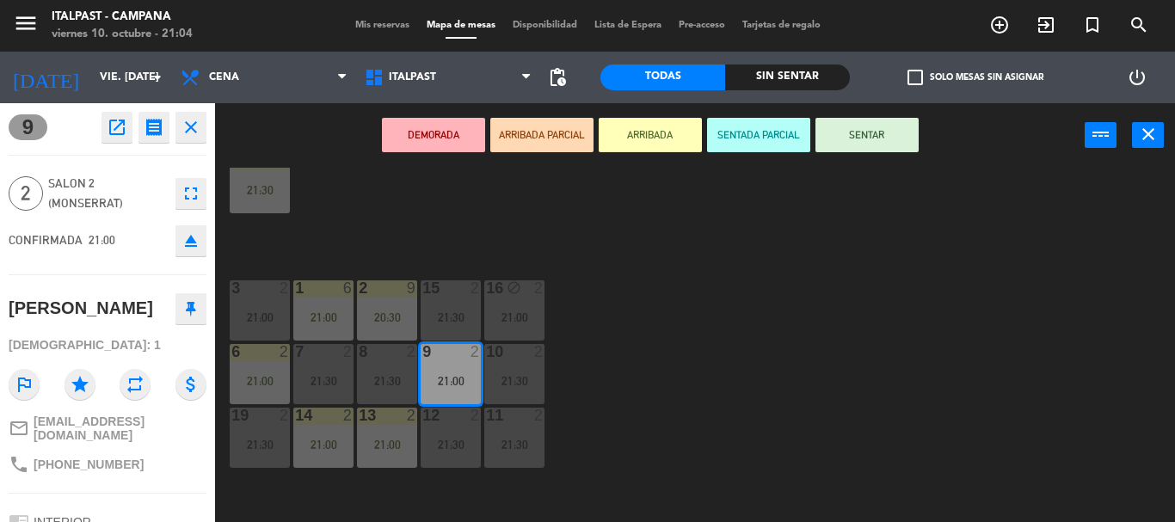
click at [658, 138] on button "ARRIBADA" at bounding box center [650, 135] width 103 height 34
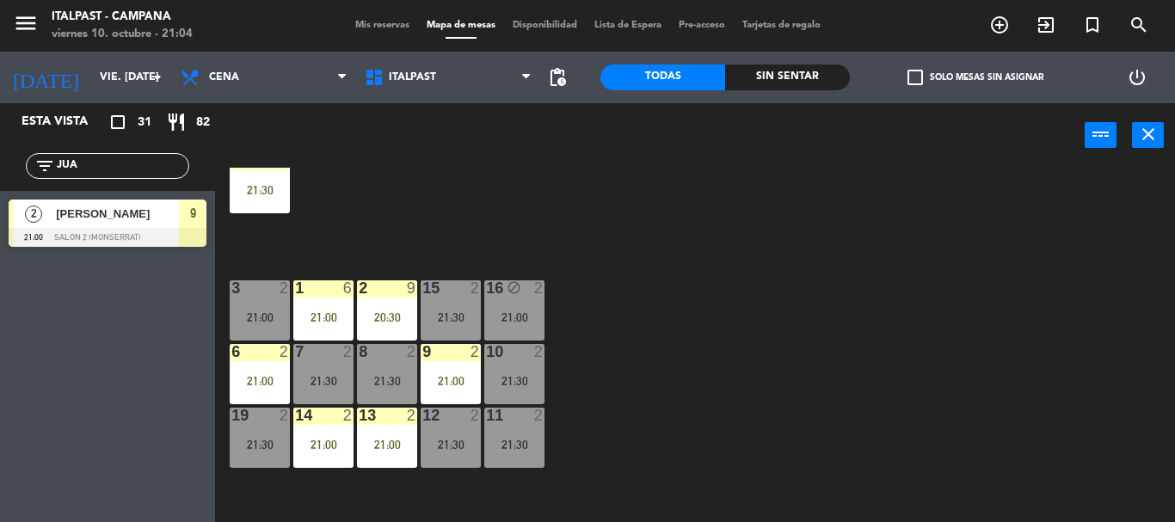
click at [113, 161] on div "filter_list JUA" at bounding box center [107, 166] width 163 height 26
click at [111, 169] on input "JUA" at bounding box center [121, 166] width 133 height 19
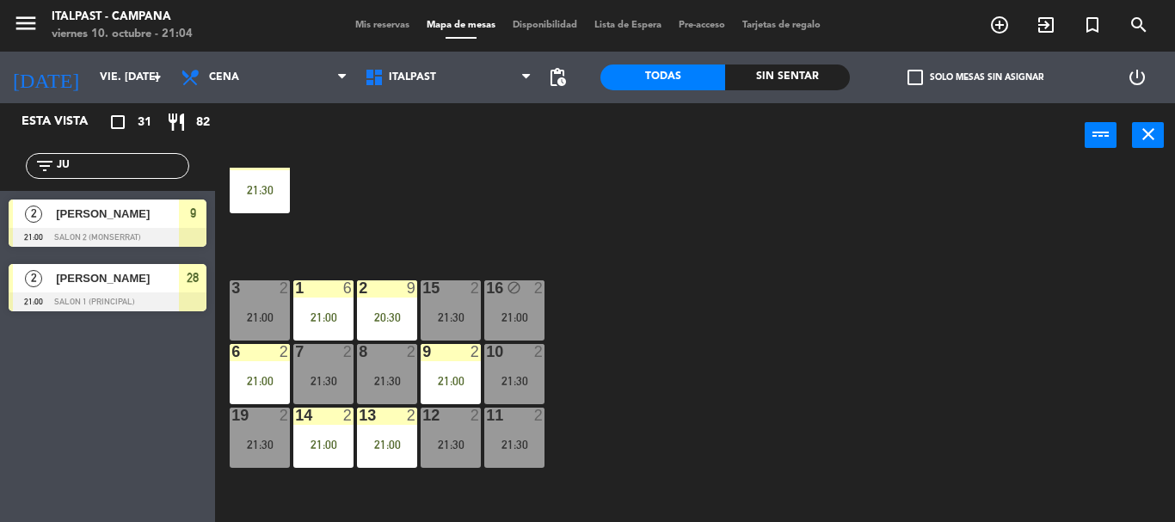
type input "J"
type input "[PERSON_NAME]"
click at [127, 303] on div "2 [PERSON_NAME] 21:00 Salon 2 (Monserrat) 3" at bounding box center [107, 287] width 215 height 64
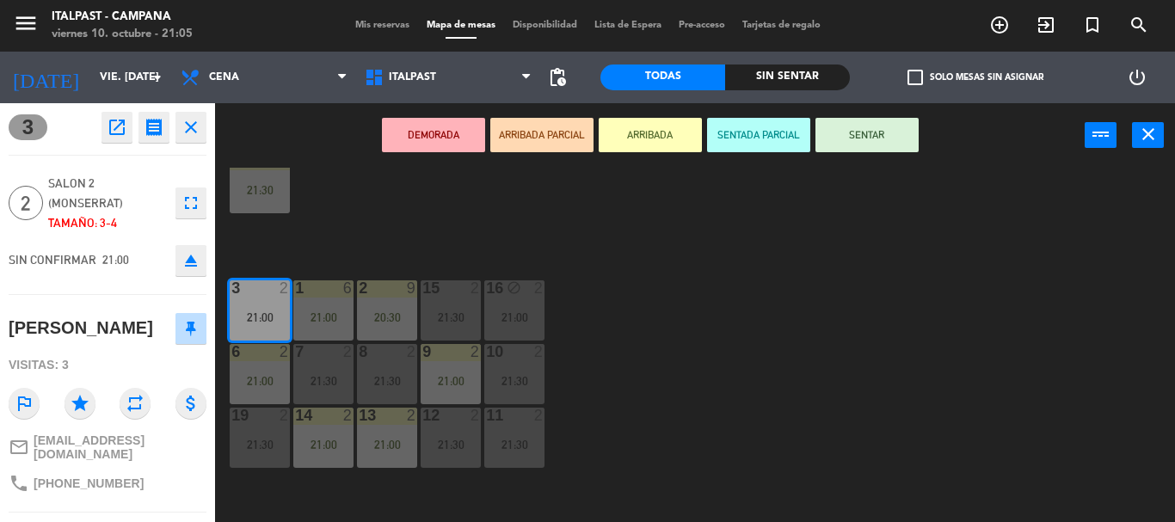
click at [639, 134] on button "ARRIBADA" at bounding box center [650, 135] width 103 height 34
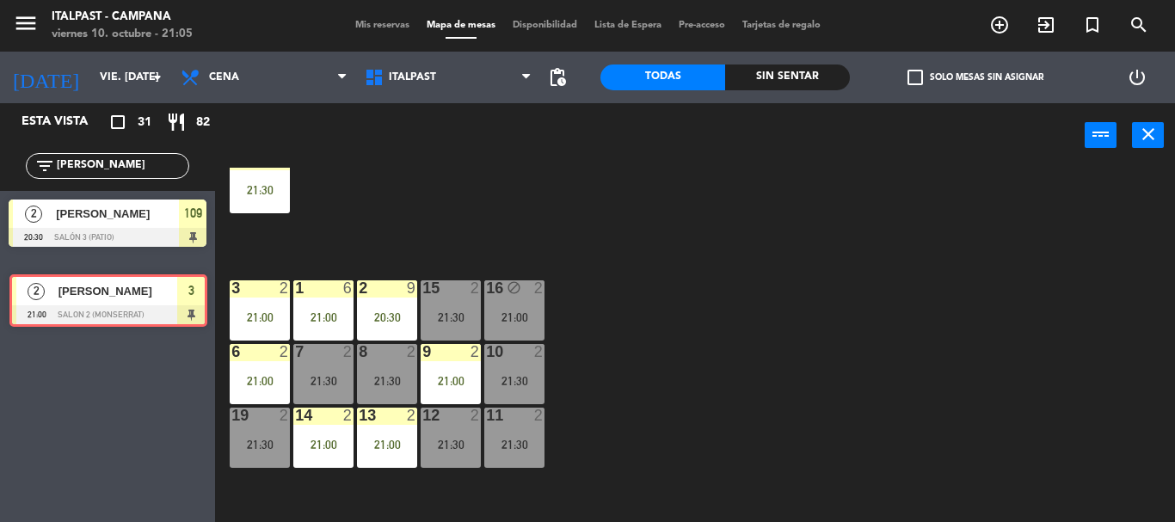
click at [125, 301] on div "2 [PERSON_NAME] 21:00 Salon 2 (Monserrat) 3 2 [PERSON_NAME] 21:00 Salon 2 (Mons…" at bounding box center [107, 290] width 215 height 70
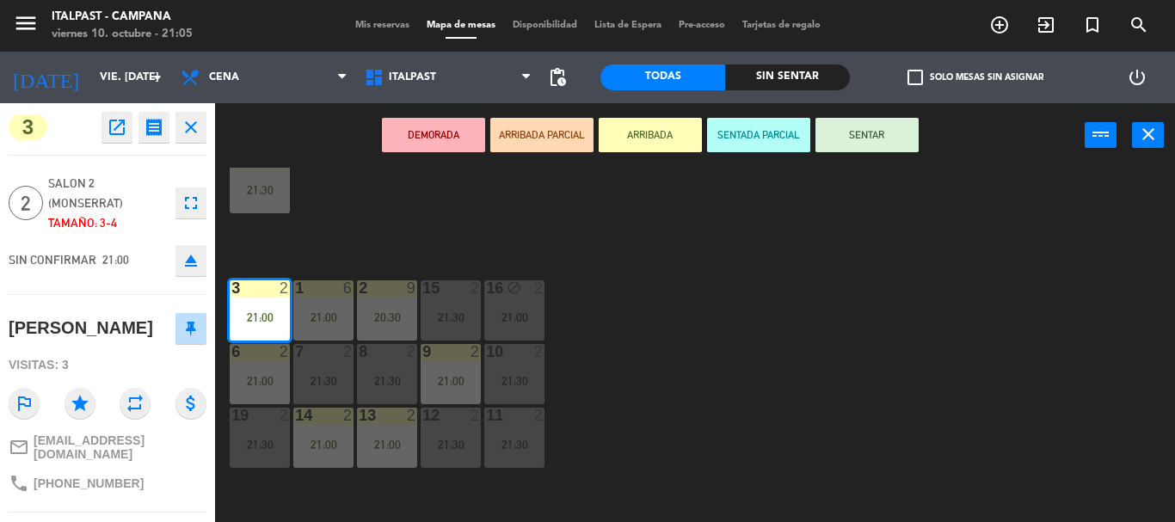
click at [659, 128] on button "ARRIBADA" at bounding box center [650, 135] width 103 height 34
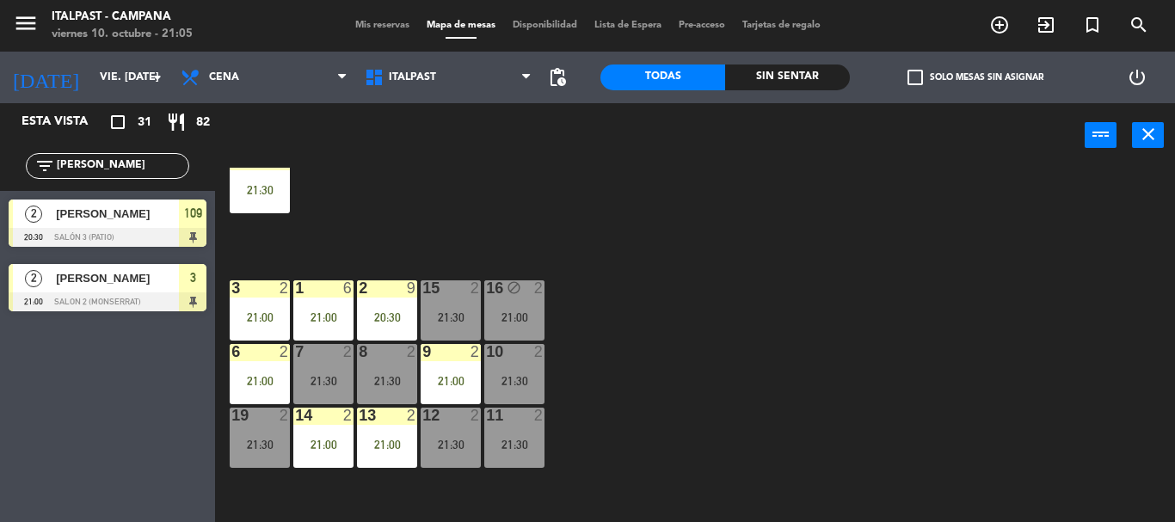
drag, startPoint x: 163, startPoint y: 178, endPoint x: 154, endPoint y: 173, distance: 10.0
click at [156, 174] on input "[PERSON_NAME]" at bounding box center [121, 166] width 133 height 19
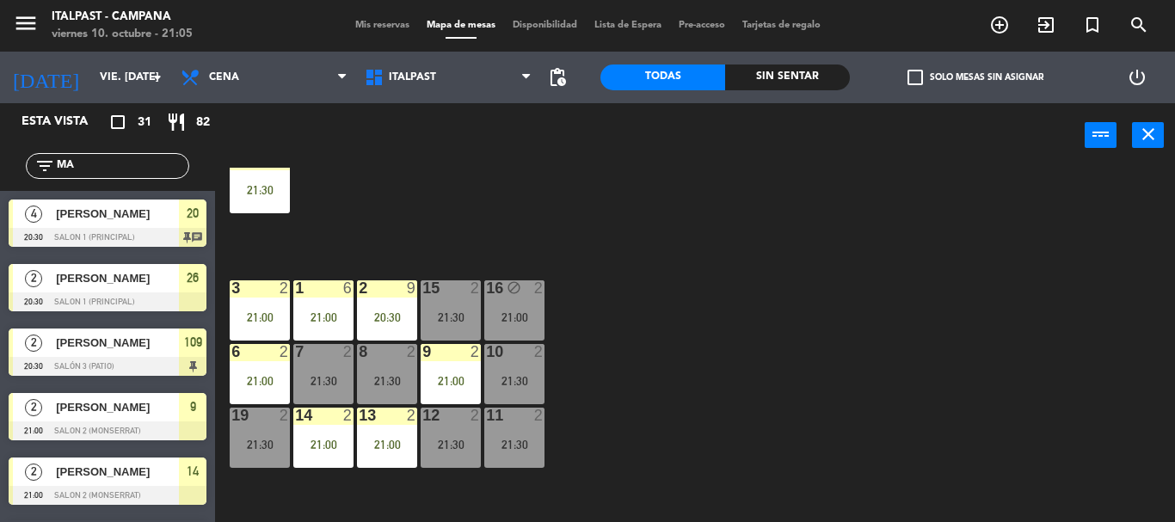
type input "M"
click at [152, 171] on input "text" at bounding box center [121, 166] width 133 height 19
click at [81, 172] on input "text" at bounding box center [121, 166] width 133 height 19
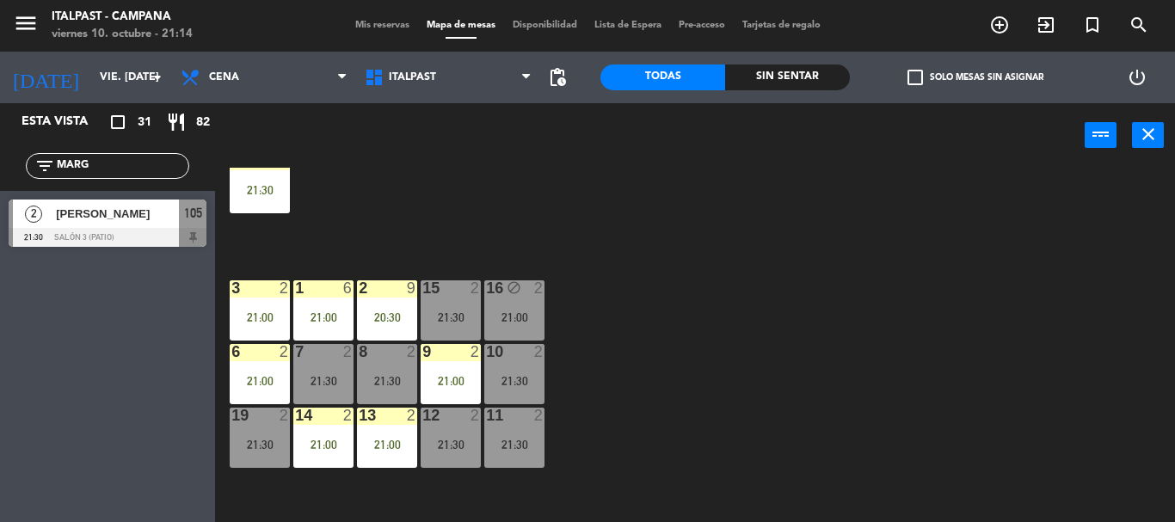
type input "MARG"
click at [110, 223] on span "[PERSON_NAME]" at bounding box center [117, 214] width 123 height 18
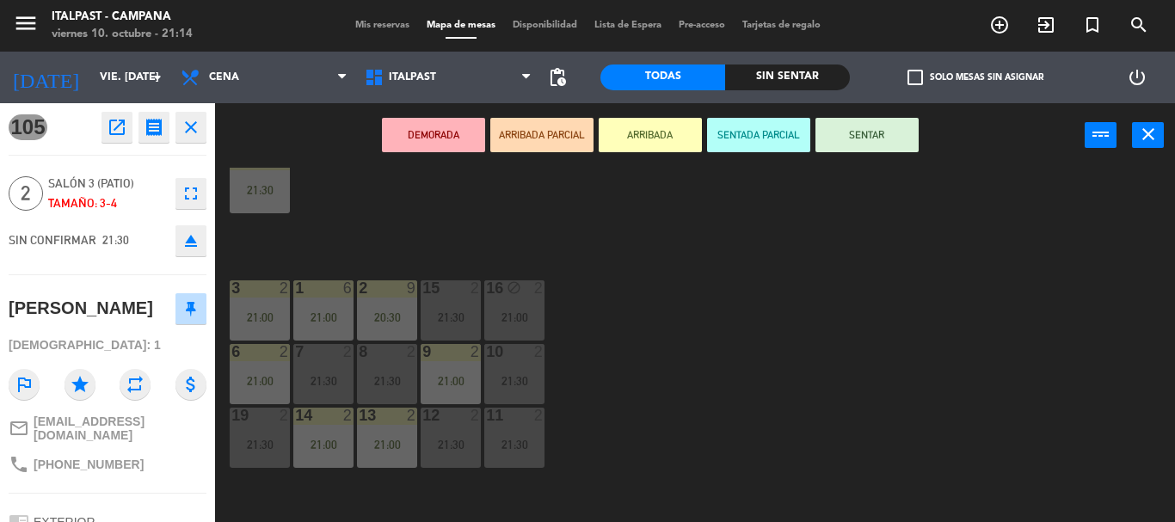
click at [648, 130] on button "ARRIBADA" at bounding box center [650, 135] width 103 height 34
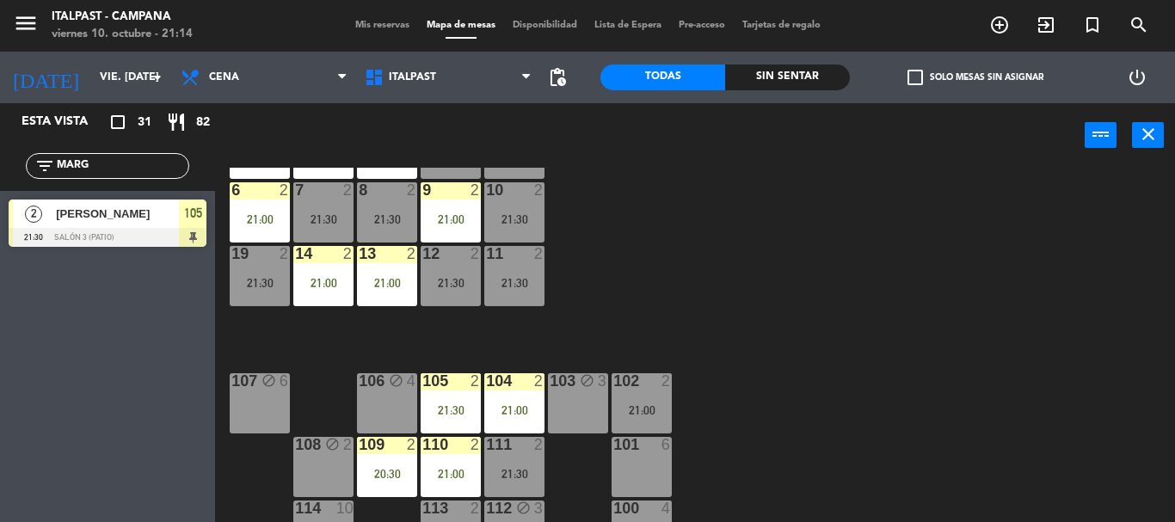
scroll to position [372, 0]
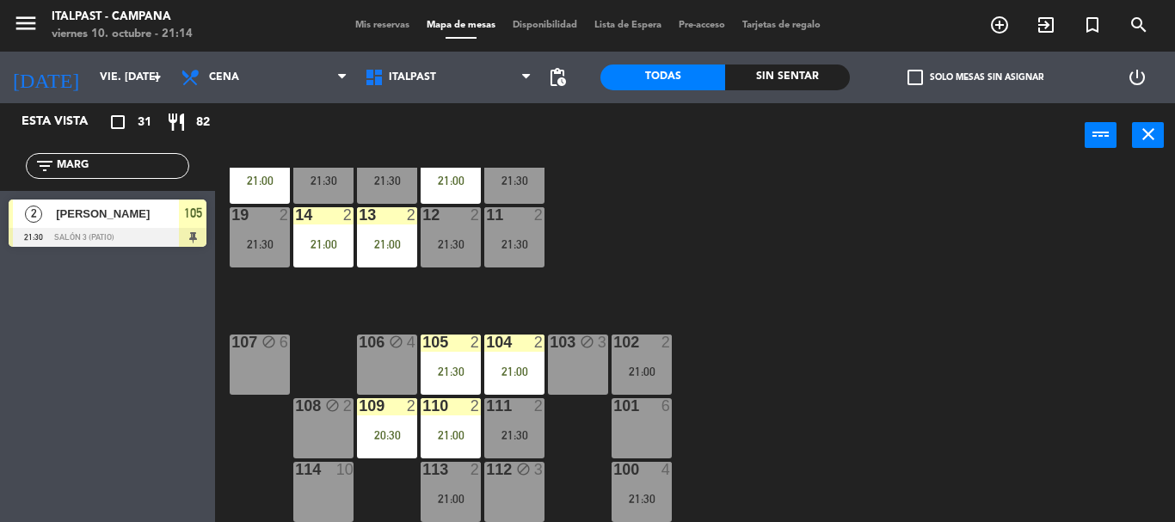
drag, startPoint x: 732, startPoint y: 246, endPoint x: 739, endPoint y: 318, distance: 72.6
click at [112, 175] on input "MARG" at bounding box center [121, 166] width 133 height 19
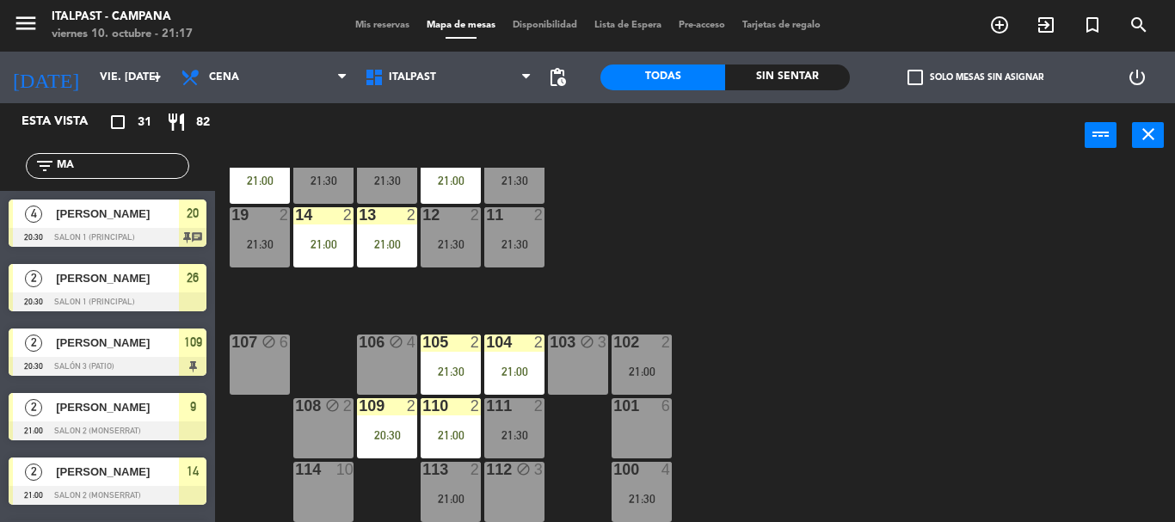
type input "M"
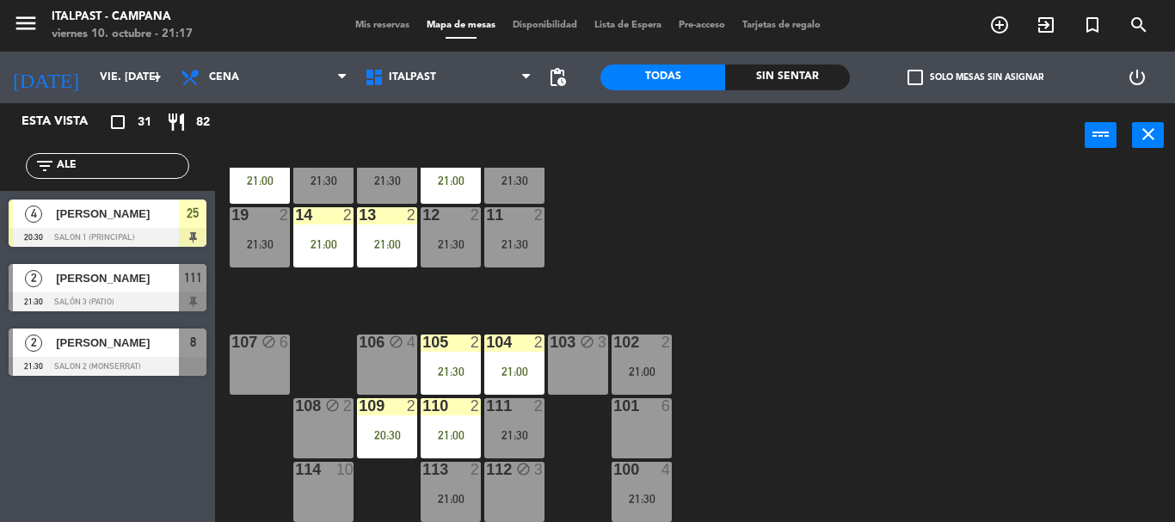
type input "ALE"
click at [123, 442] on div "Esta vista crop_square 31 restaurant 82 filter_list ALE 4 ALEXIS 20:30 Salon 1 …" at bounding box center [107, 312] width 215 height 419
click at [95, 357] on div "[PERSON_NAME]" at bounding box center [116, 343] width 125 height 28
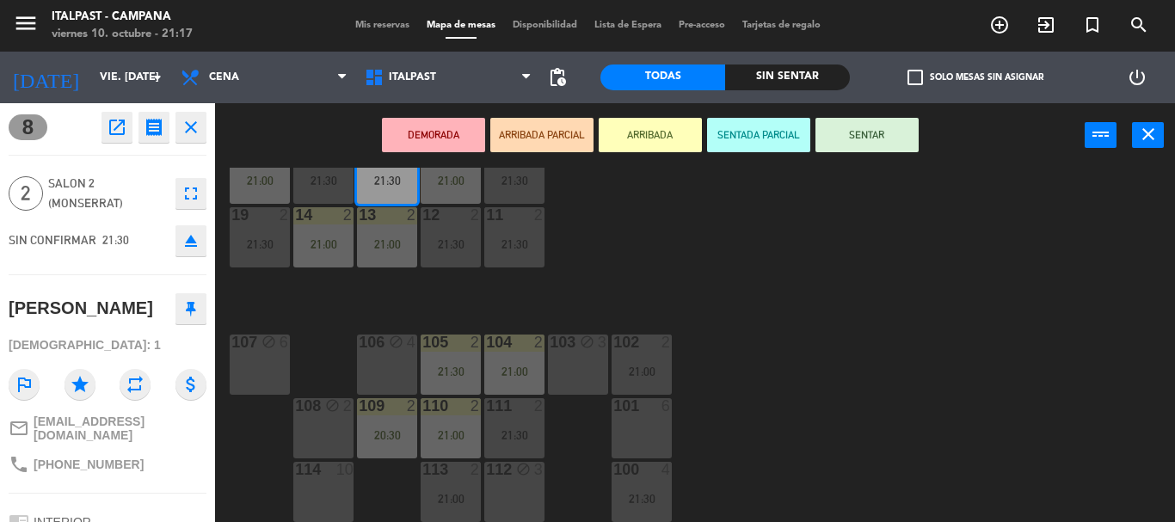
scroll to position [3, 0]
drag, startPoint x: 151, startPoint y: 342, endPoint x: 147, endPoint y: 356, distance: 14.4
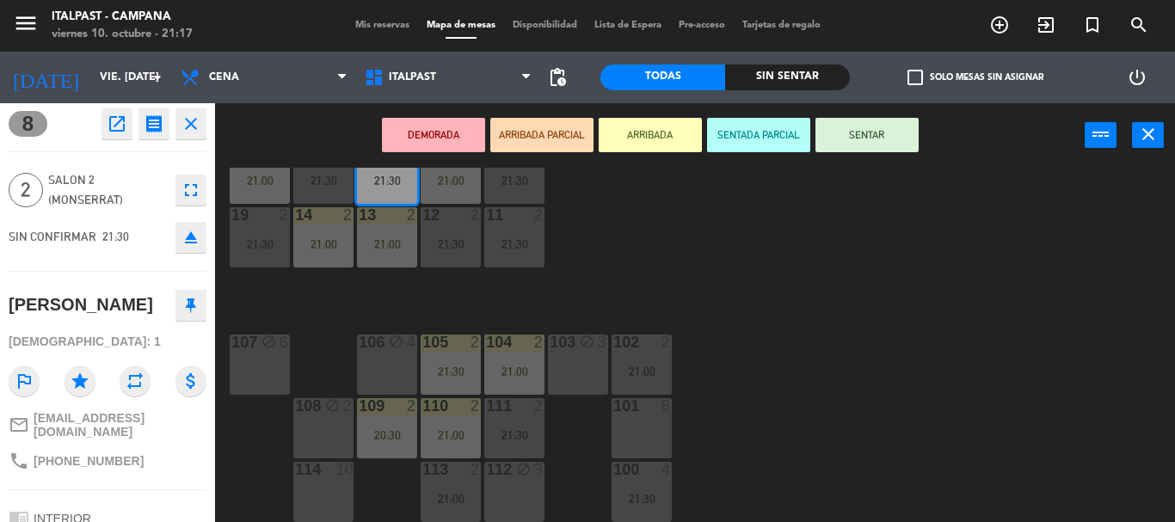
click at [685, 135] on button "ARRIBADA" at bounding box center [650, 135] width 103 height 34
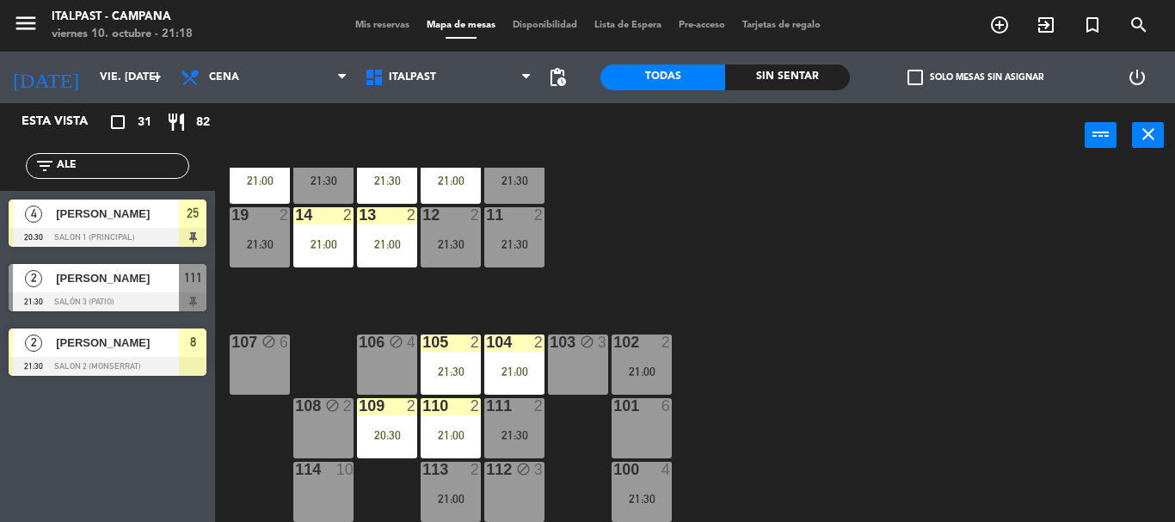
click at [123, 167] on input "ALE" at bounding box center [121, 166] width 133 height 19
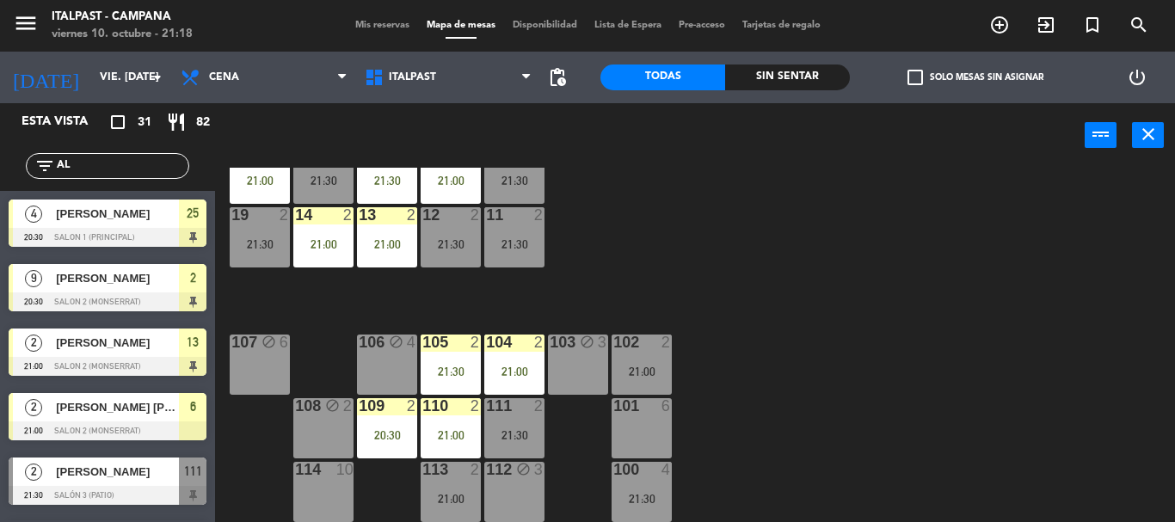
type input "A"
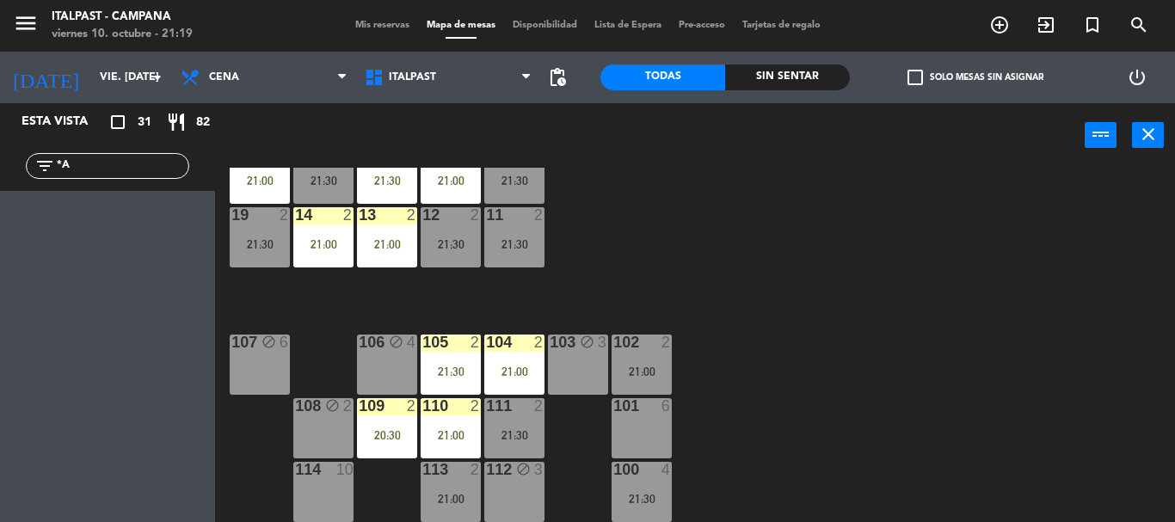
type input "*"
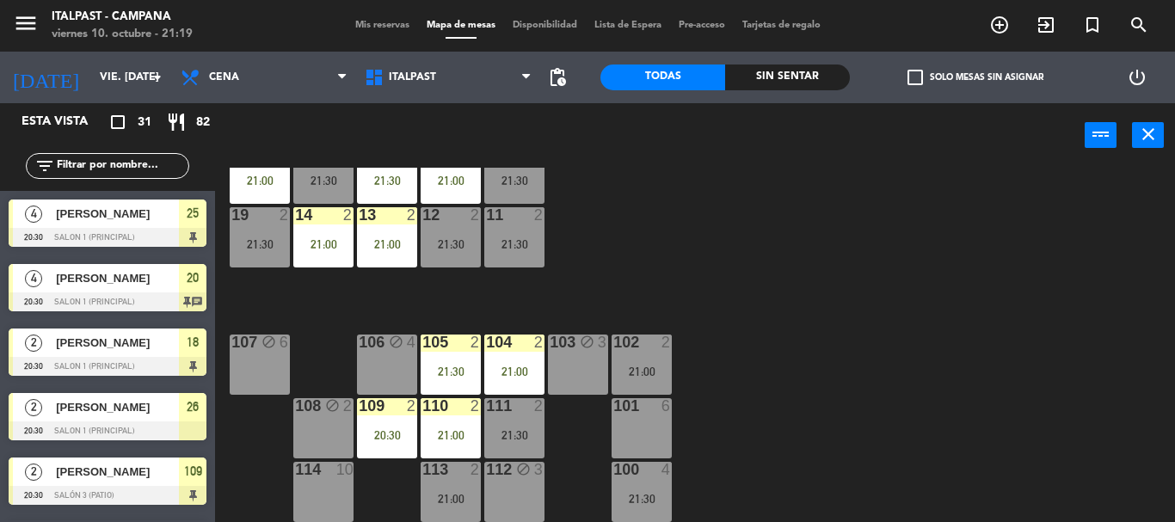
drag, startPoint x: 138, startPoint y: 239, endPoint x: 154, endPoint y: 380, distance: 141.9
drag, startPoint x: 154, startPoint y: 380, endPoint x: 582, endPoint y: 273, distance: 441.5
click at [582, 273] on div "20 4 20:30 21 4 21:00 25 block 4 20:30 26 2 20:30 27 3 21:30 28 2 21:00 18 lock…" at bounding box center [701, 345] width 948 height 354
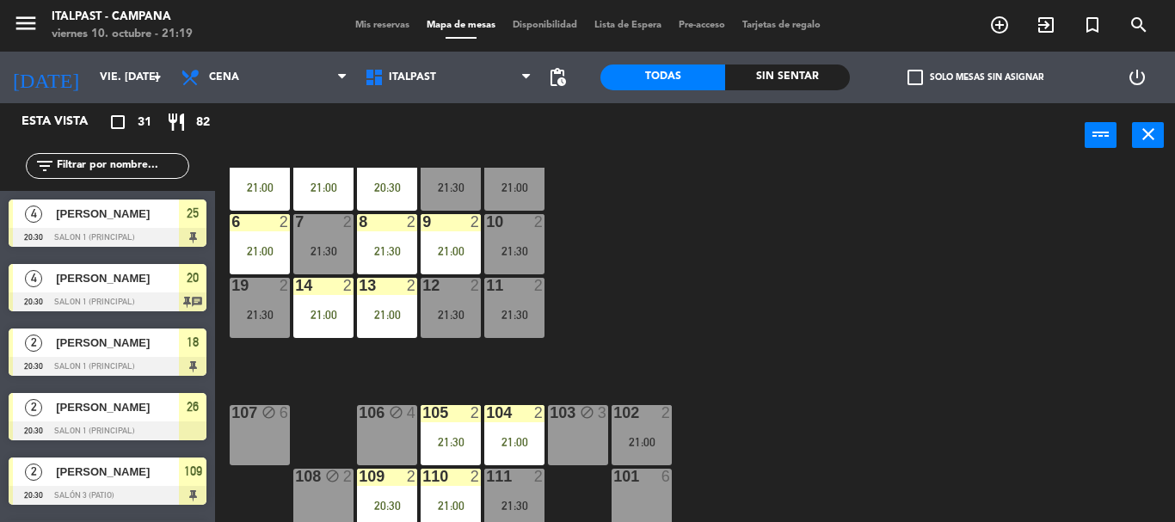
drag, startPoint x: 640, startPoint y: 257, endPoint x: 656, endPoint y: 199, distance: 60.7
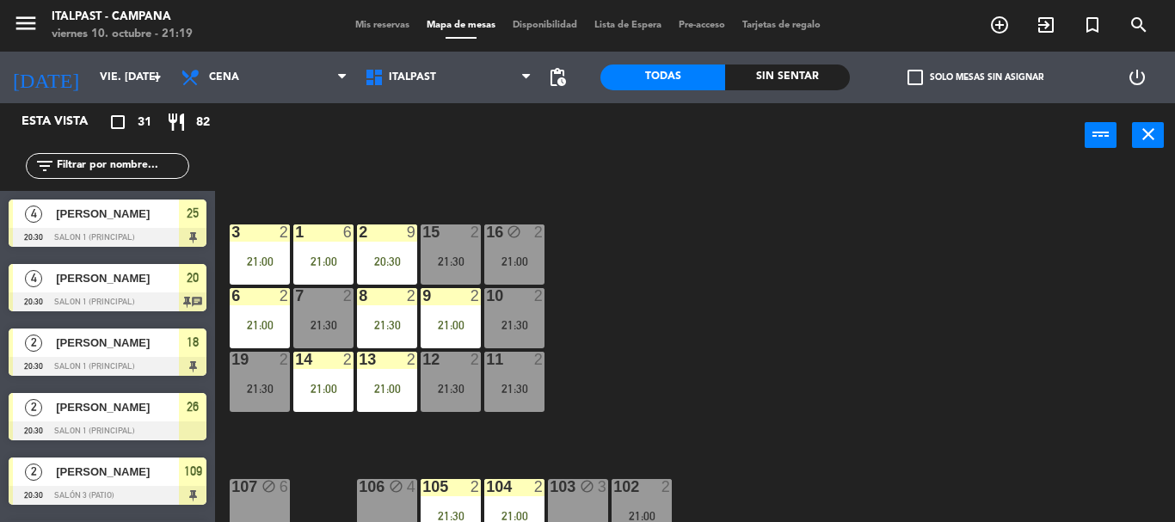
drag, startPoint x: 660, startPoint y: 243, endPoint x: 672, endPoint y: 179, distance: 65.6
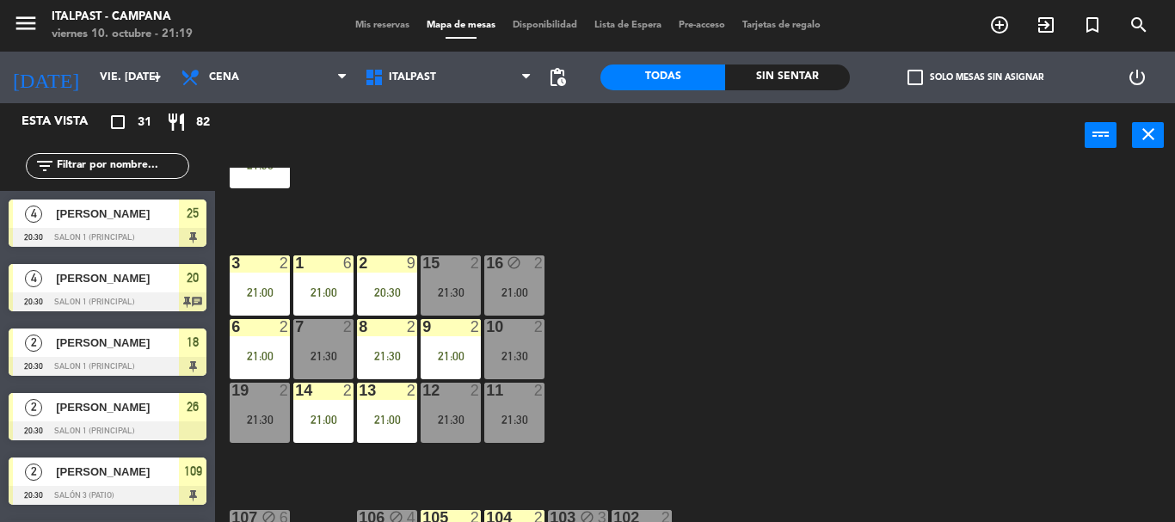
click at [406, 296] on div "20:30" at bounding box center [387, 292] width 60 height 12
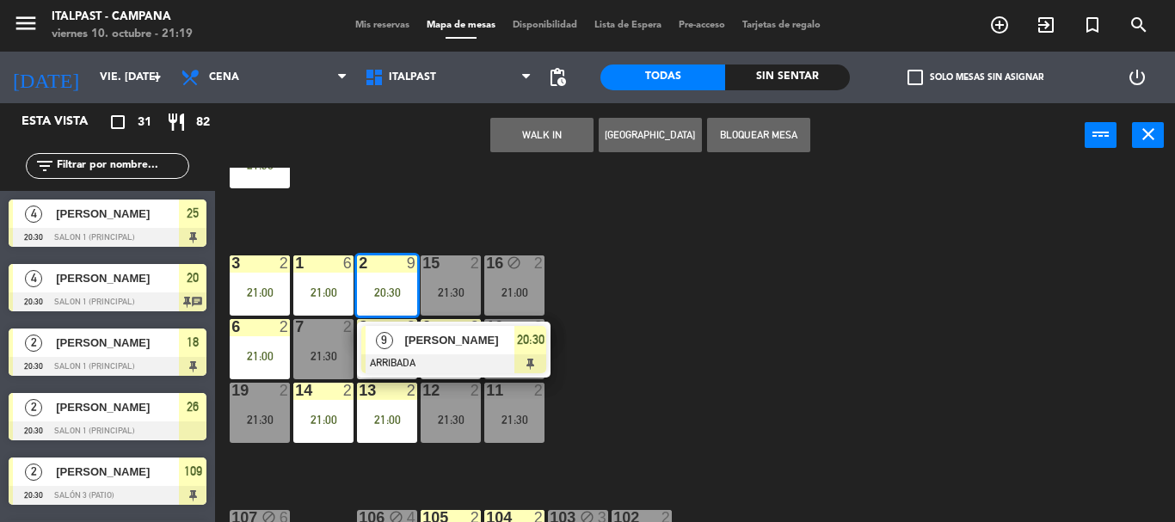
drag, startPoint x: 405, startPoint y: 295, endPoint x: 395, endPoint y: 292, distance: 10.9
click at [401, 293] on div "20:30" at bounding box center [387, 292] width 60 height 12
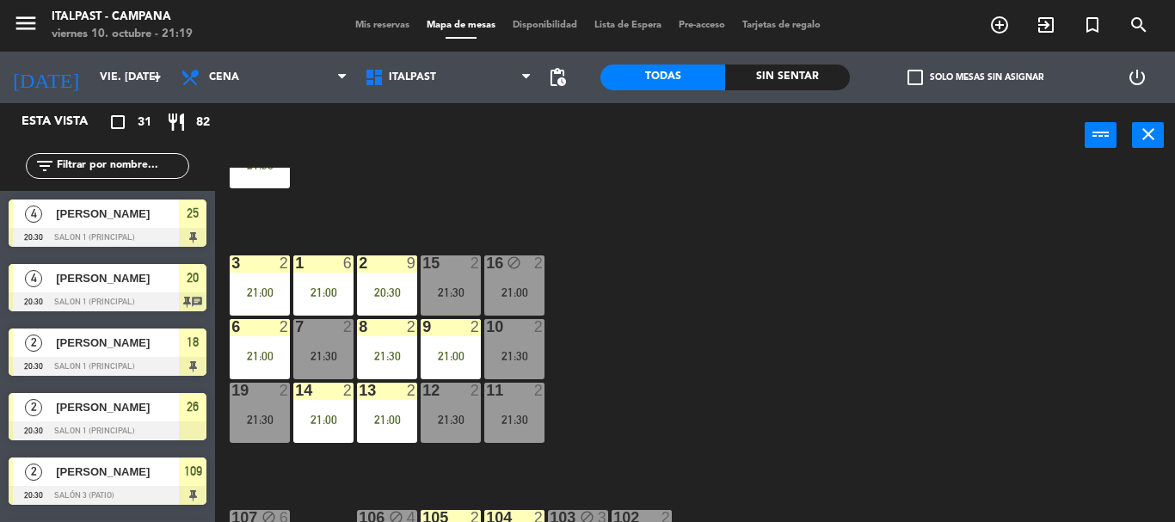
click at [342, 273] on div "1 6 21:00" at bounding box center [323, 285] width 60 height 60
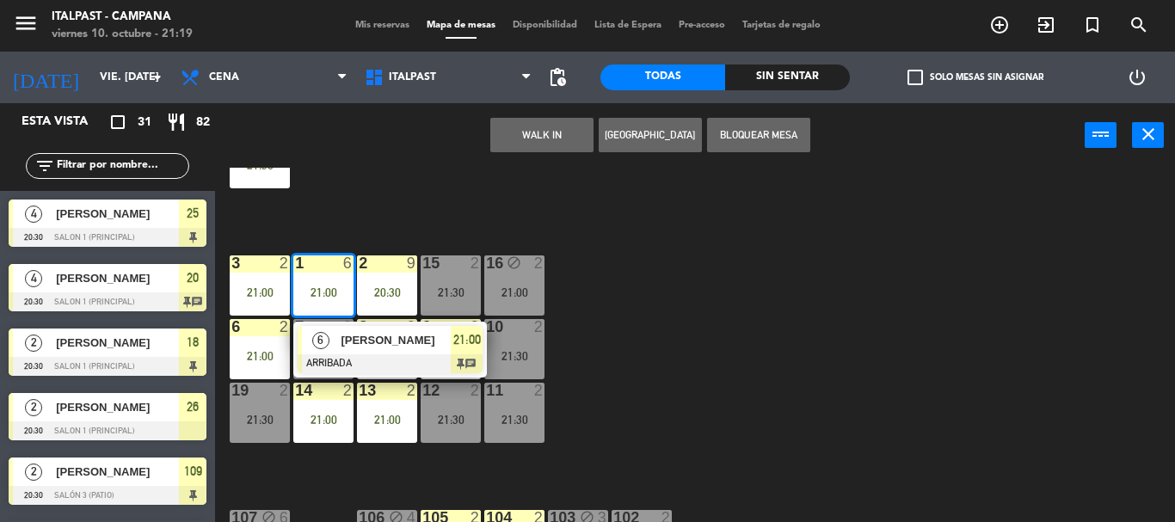
click at [342, 273] on div "1 6 21:00" at bounding box center [323, 285] width 60 height 60
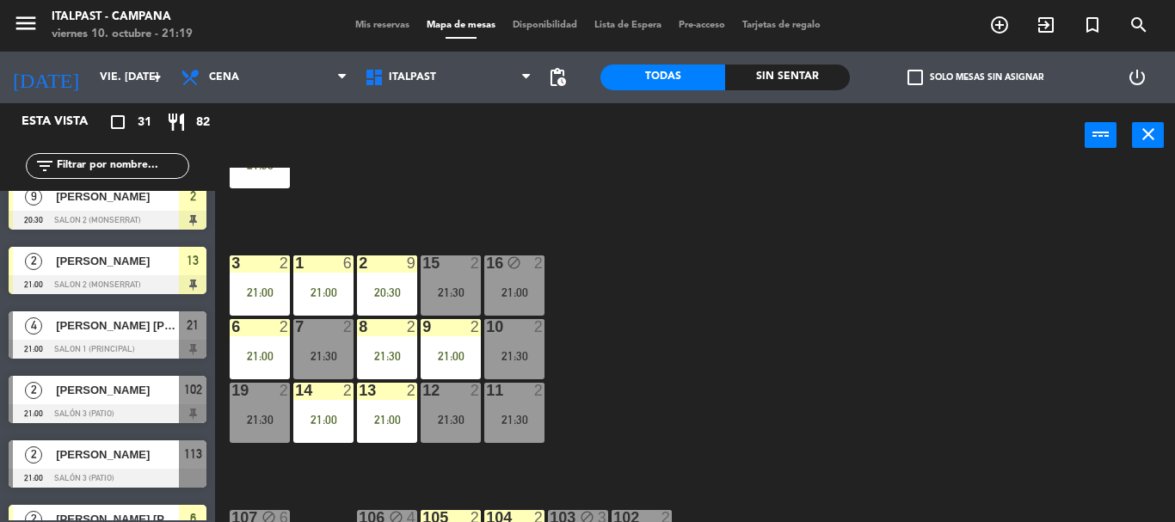
drag, startPoint x: 147, startPoint y: 297, endPoint x: 145, endPoint y: 337, distance: 40.5
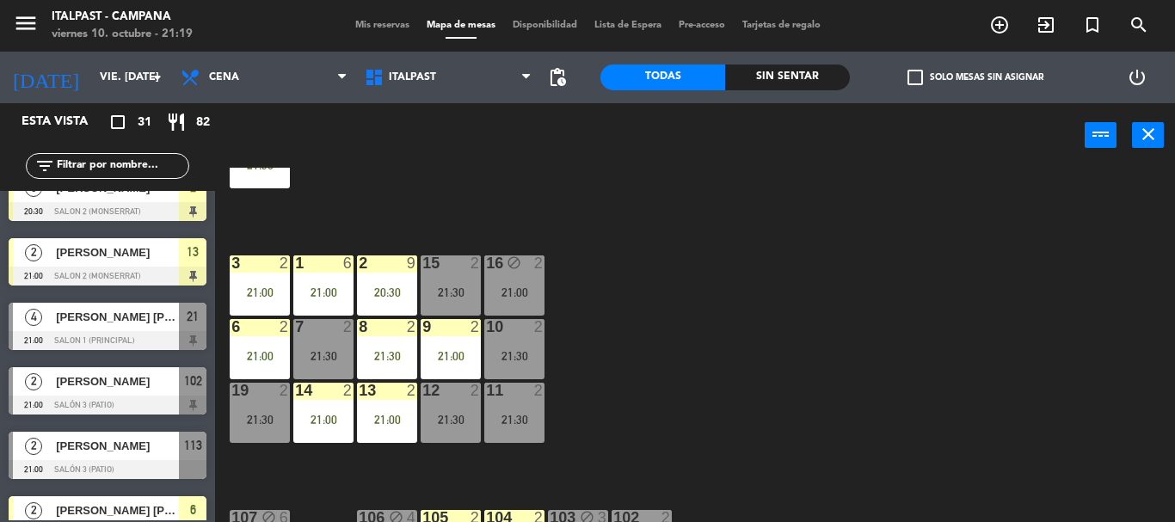
drag, startPoint x: 123, startPoint y: 335, endPoint x: 784, endPoint y: 258, distance: 665.8
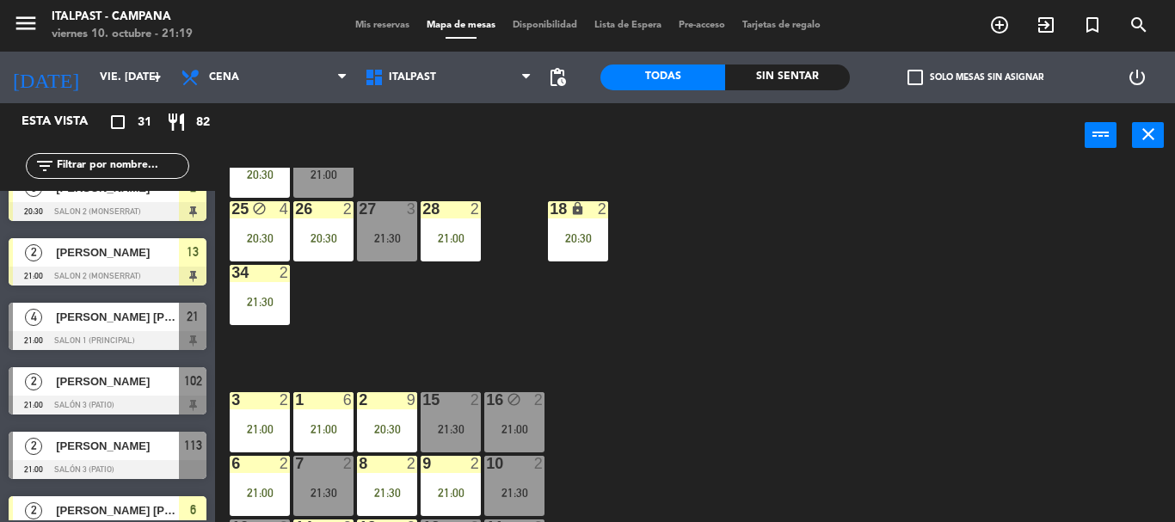
scroll to position [0, 0]
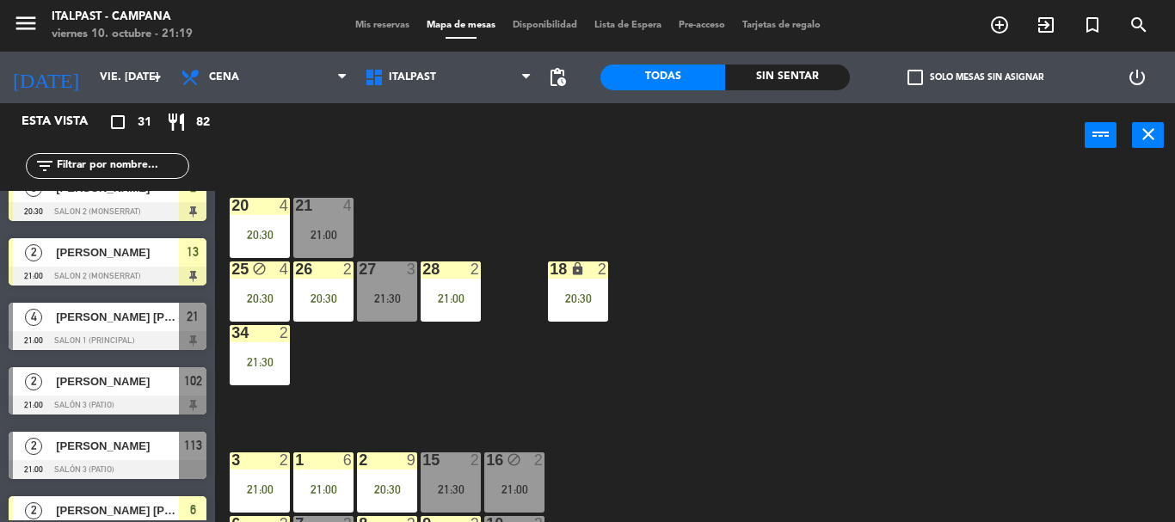
drag, startPoint x: 710, startPoint y: 251, endPoint x: 717, endPoint y: 181, distance: 70.9
click at [317, 223] on div "21 4 21:00" at bounding box center [323, 228] width 60 height 60
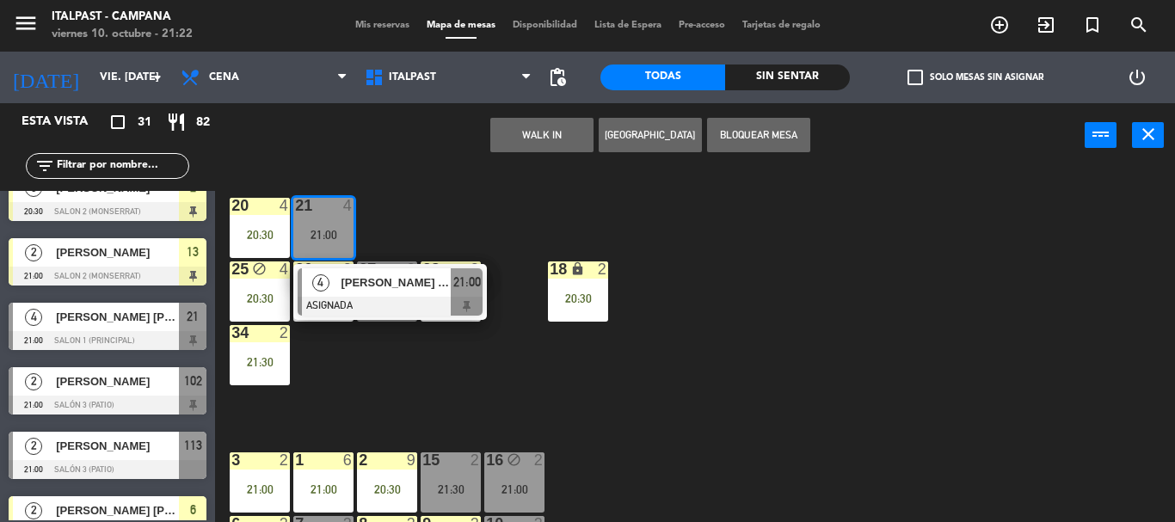
click at [415, 198] on div "20 4 20:30 21 4 21:00 4 [PERSON_NAME] [PERSON_NAME] ASIGNADA 21:00 25 block 4 2…" at bounding box center [701, 345] width 948 height 354
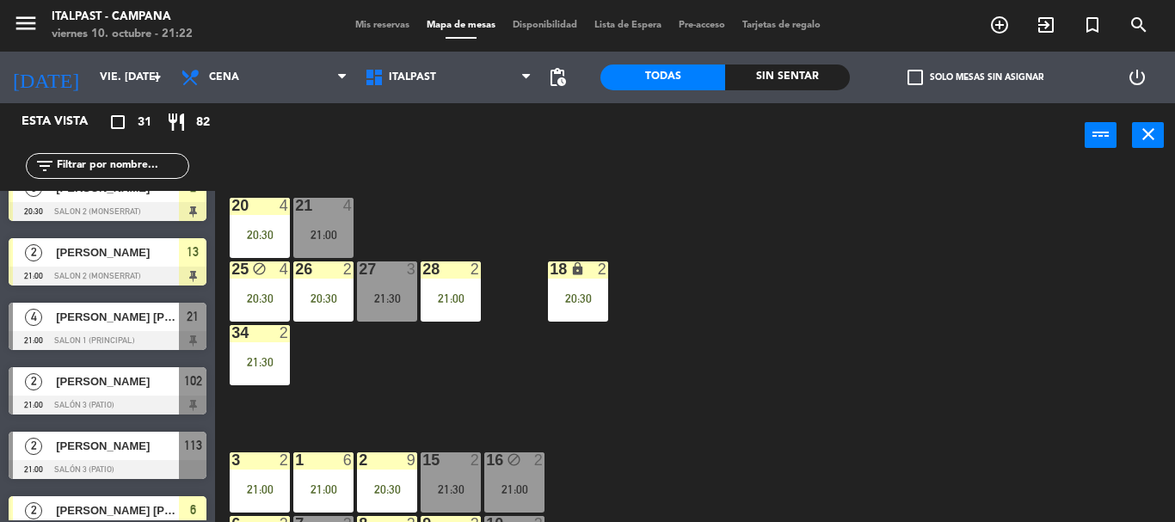
click at [169, 163] on input "text" at bounding box center [121, 166] width 133 height 19
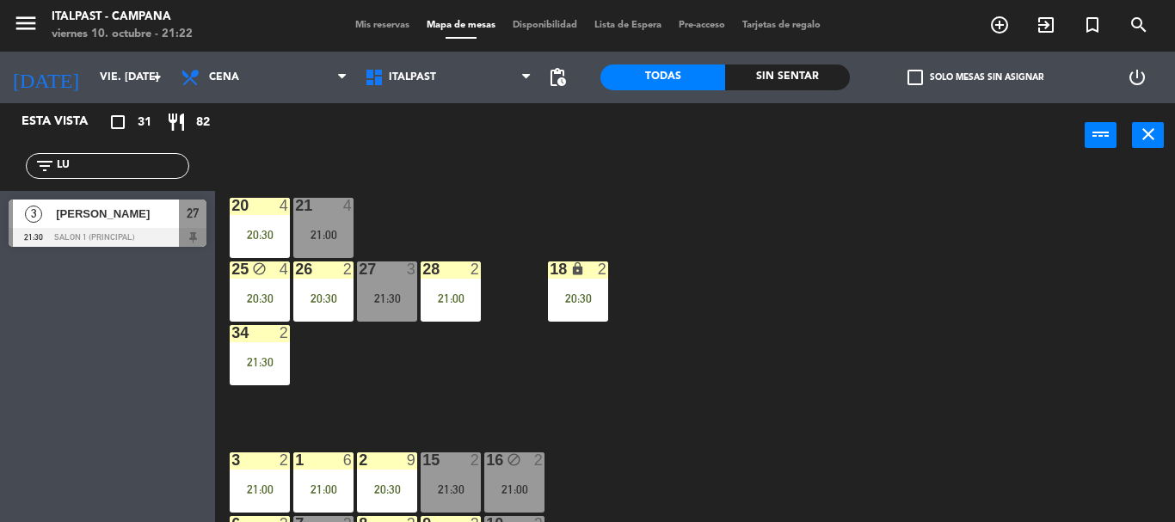
type input "LU"
click at [13, 338] on div "Esta vista crop_square 31 restaurant 82 filter_list LU 3 [PERSON_NAME] 21:30 Sa…" at bounding box center [107, 312] width 215 height 419
click at [142, 215] on span "[PERSON_NAME]" at bounding box center [117, 214] width 123 height 18
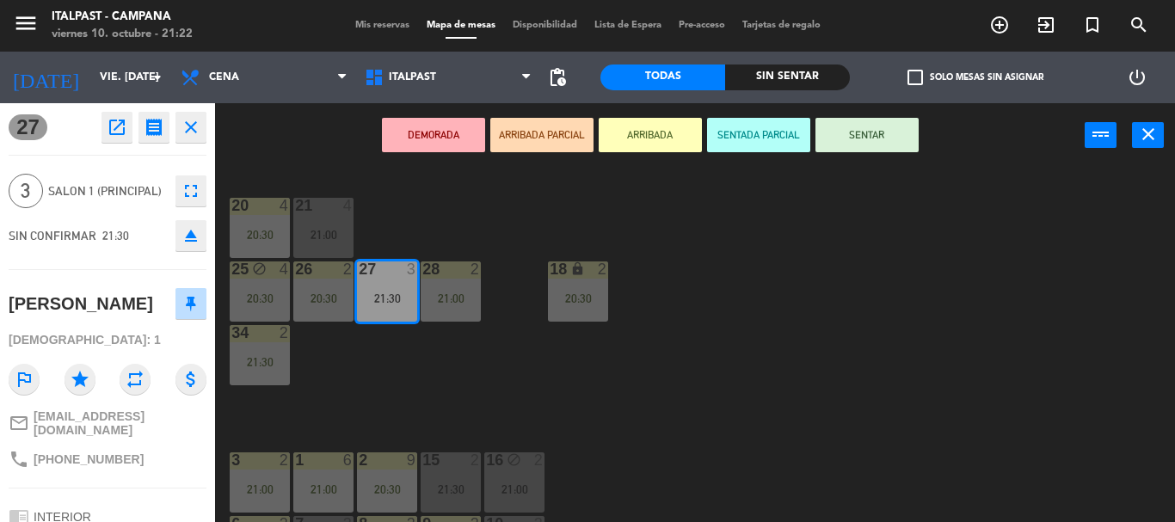
click at [659, 129] on button "ARRIBADA" at bounding box center [650, 135] width 103 height 34
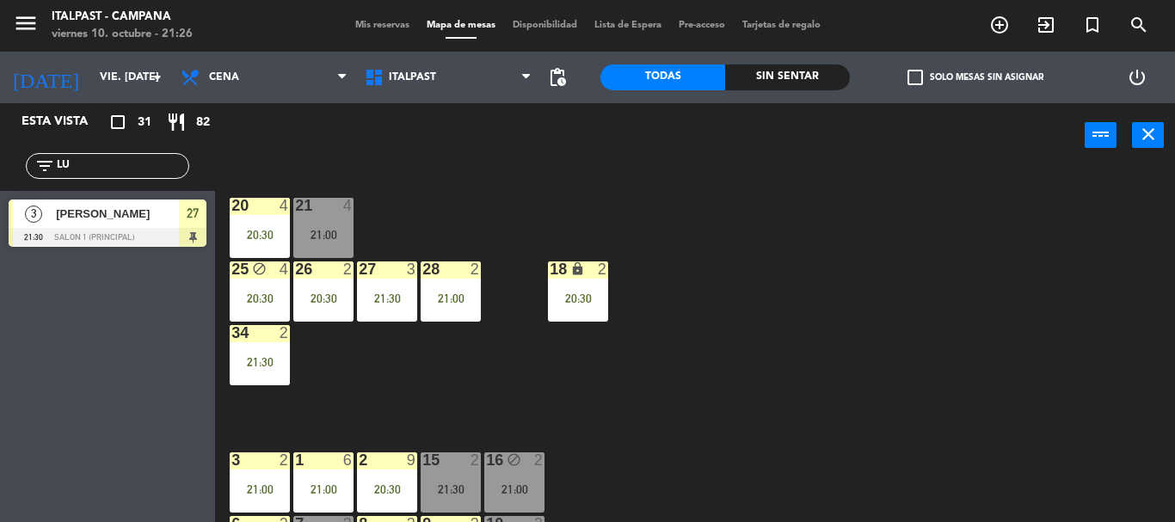
click at [107, 169] on input "LU" at bounding box center [121, 166] width 133 height 19
type input "L"
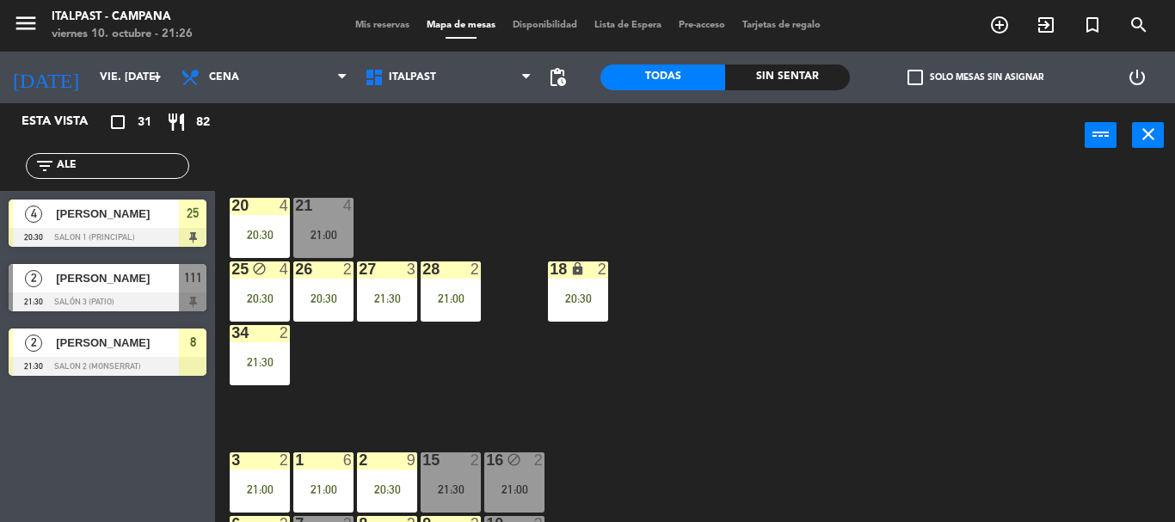
type input "ALE"
click at [61, 304] on div "2 [PERSON_NAME] 21:30 Salón 3 (Patio) 111" at bounding box center [107, 287] width 215 height 64
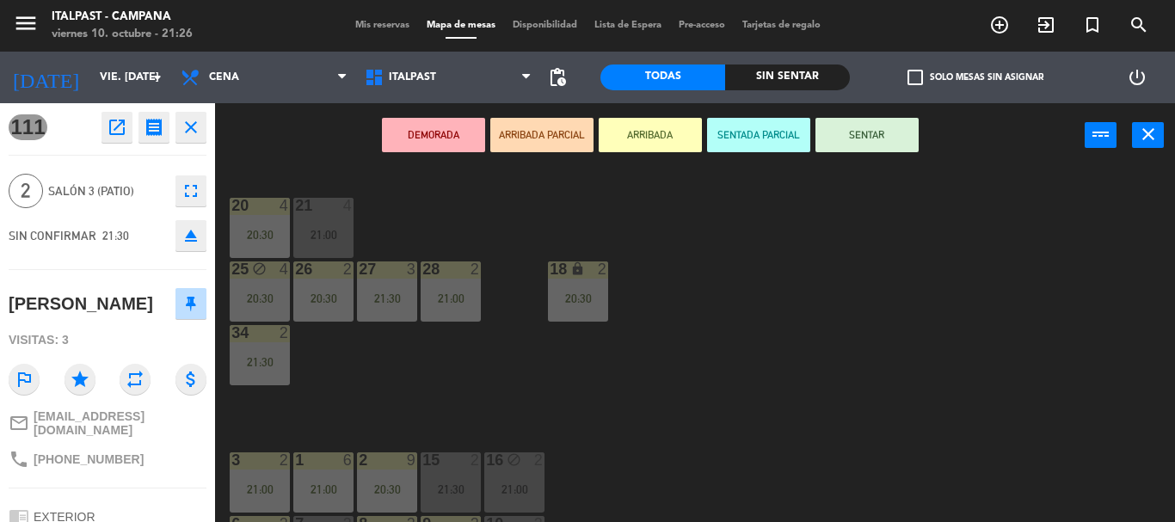
click at [644, 138] on button "ARRIBADA" at bounding box center [650, 135] width 103 height 34
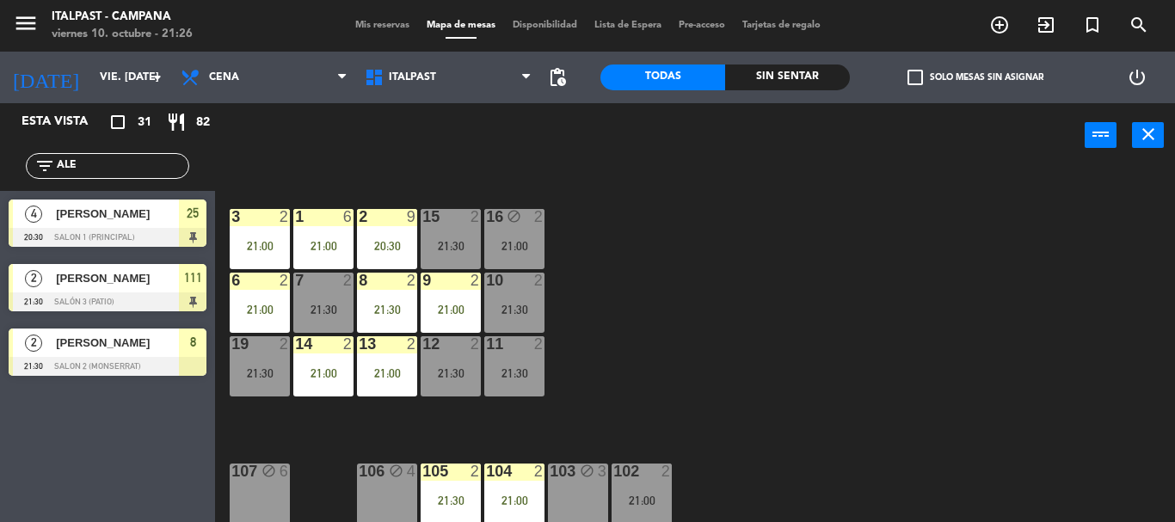
drag, startPoint x: 813, startPoint y: 230, endPoint x: 826, endPoint y: 317, distance: 88.7
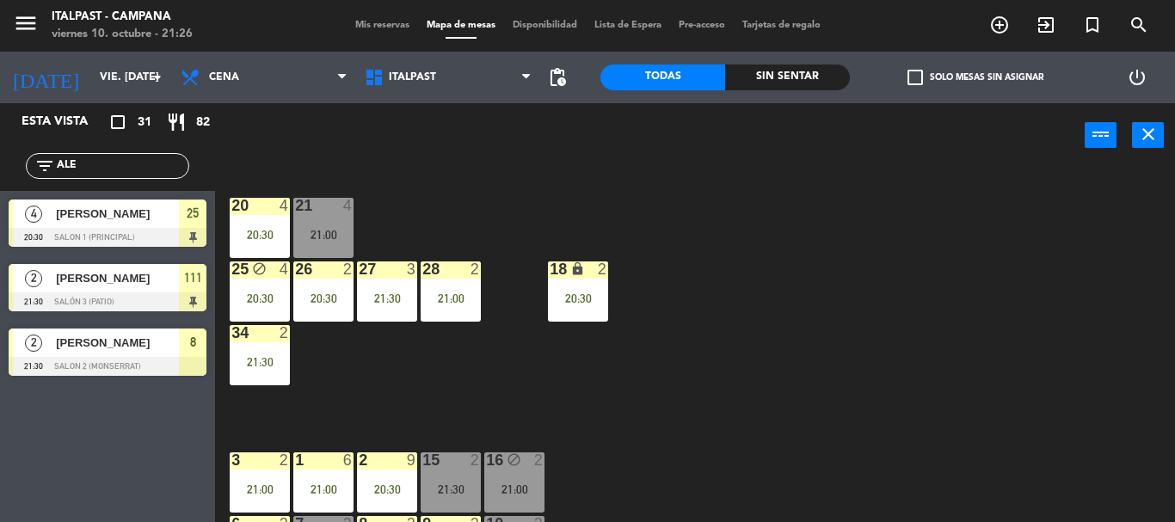
drag, startPoint x: 744, startPoint y: 288, endPoint x: 755, endPoint y: 214, distance: 74.8
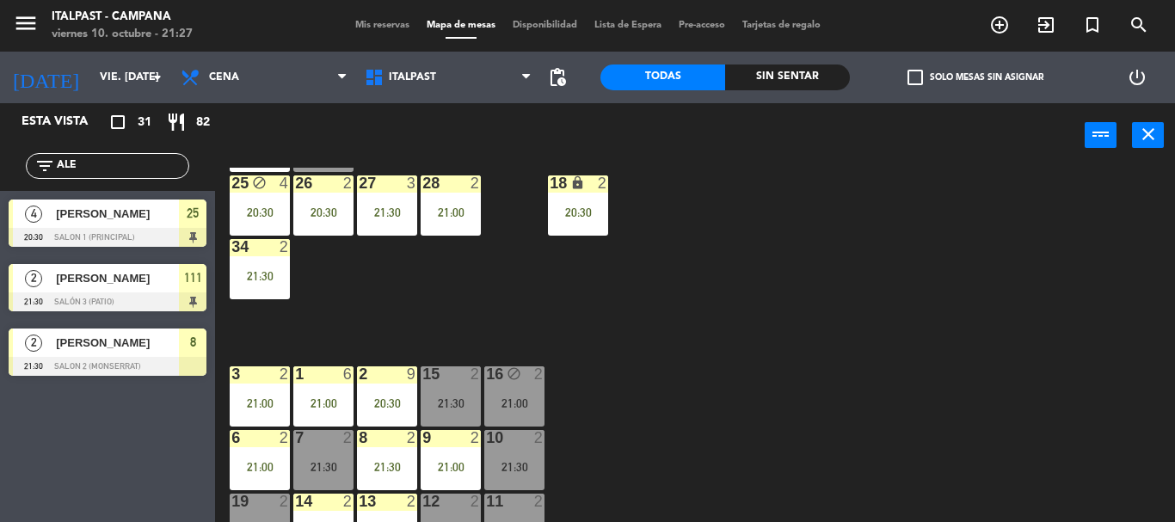
click at [743, 318] on div "20 4 20:30 21 4 21:00 25 block 4 20:30 26 2 20:30 27 3 21:30 28 2 21:00 18 lock…" at bounding box center [701, 345] width 948 height 354
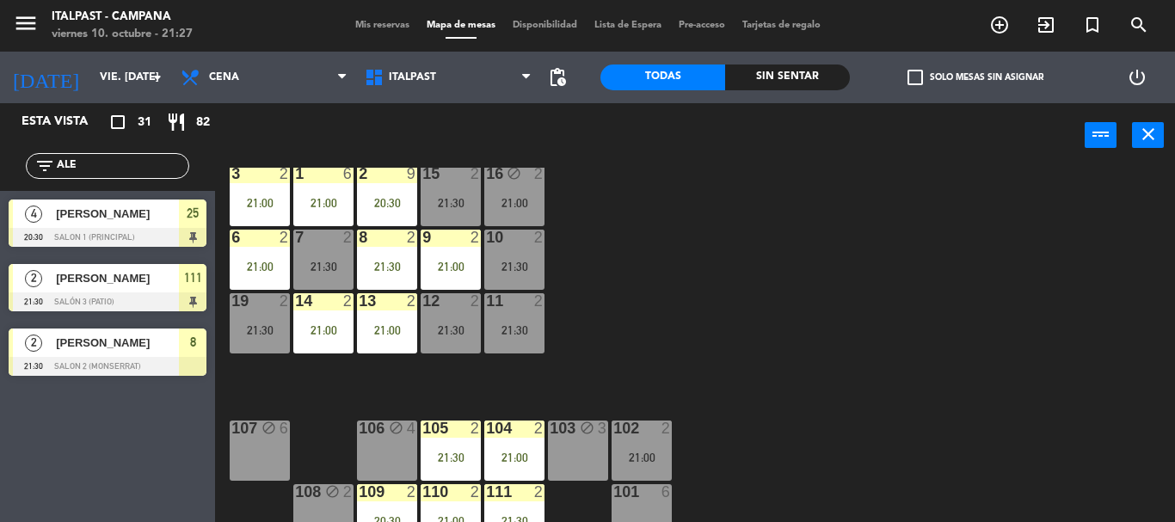
scroll to position [286, 0]
click at [108, 166] on input "ALE" at bounding box center [121, 166] width 133 height 19
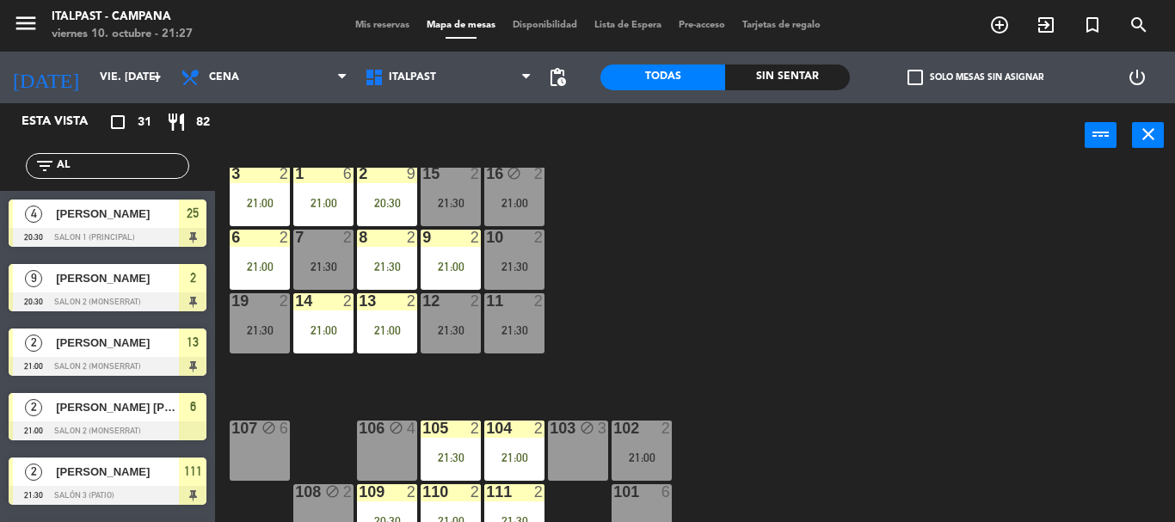
type input "A"
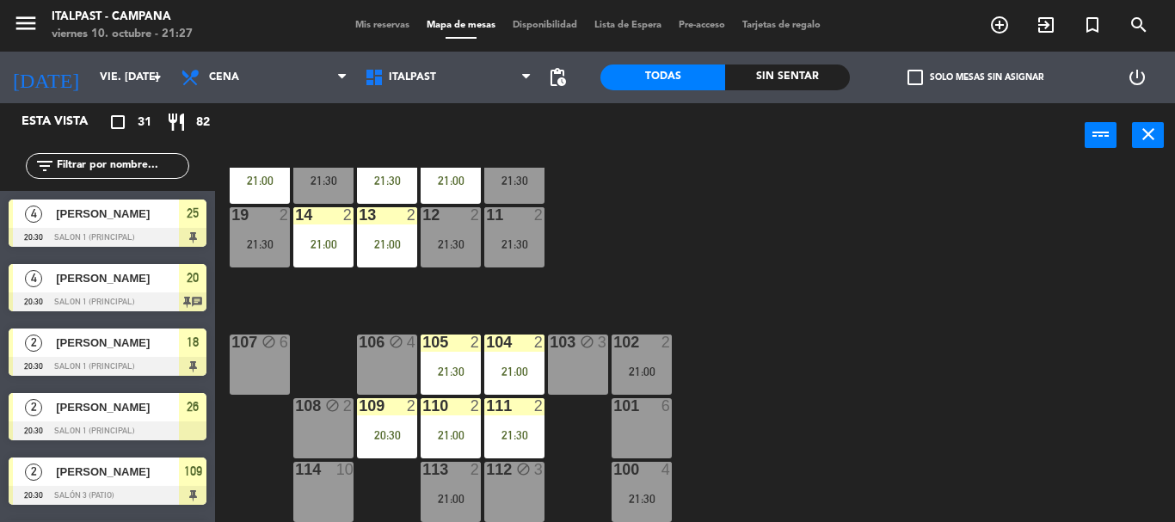
click at [768, 207] on div "20 4 20:30 21 4 21:00 25 block 4 20:30 26 2 20:30 27 3 21:30 28 2 21:00 18 lock…" at bounding box center [701, 345] width 948 height 354
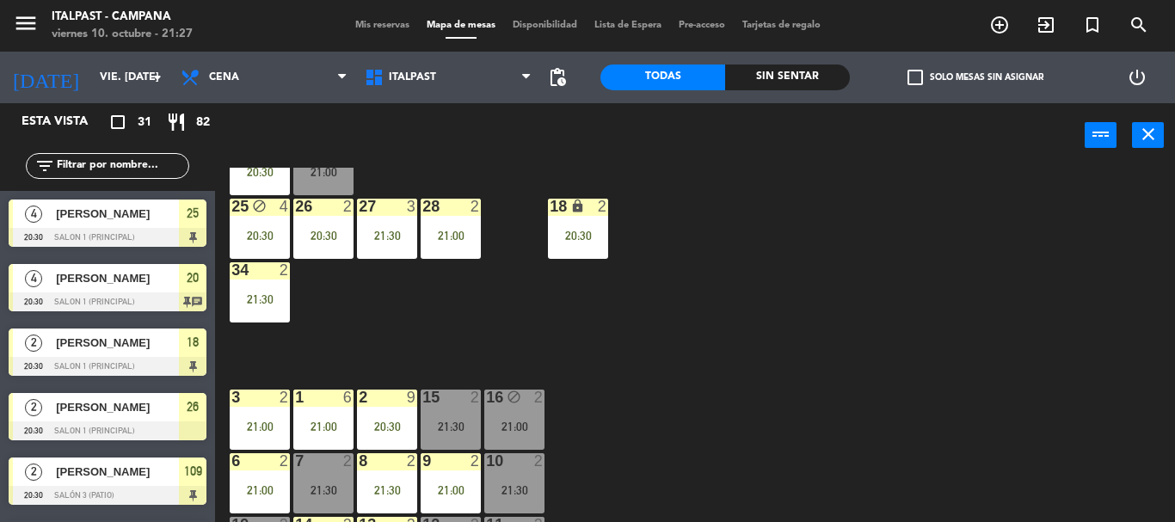
scroll to position [0, 0]
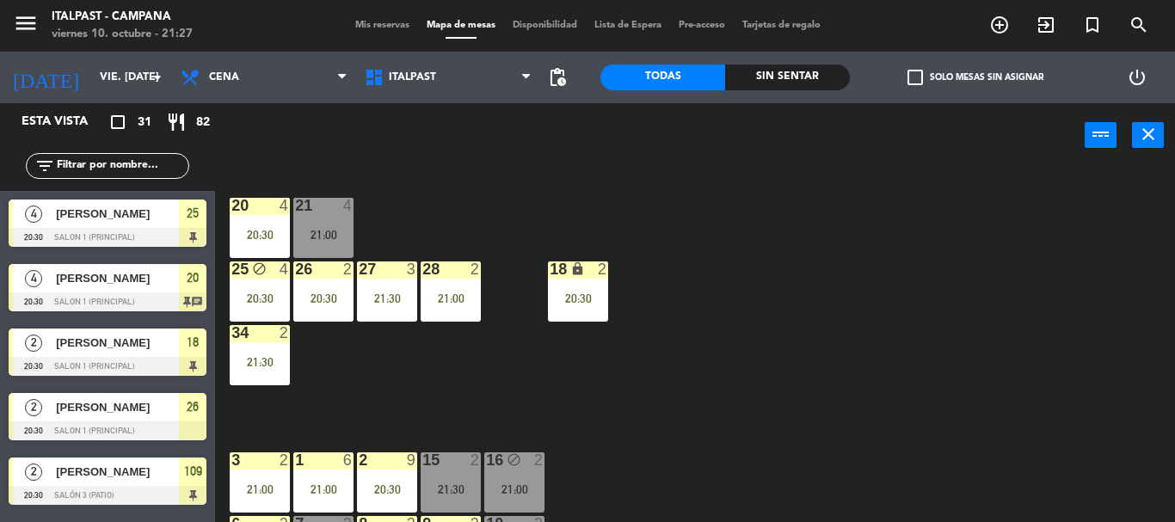
click at [83, 169] on input "text" at bounding box center [121, 166] width 133 height 19
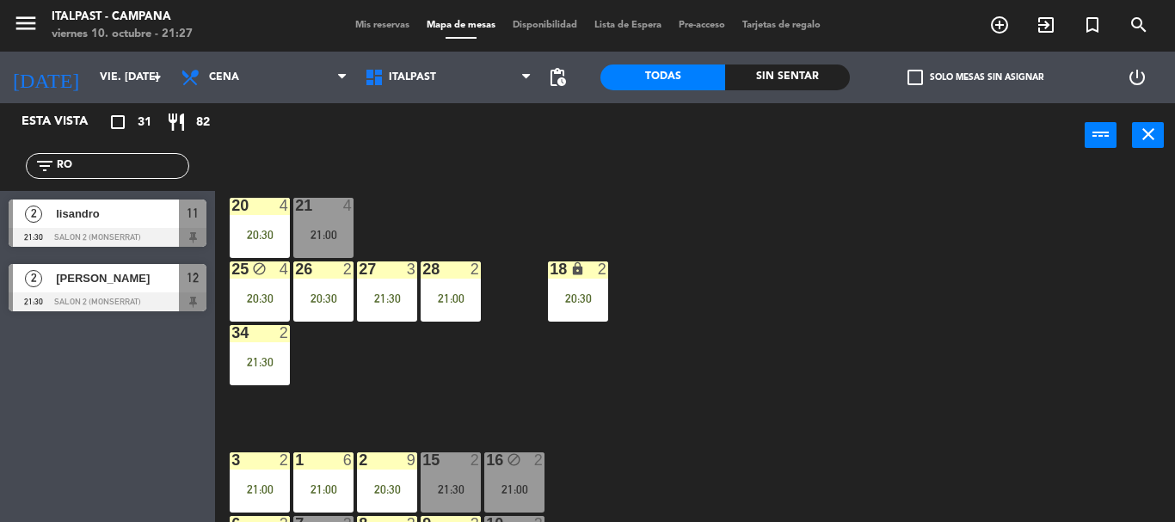
type input "RO"
click at [26, 381] on div "Esta vista crop_square 31 restaurant 82 filter_list RO 2 lisandro 21:30 Salon 2…" at bounding box center [107, 312] width 215 height 419
click at [94, 285] on span "[PERSON_NAME]" at bounding box center [117, 278] width 123 height 18
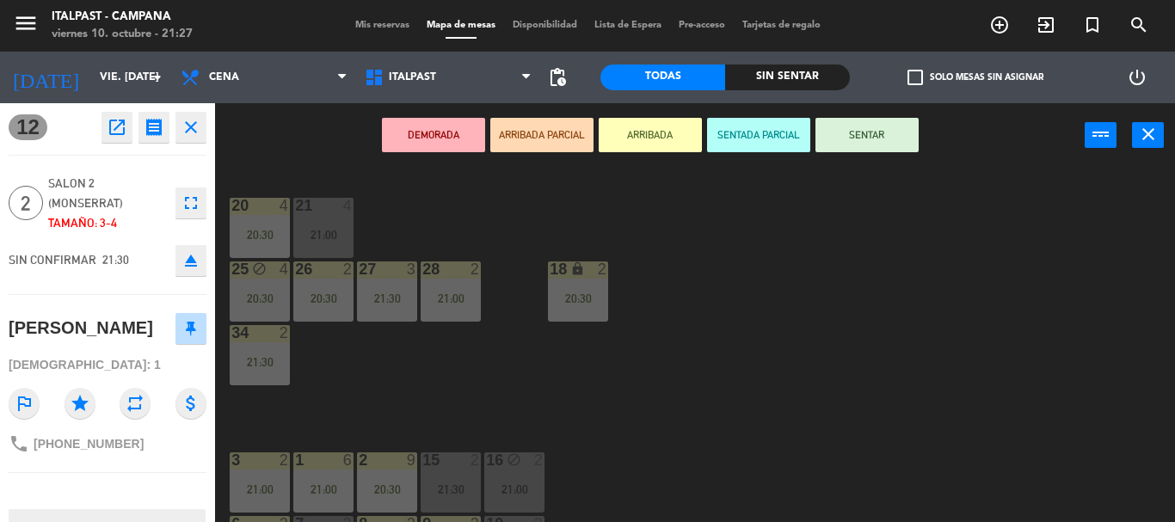
click at [654, 131] on button "ARRIBADA" at bounding box center [650, 135] width 103 height 34
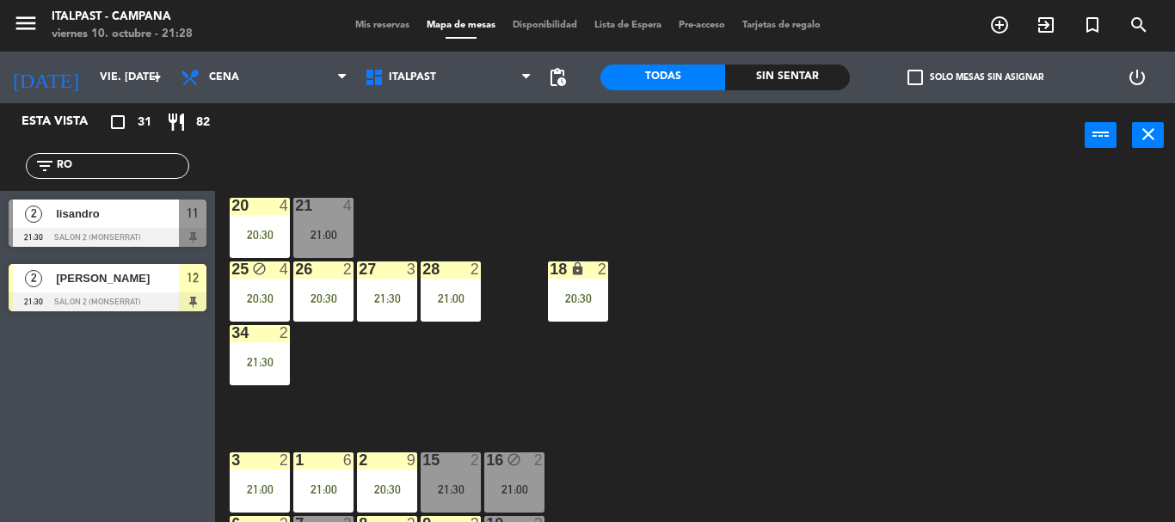
click at [794, 293] on div "20 4 20:30 21 4 21:00 25 block 4 20:30 26 2 20:30 27 3 21:30 28 2 21:00 18 lock…" at bounding box center [701, 345] width 948 height 354
click at [169, 175] on input "RO" at bounding box center [121, 166] width 133 height 19
type input "R"
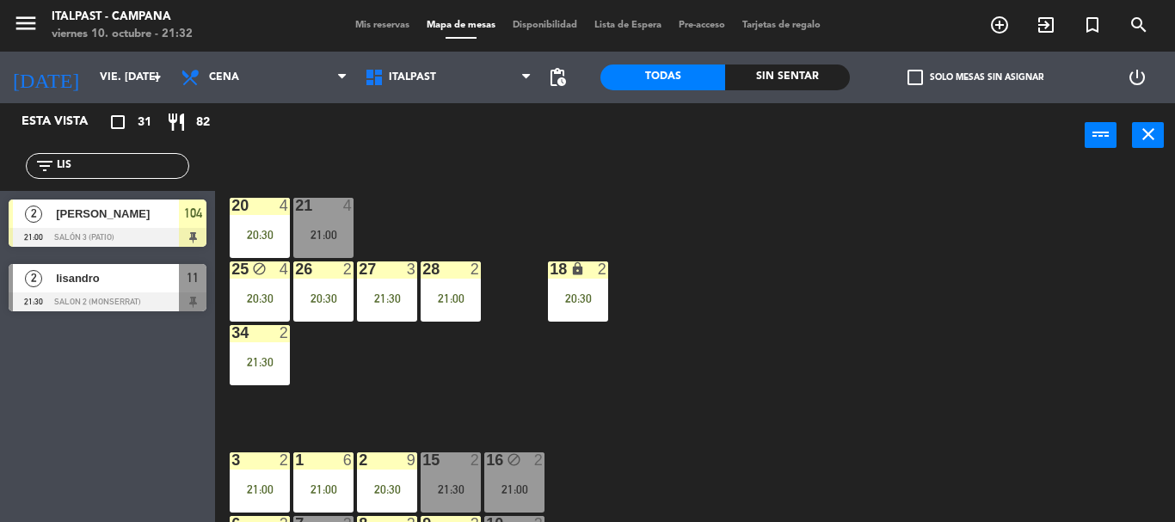
type input "LIS"
click at [130, 292] on div "lisandro" at bounding box center [116, 278] width 125 height 28
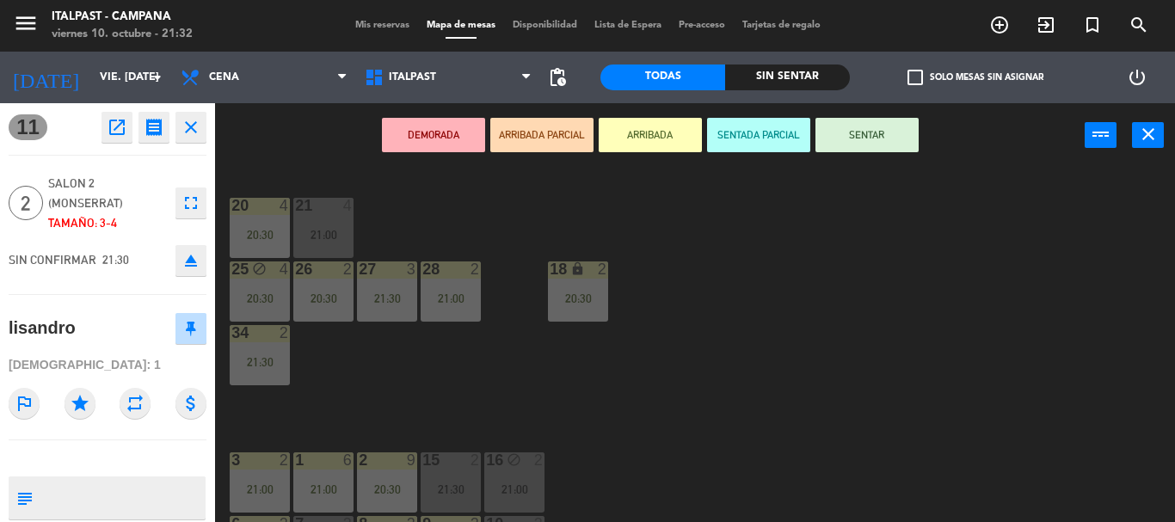
click at [660, 138] on button "ARRIBADA" at bounding box center [650, 135] width 103 height 34
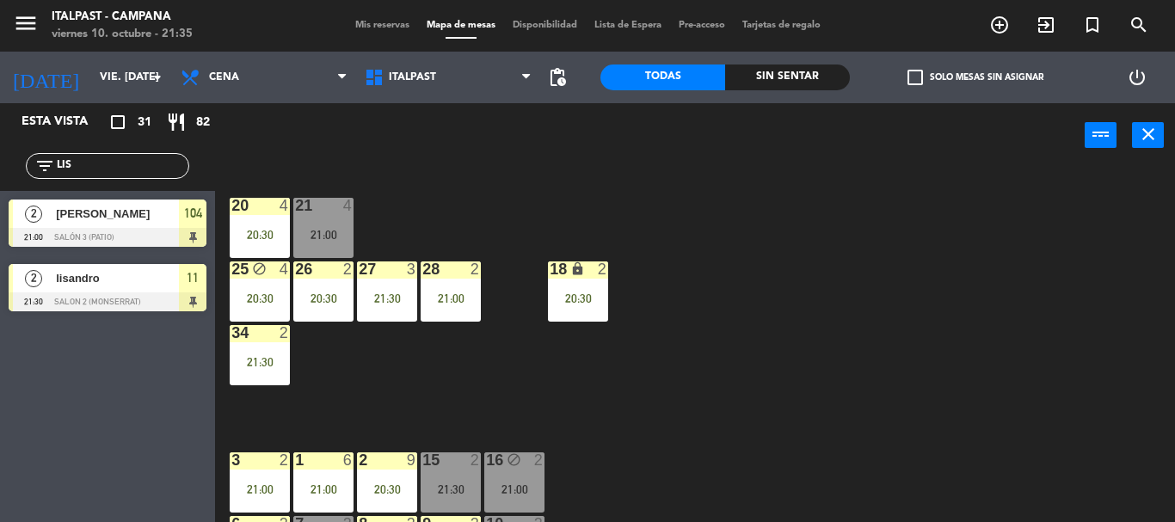
click at [99, 168] on input "LIS" at bounding box center [121, 166] width 133 height 19
click at [100, 168] on input "LIS" at bounding box center [121, 166] width 133 height 19
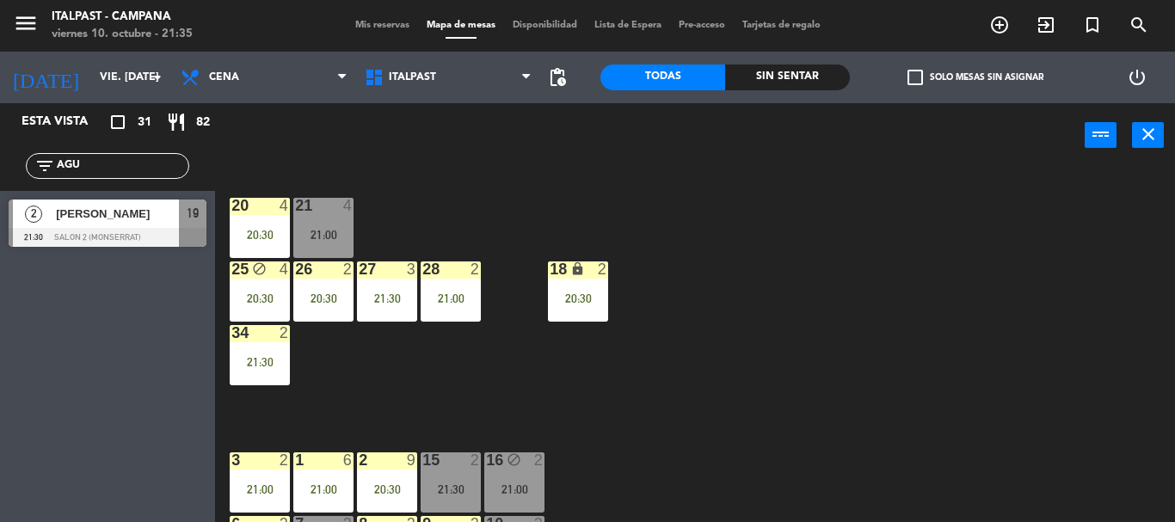
type input "AGU"
click at [163, 338] on div "Esta vista crop_square 31 restaurant 82 filter_list AGU 2 [PERSON_NAME] 21:30 S…" at bounding box center [107, 312] width 215 height 419
click at [144, 223] on span "[PERSON_NAME]" at bounding box center [117, 214] width 123 height 18
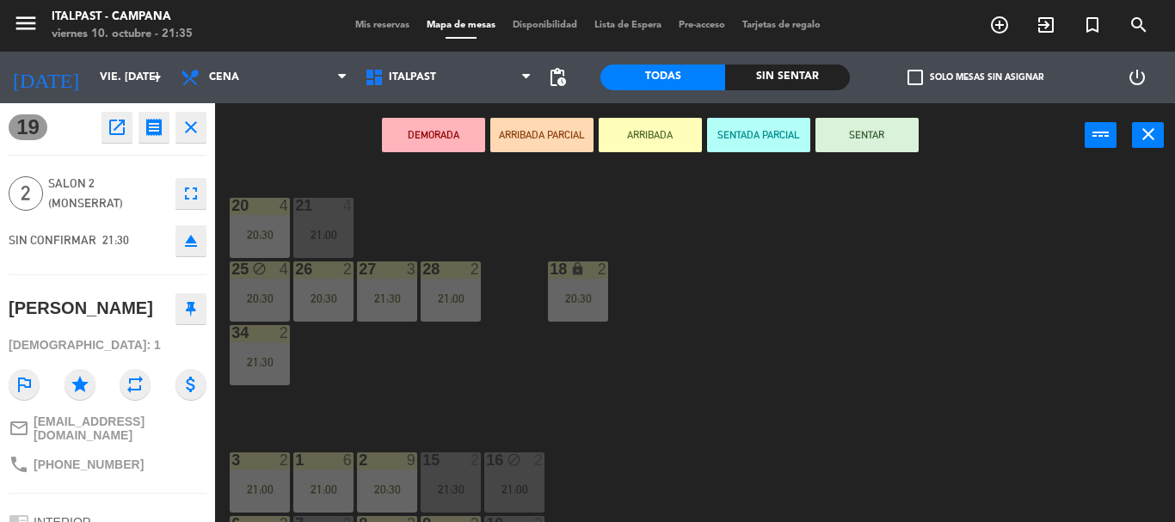
click at [666, 134] on button "ARRIBADA" at bounding box center [650, 135] width 103 height 34
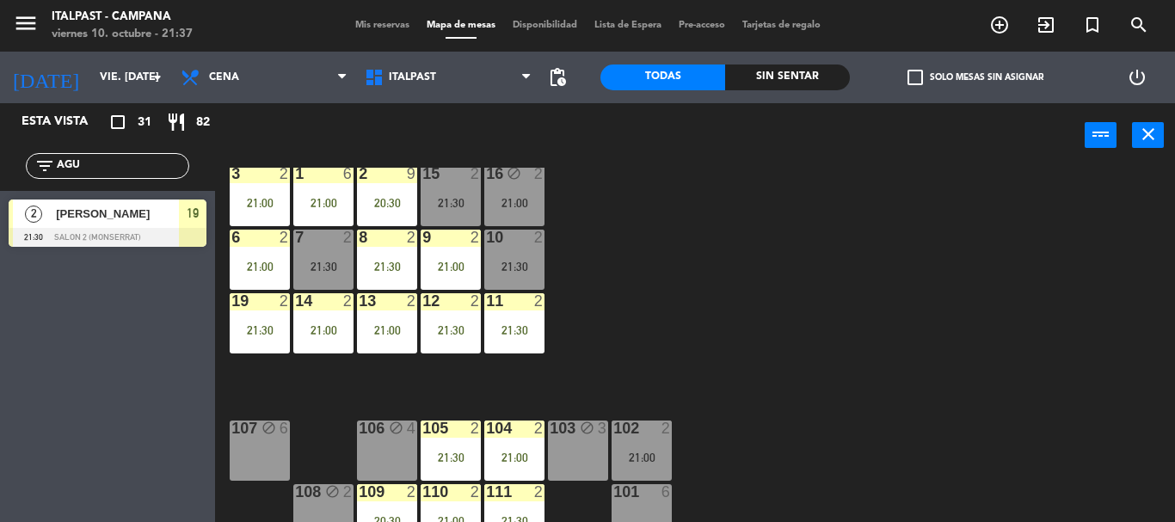
scroll to position [200, 0]
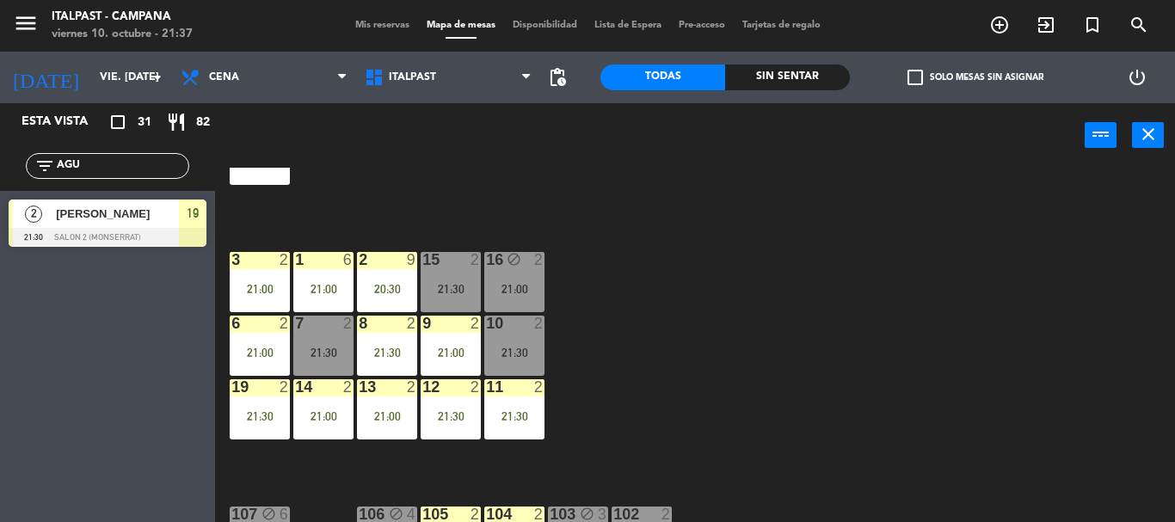
click at [906, 256] on div "20 4 20:30 21 4 21:00 25 block 4 20:30 26 2 20:30 27 3 21:30 28 2 21:00 18 lock…" at bounding box center [701, 345] width 948 height 354
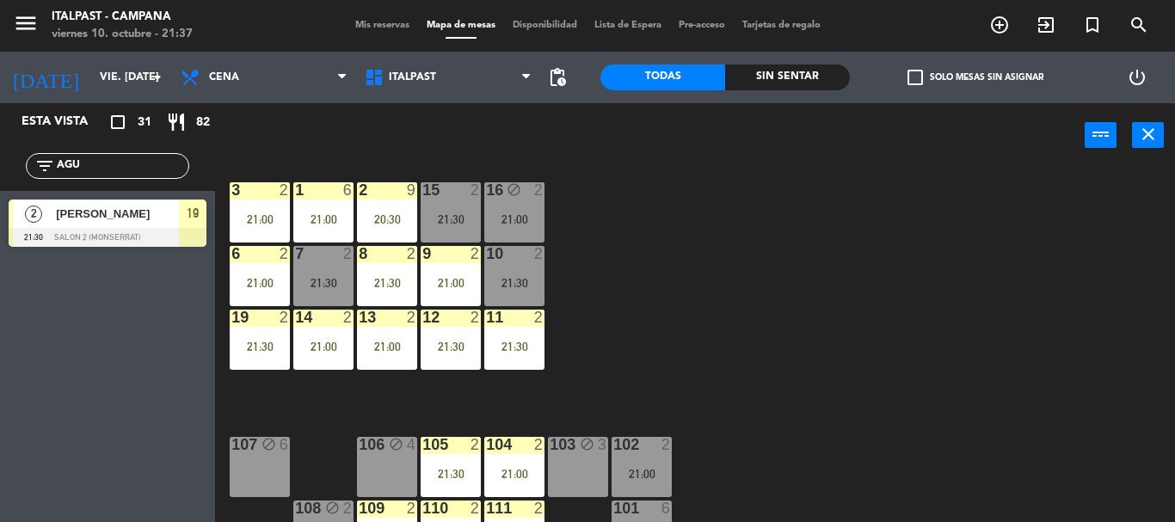
scroll to position [236, 0]
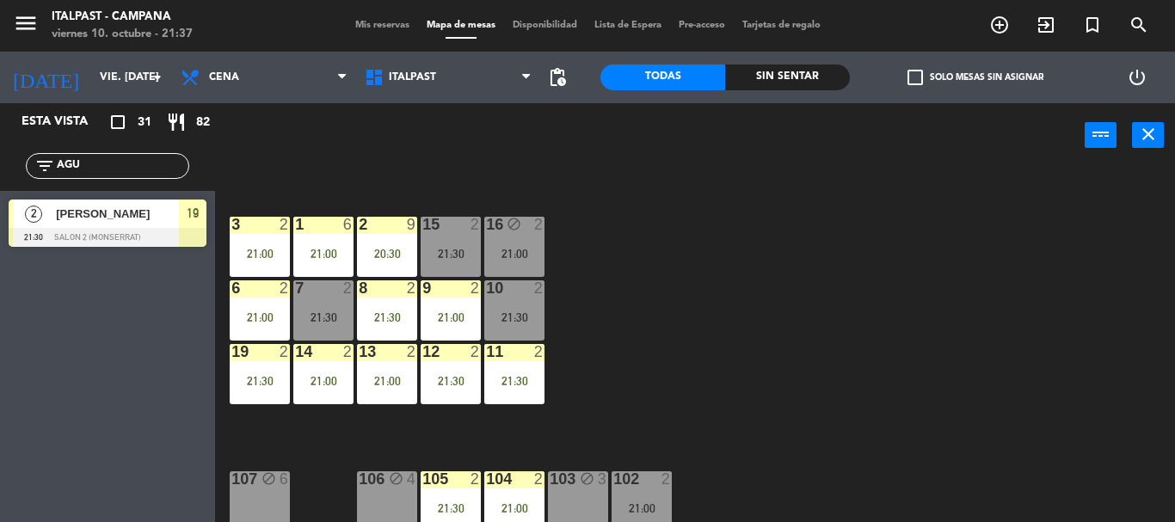
click at [109, 169] on input "AGU" at bounding box center [121, 166] width 133 height 19
click at [109, 168] on input "AGU" at bounding box center [121, 166] width 133 height 19
click at [108, 167] on input "AGU" at bounding box center [121, 166] width 133 height 19
click at [108, 168] on input "AGU" at bounding box center [121, 166] width 133 height 19
type input "NAH"
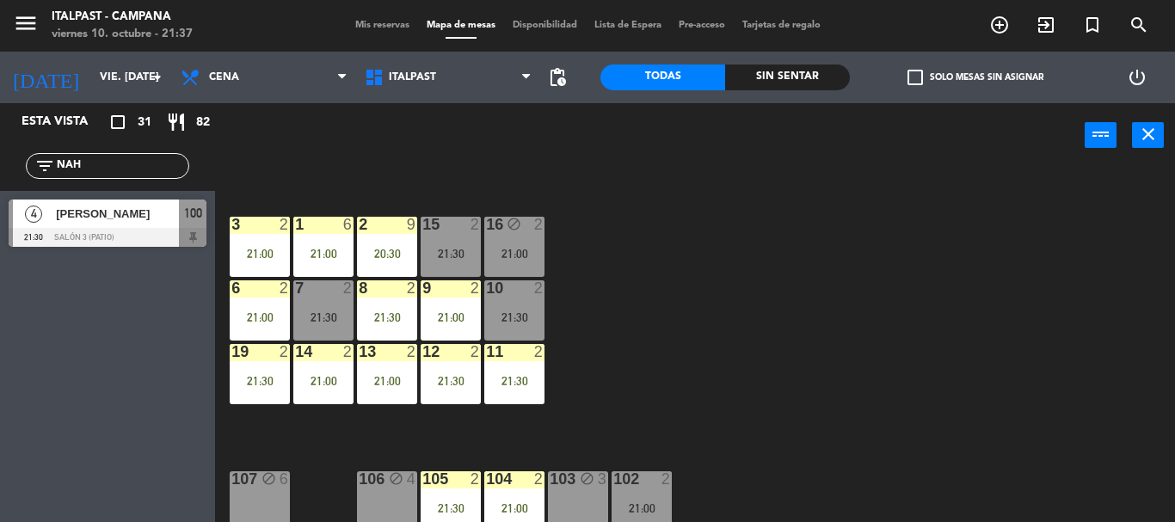
drag, startPoint x: 89, startPoint y: 144, endPoint x: 7, endPoint y: 326, distance: 199.3
click at [7, 326] on div "Esta vista crop_square 31 restaurant 82 filter_list NAH 4 [PERSON_NAME] 21:30 S…" at bounding box center [107, 312] width 215 height 419
click at [156, 223] on span "[PERSON_NAME]" at bounding box center [117, 214] width 123 height 18
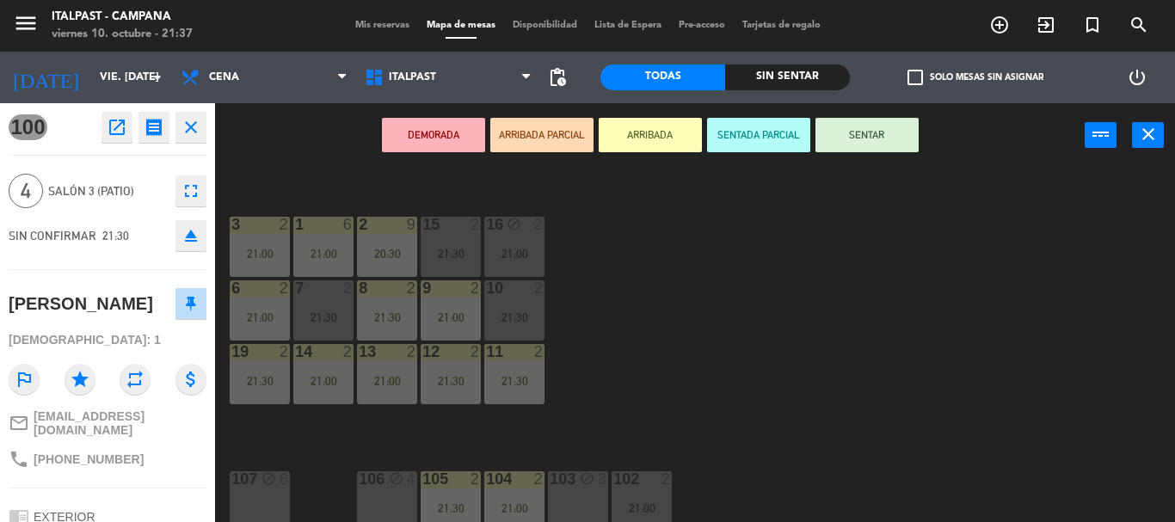
click at [657, 136] on button "ARRIBADA" at bounding box center [650, 135] width 103 height 34
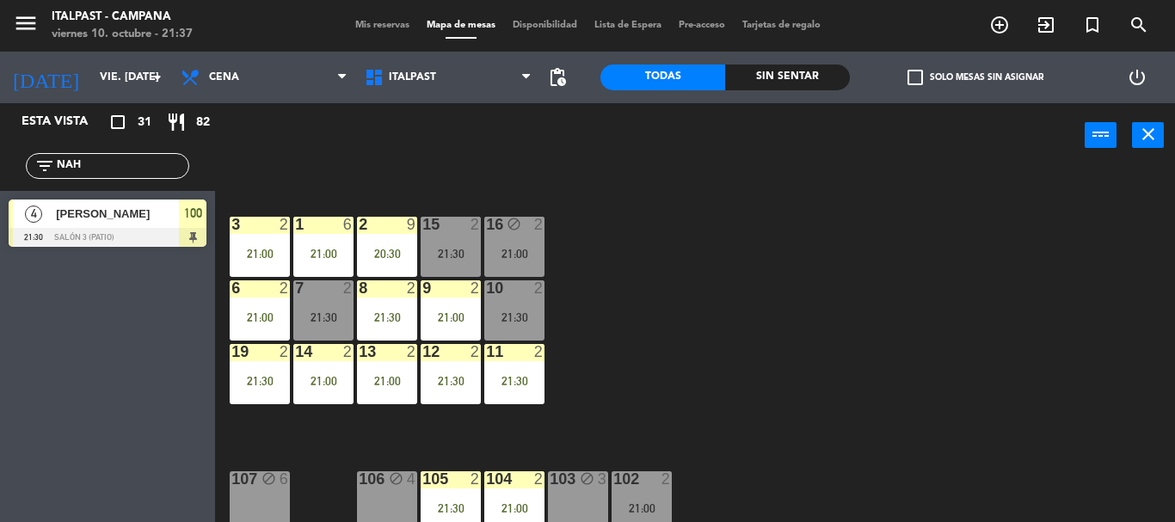
click at [687, 286] on div "20 4 20:30 21 4 21:00 25 block 4 20:30 26 2 20:30 27 3 21:30 28 2 21:00 18 lock…" at bounding box center [701, 345] width 948 height 354
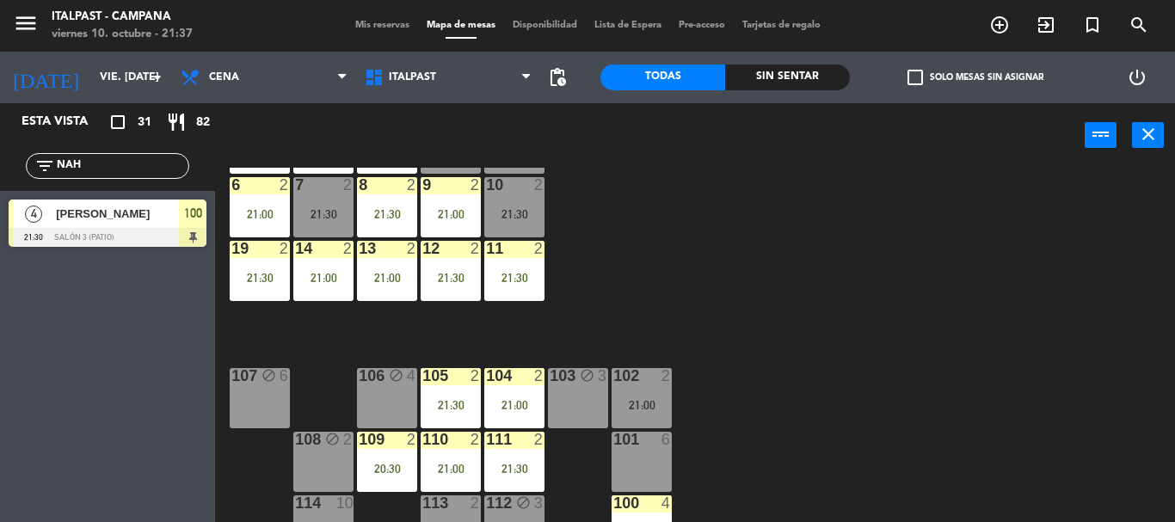
scroll to position [373, 0]
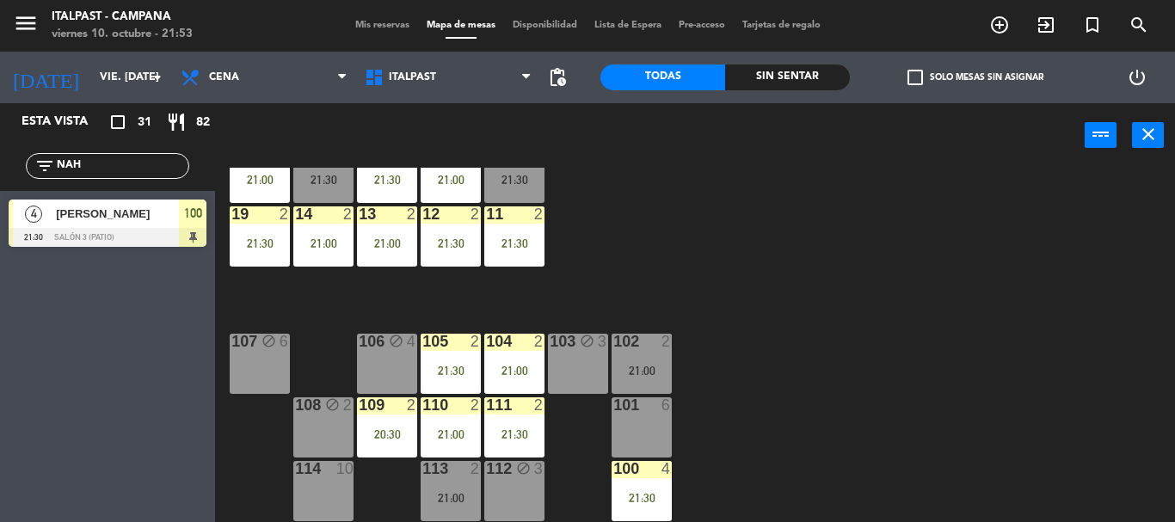
click at [777, 274] on div "20 4 20:30 21 4 21:00 25 block 4 20:30 26 2 20:30 27 3 21:30 28 2 21:00 18 lock…" at bounding box center [701, 345] width 948 height 354
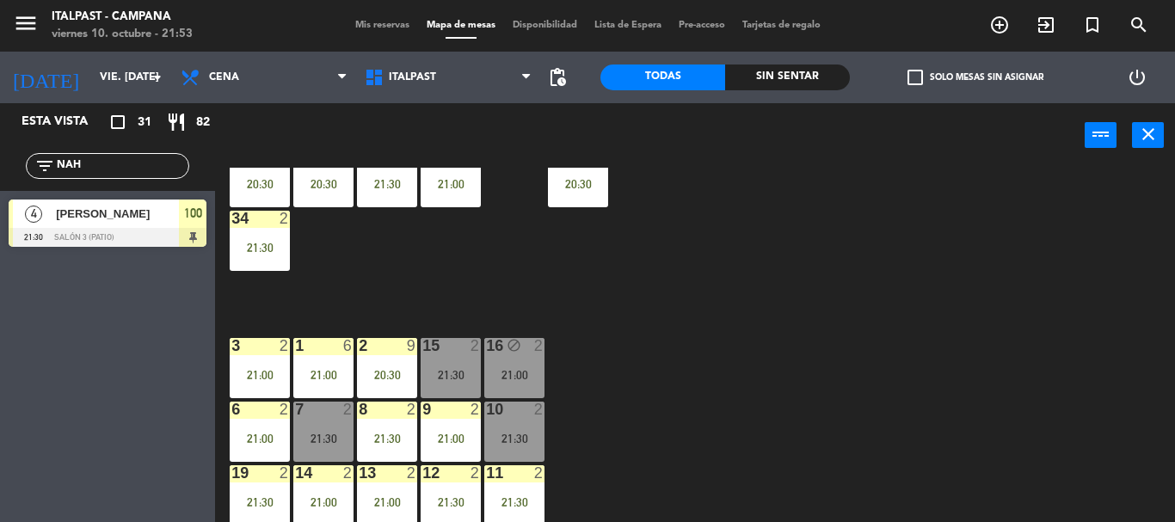
scroll to position [200, 0]
